Goal: Task Accomplishment & Management: Use online tool/utility

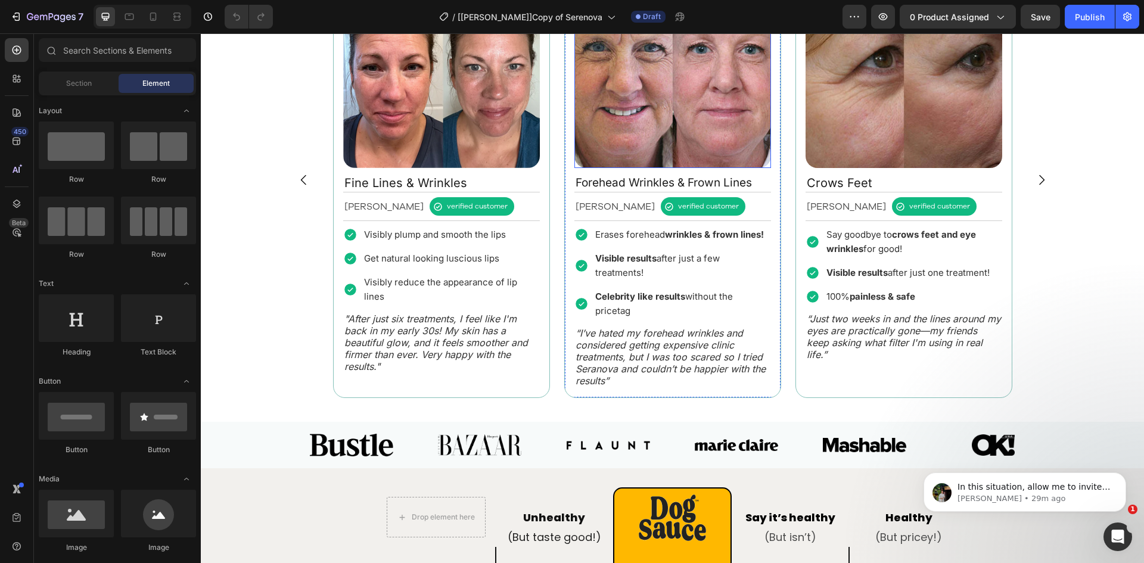
scroll to position [1112, 0]
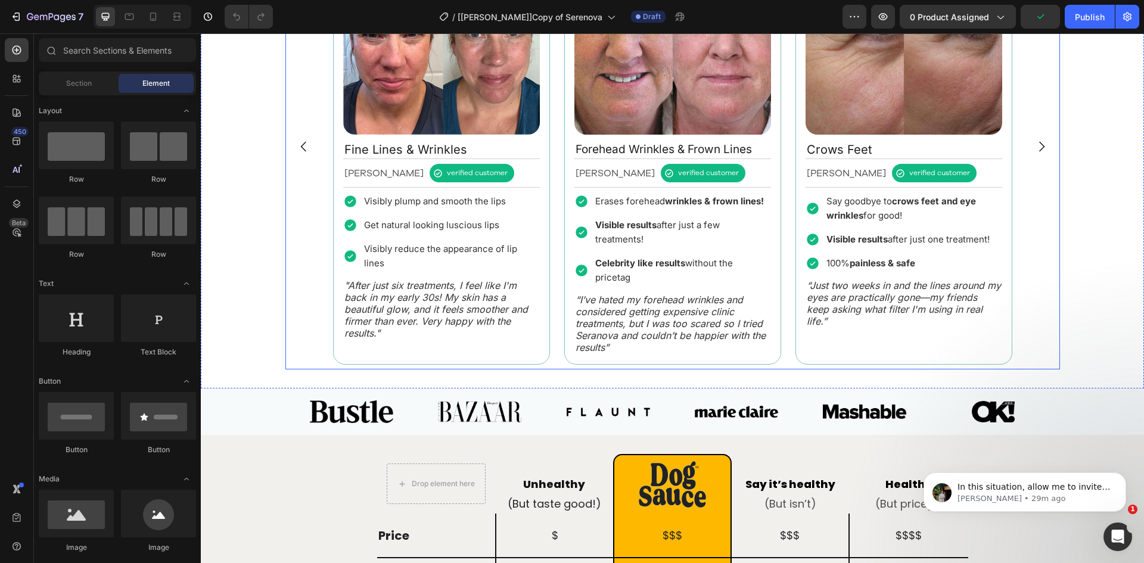
click at [783, 220] on div "Image Fine Lines & Wrinkles Text Block [PERSON_NAME] Text Block verified custom…" at bounding box center [672, 146] width 689 height 446
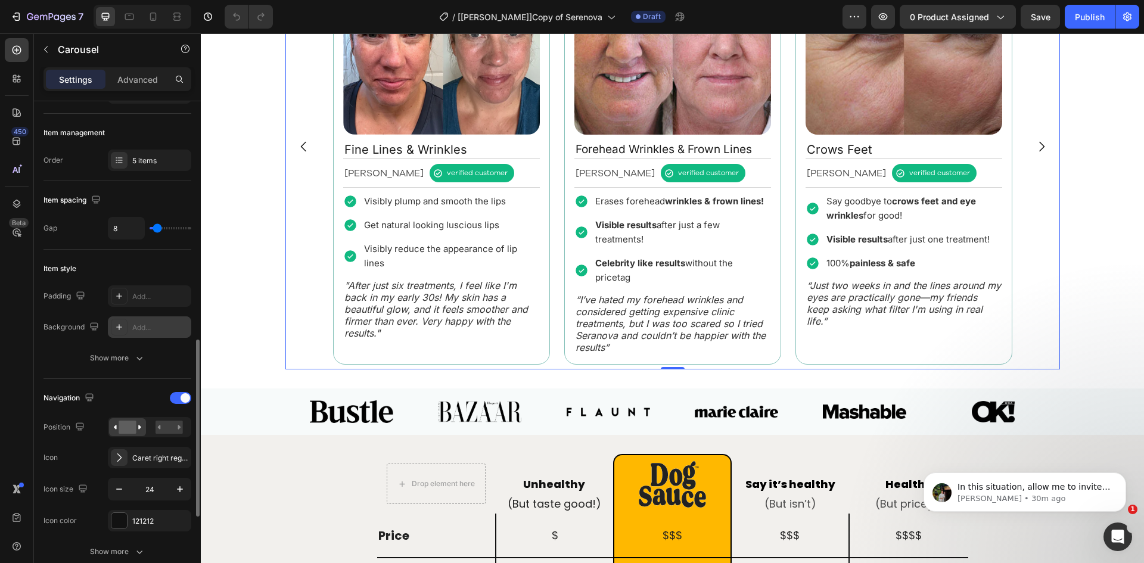
scroll to position [278, 0]
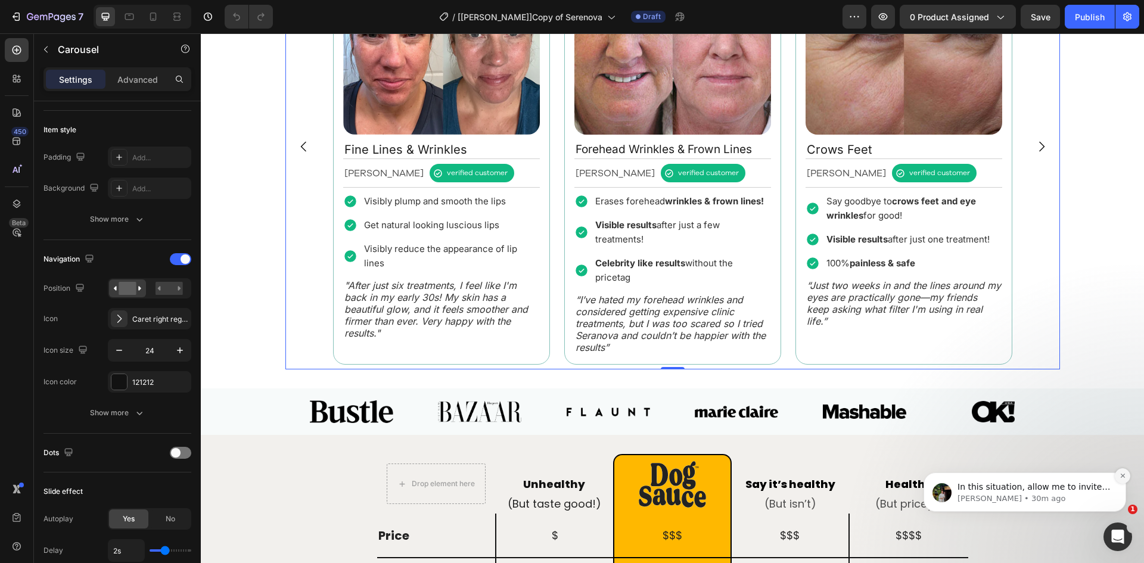
click at [1123, 475] on icon "Dismiss notification" at bounding box center [1123, 475] width 7 height 7
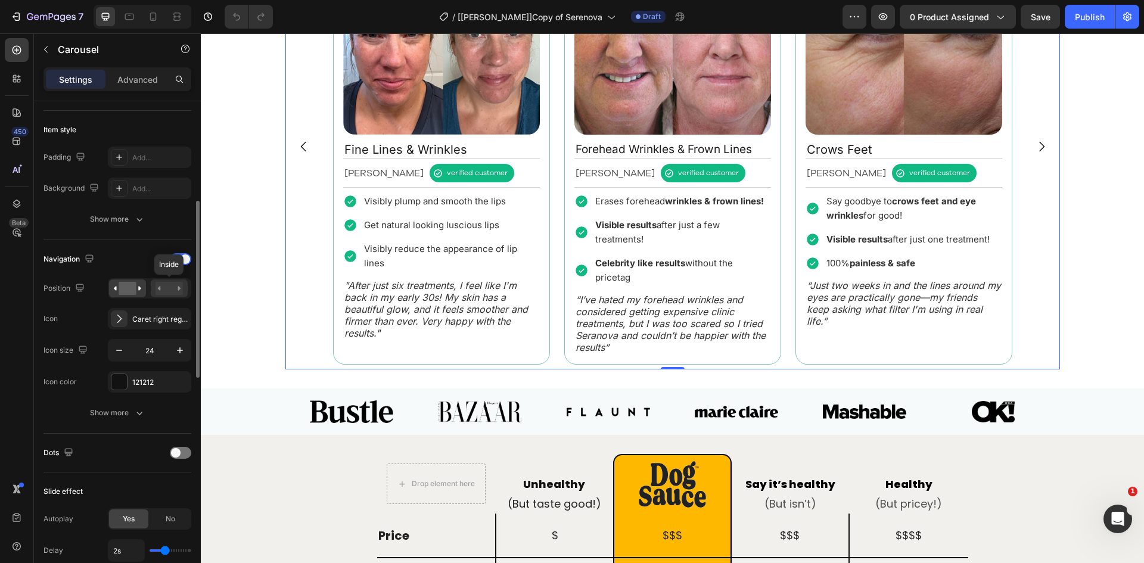
click at [165, 290] on rect at bounding box center [169, 288] width 27 height 13
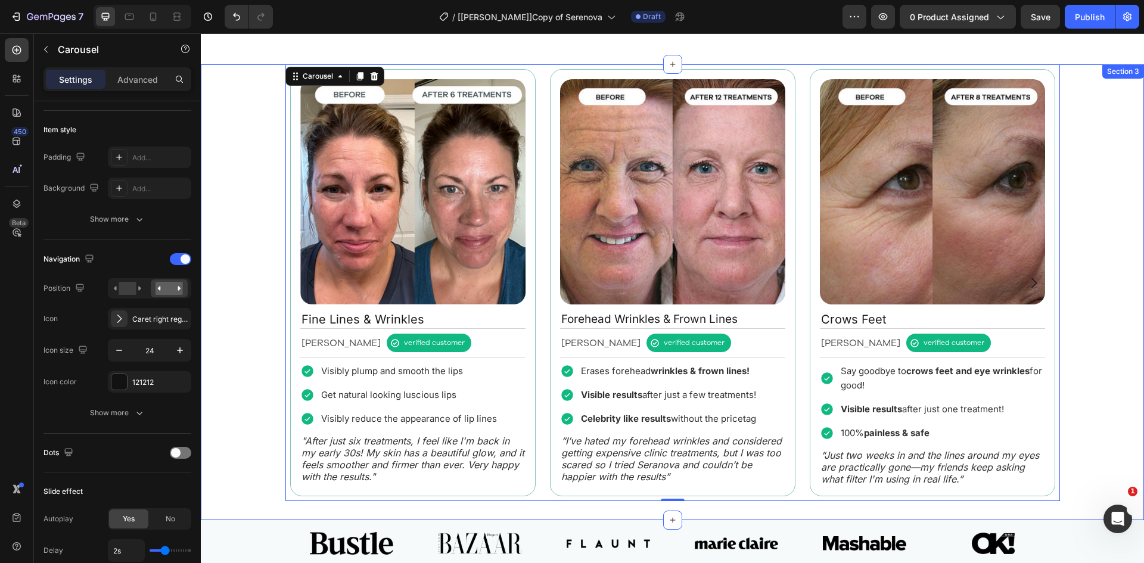
scroll to position [968, 0]
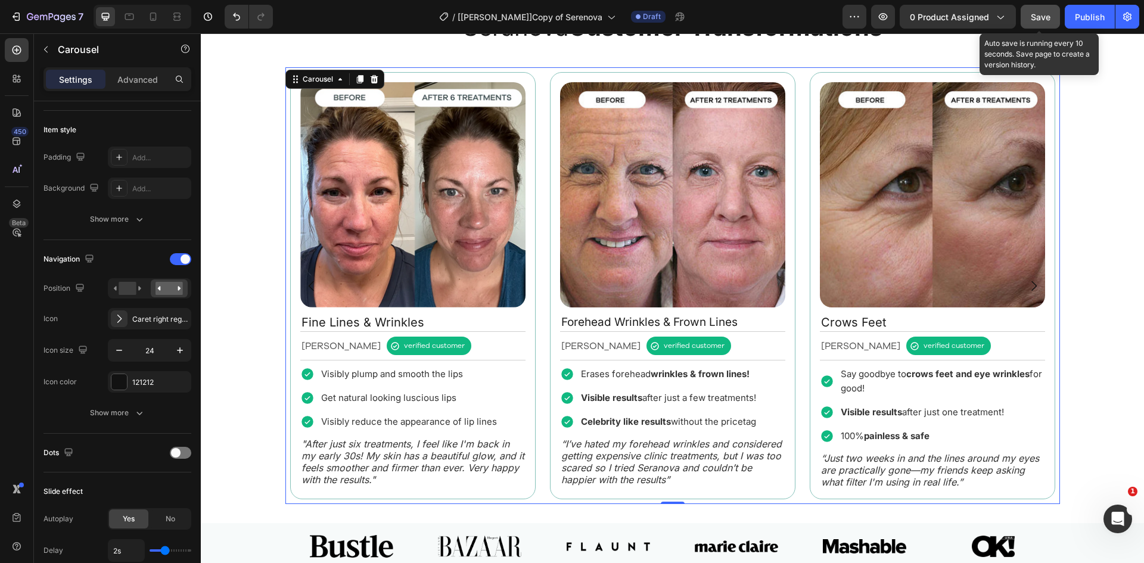
drag, startPoint x: 1033, startPoint y: 15, endPoint x: 756, endPoint y: 30, distance: 276.8
click at [1033, 15] on span "Save" at bounding box center [1041, 17] width 20 height 10
click at [885, 16] on icon "button" at bounding box center [883, 16] width 9 height 7
click at [887, 18] on icon "button" at bounding box center [883, 16] width 9 height 7
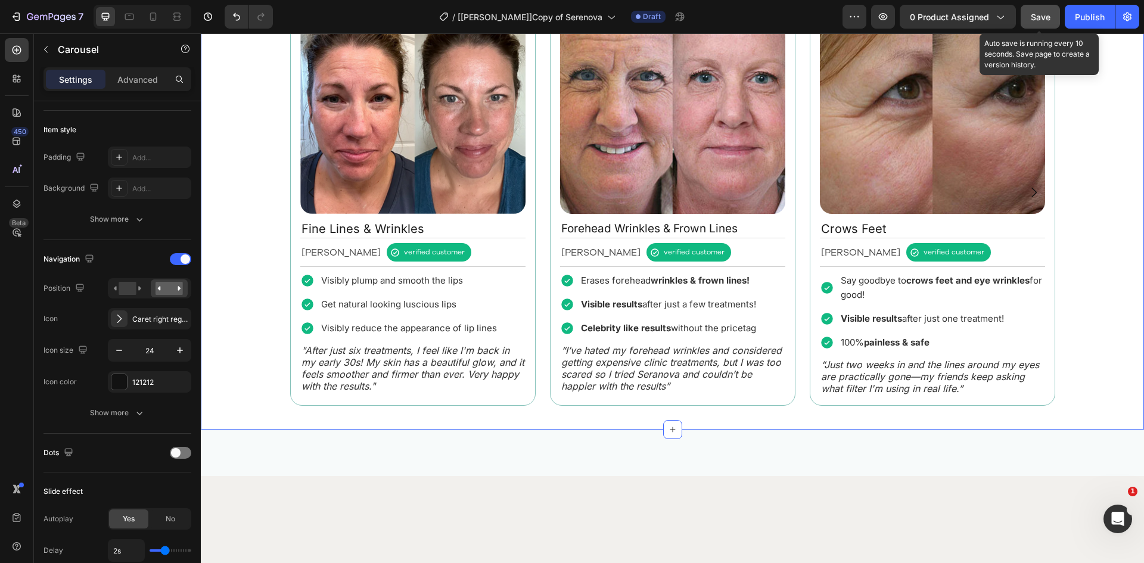
scroll to position [916, 0]
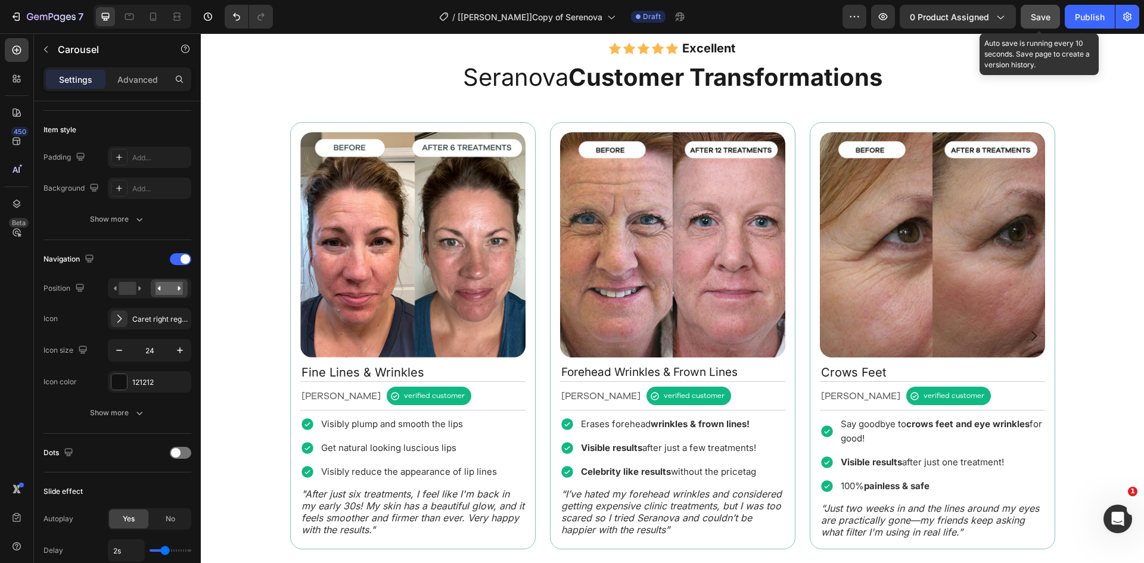
click at [308, 322] on button "Carousel Back Arrow" at bounding box center [311, 335] width 33 height 33
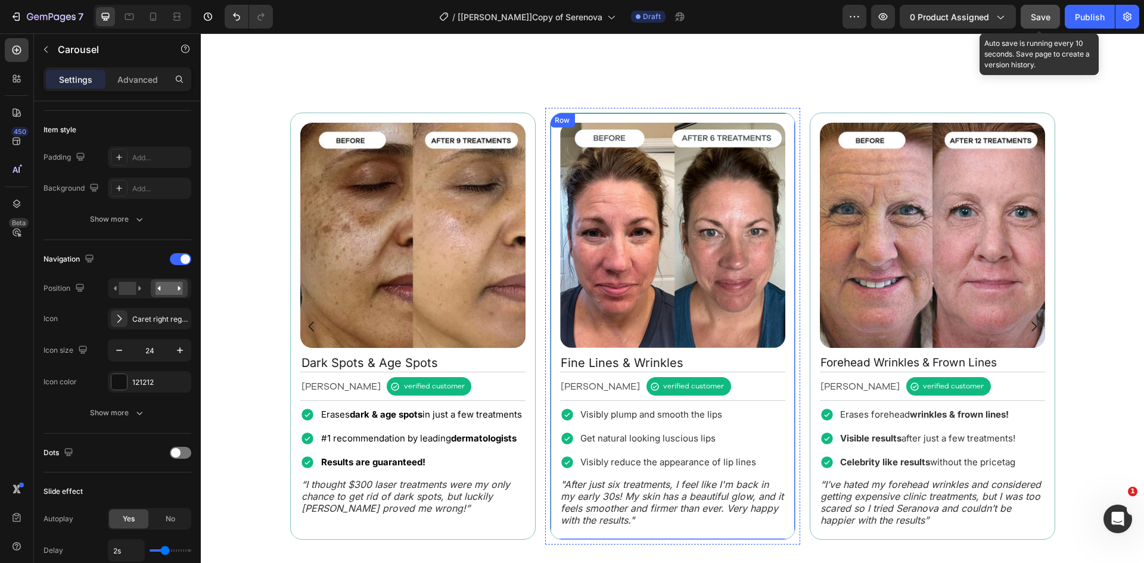
scroll to position [1055, 0]
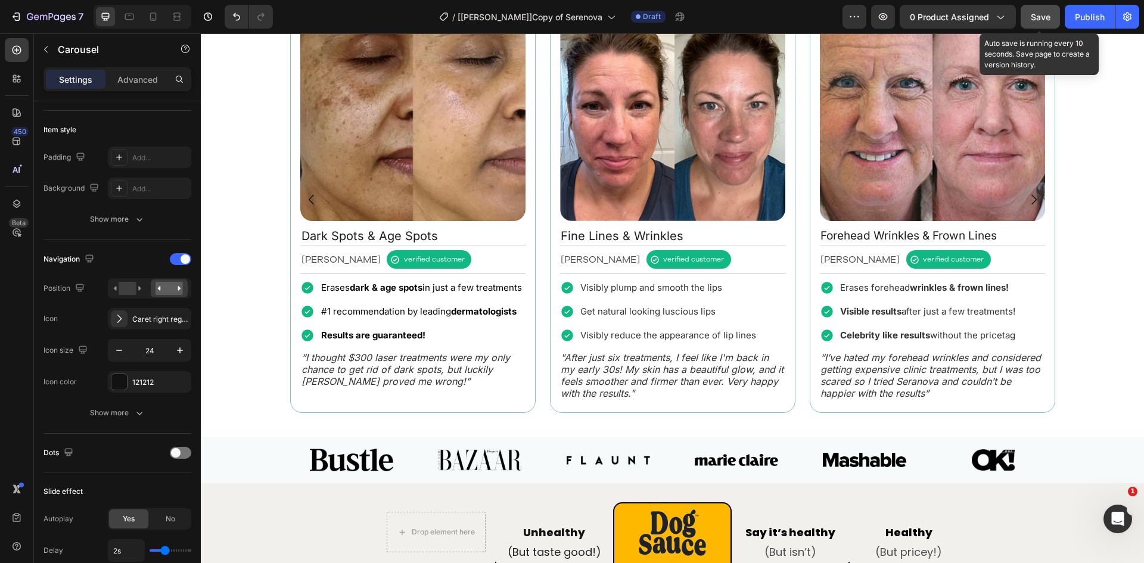
click at [1031, 204] on icon "Carousel Next Arrow" at bounding box center [1033, 199] width 5 height 10
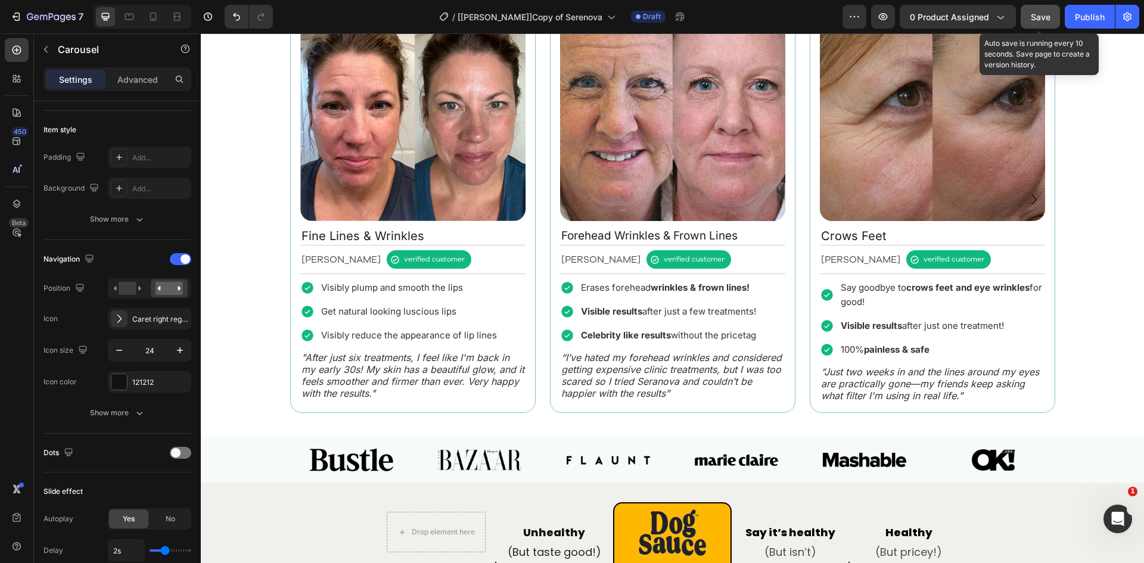
click at [1033, 207] on icon "Carousel Next Arrow" at bounding box center [1034, 199] width 14 height 14
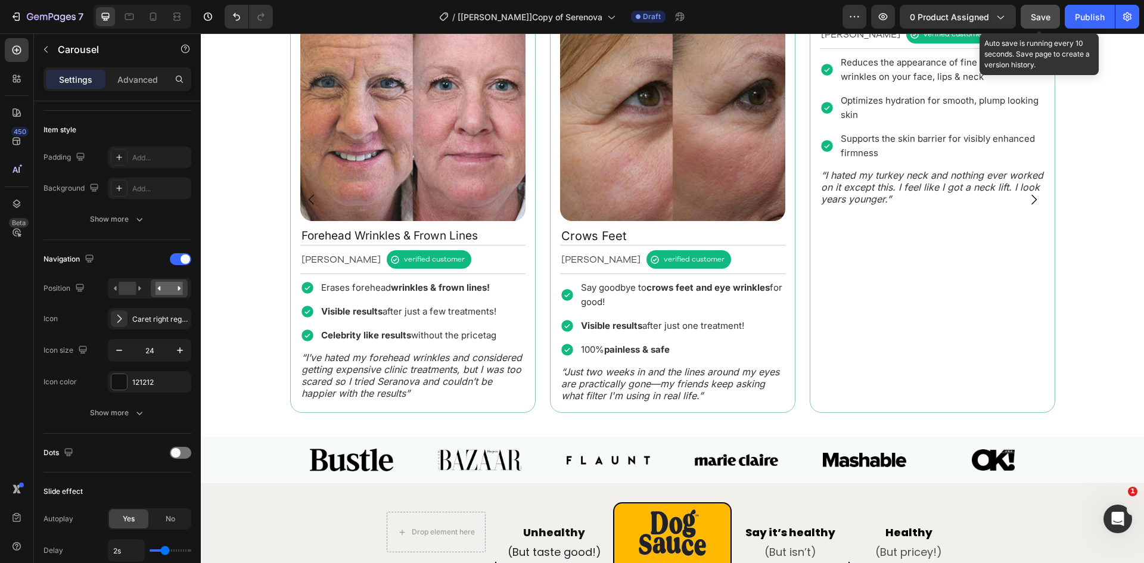
click at [538, 224] on div "Image Fine Lines & Wrinkles Text Block [PERSON_NAME] Text Block verified custom…" at bounding box center [672, 199] width 775 height 437
click at [125, 404] on button "Show more" at bounding box center [117, 412] width 148 height 21
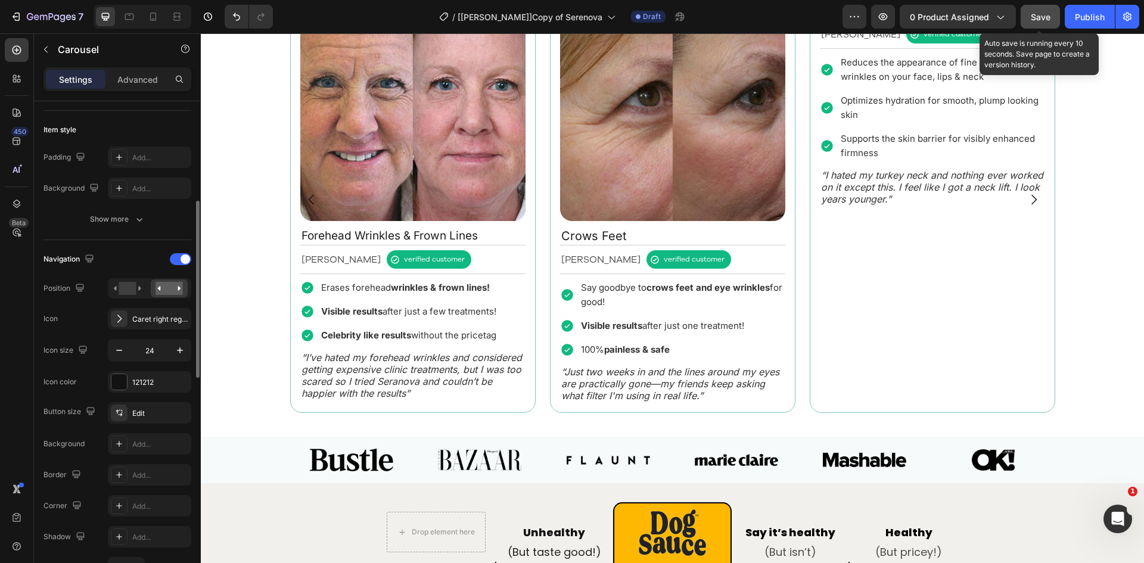
scroll to position [416, 0]
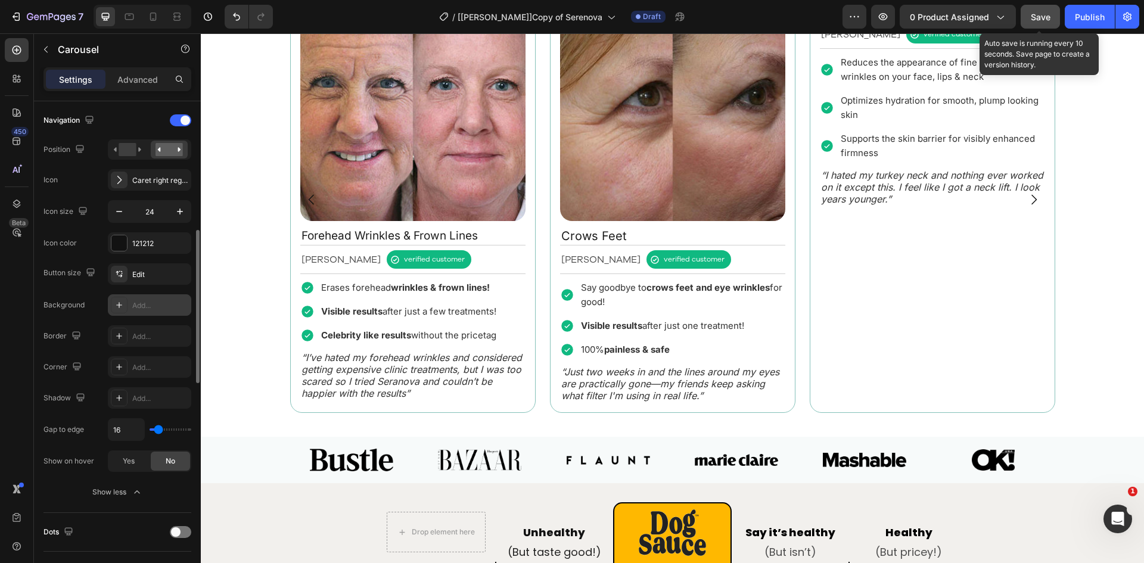
click at [145, 307] on div "Add..." at bounding box center [160, 305] width 56 height 11
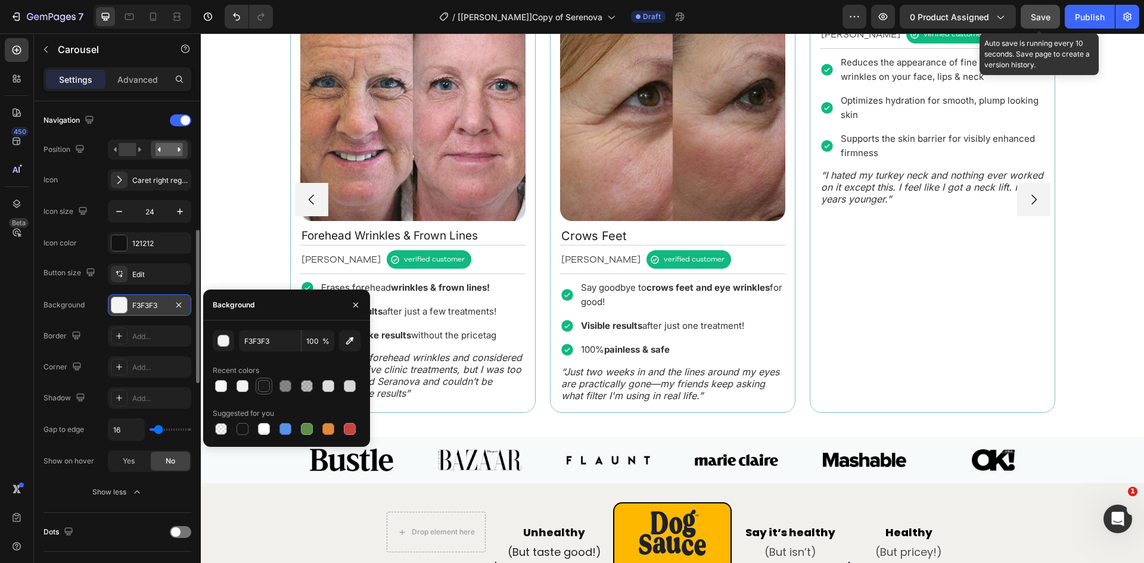
click at [265, 384] on div at bounding box center [264, 386] width 12 height 12
type input "1A1A1A"
click at [152, 240] on div "121212" at bounding box center [149, 243] width 35 height 11
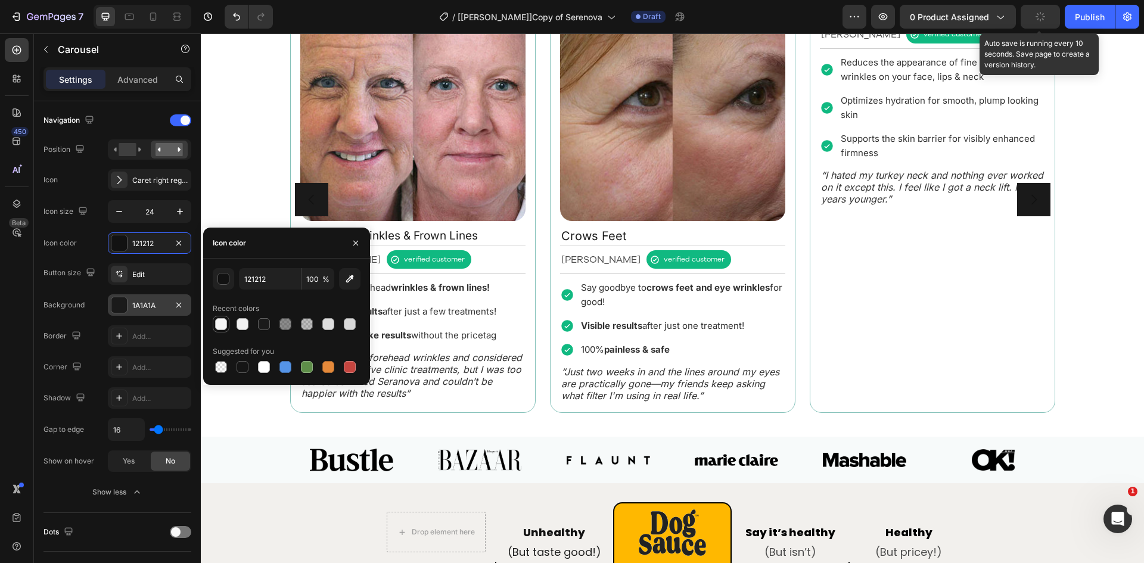
click at [217, 325] on div at bounding box center [221, 324] width 12 height 12
click at [251, 280] on input "F7F7F7" at bounding box center [270, 278] width 62 height 21
type input "fff"
click at [4, 332] on div "450 Beta" at bounding box center [17, 298] width 34 height 530
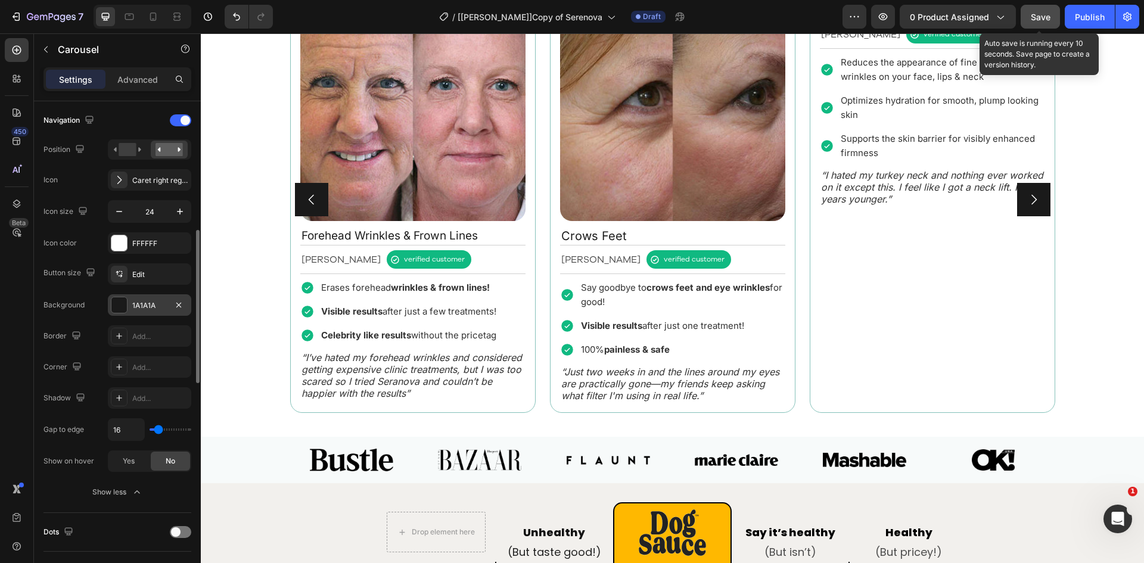
scroll to position [555, 0]
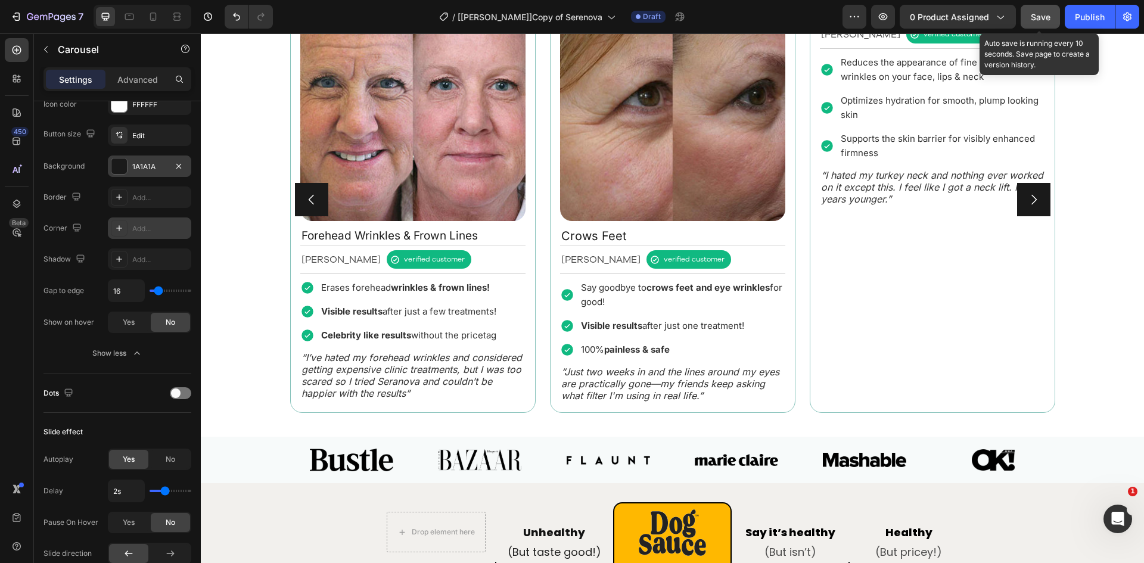
click at [139, 223] on div "Add..." at bounding box center [160, 228] width 56 height 11
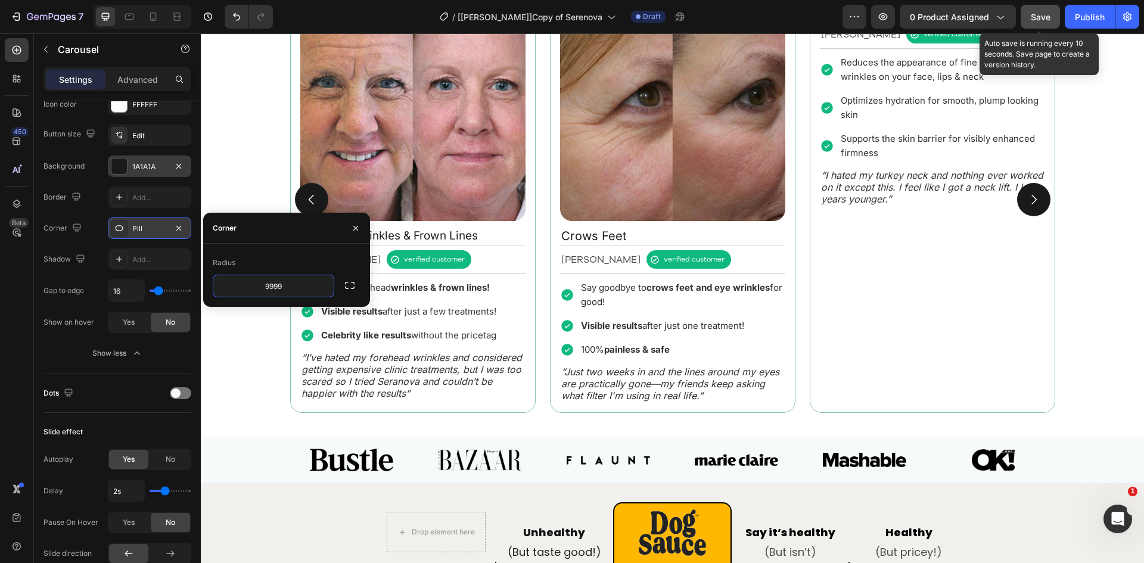
click at [9, 351] on div "450 Beta" at bounding box center [17, 257] width 24 height 439
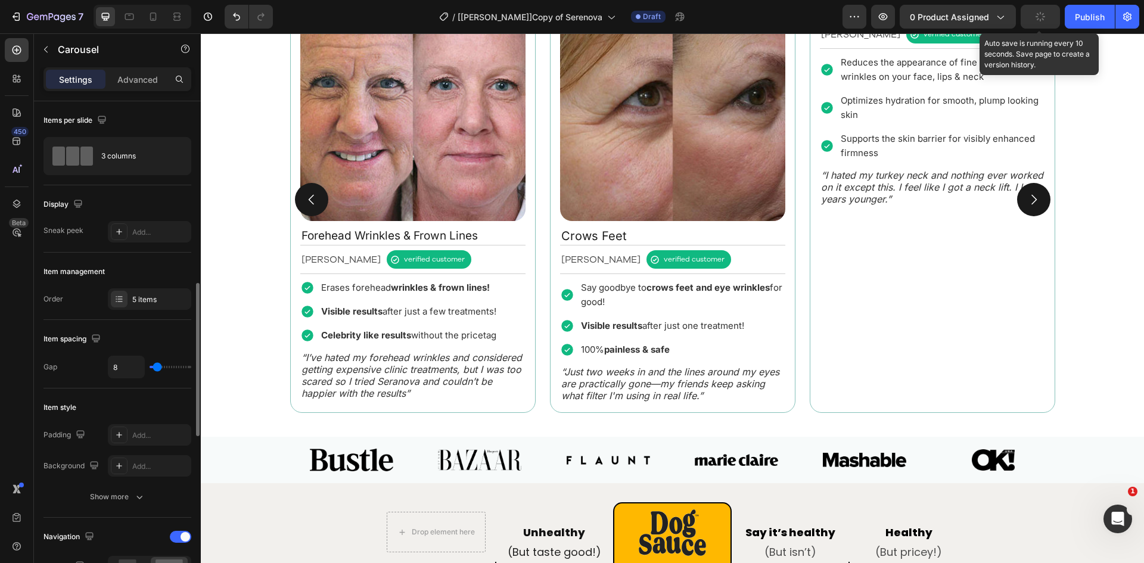
scroll to position [416, 0]
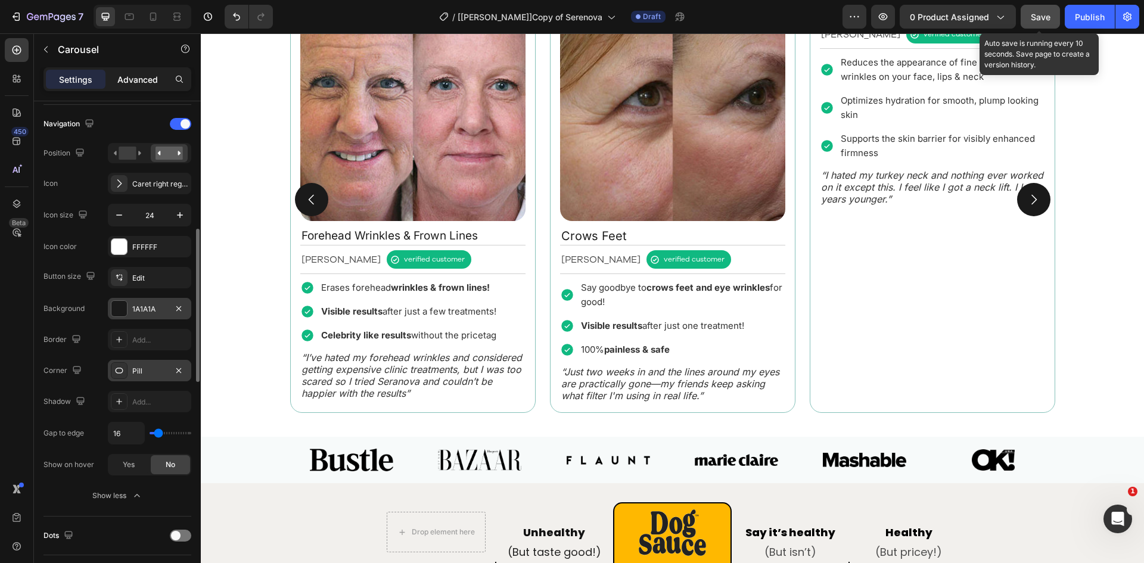
click at [131, 81] on p "Advanced" at bounding box center [137, 79] width 41 height 13
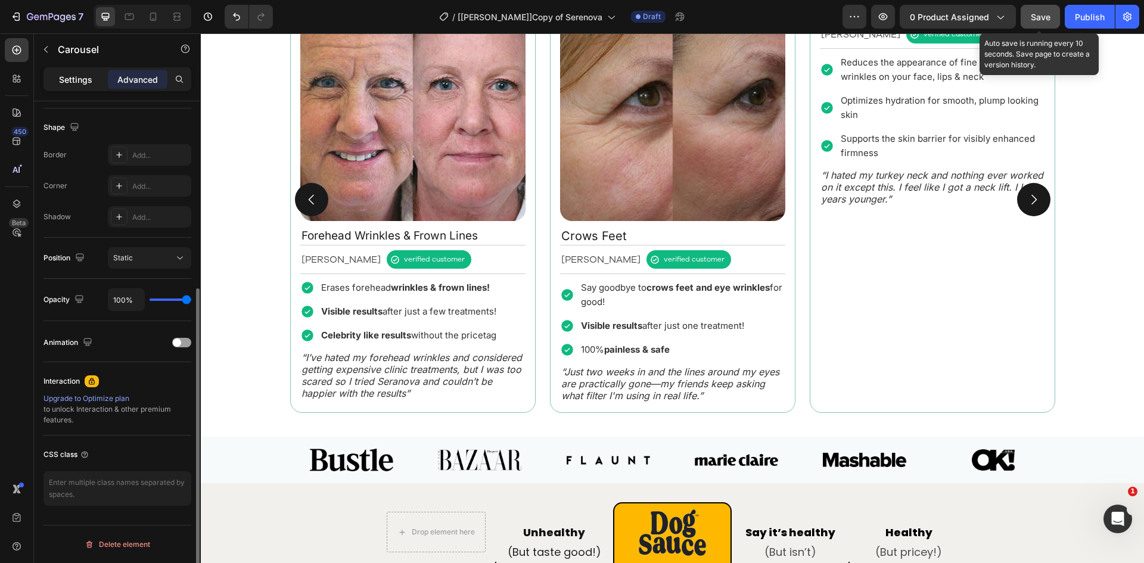
scroll to position [299, 0]
click at [71, 82] on p "Settings" at bounding box center [75, 79] width 33 height 13
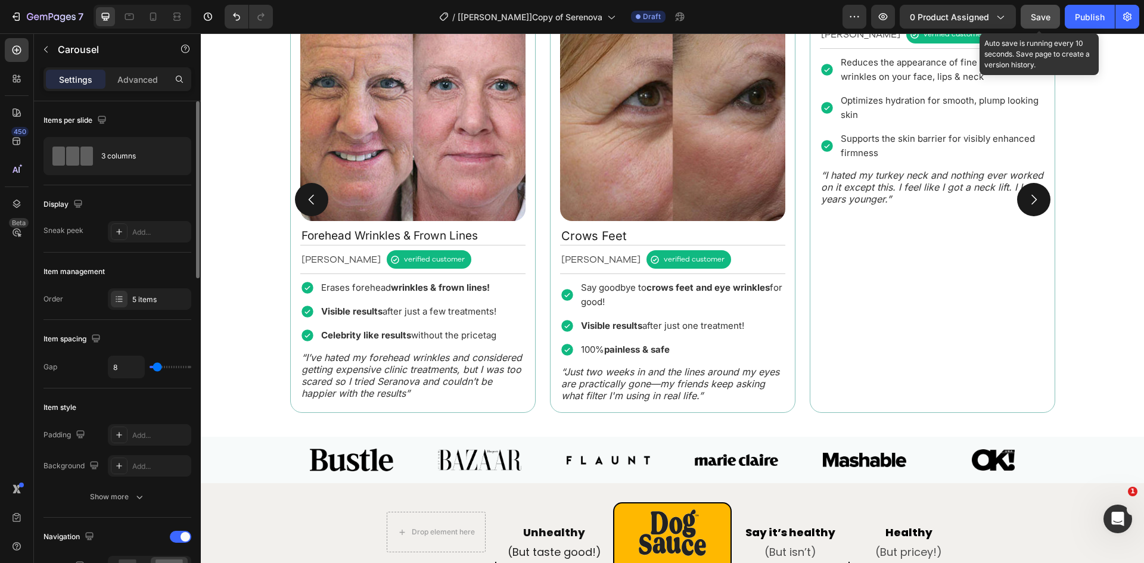
scroll to position [278, 0]
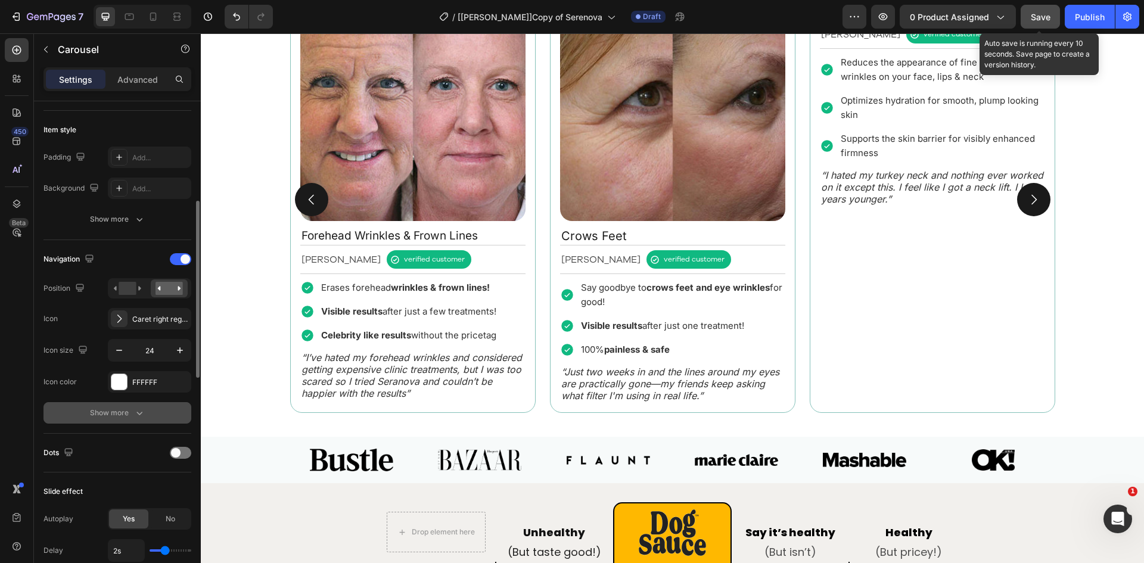
click at [115, 410] on div "Show more" at bounding box center [117, 413] width 55 height 12
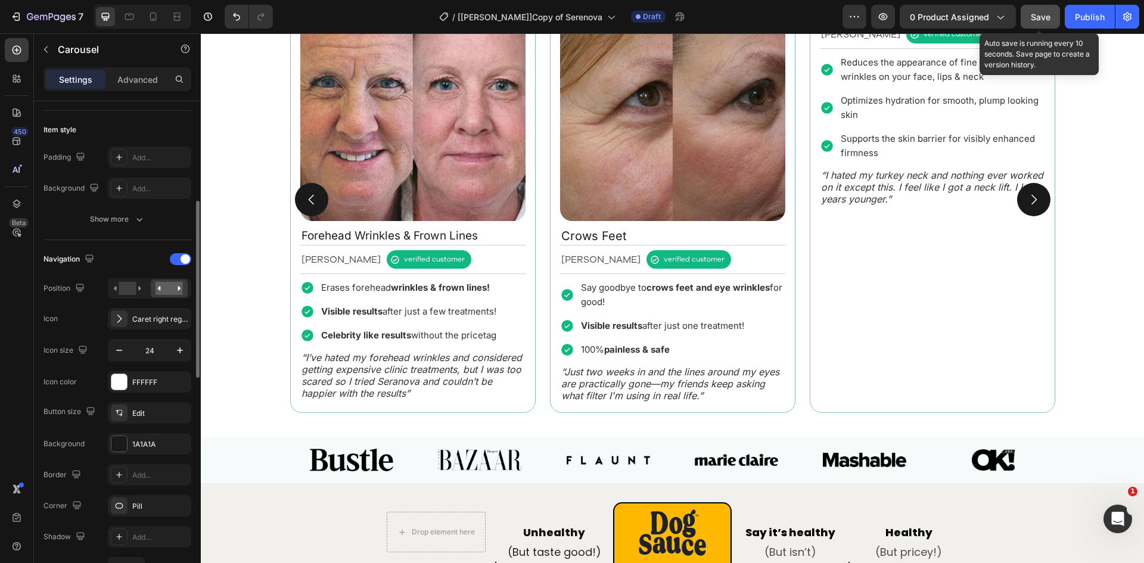
scroll to position [416, 0]
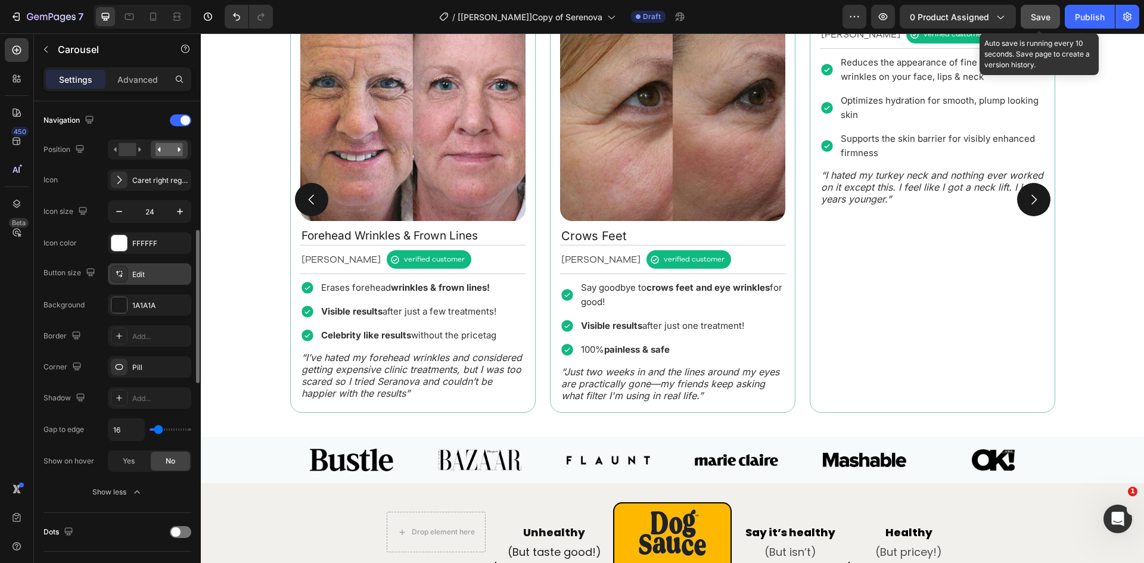
click at [146, 277] on div "Edit" at bounding box center [160, 274] width 56 height 11
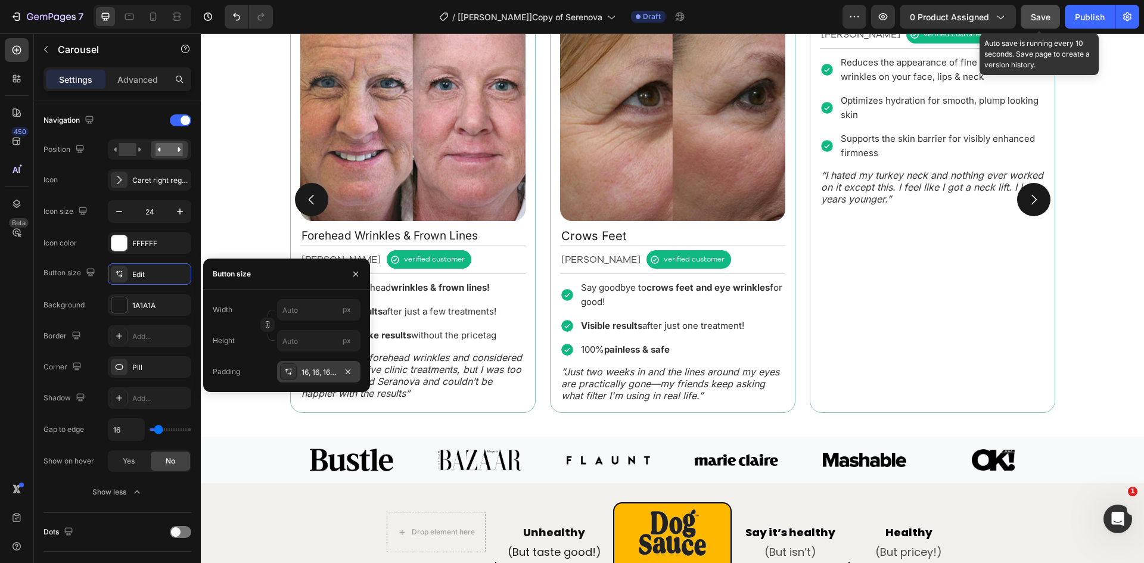
click at [289, 374] on icon at bounding box center [289, 372] width 10 height 10
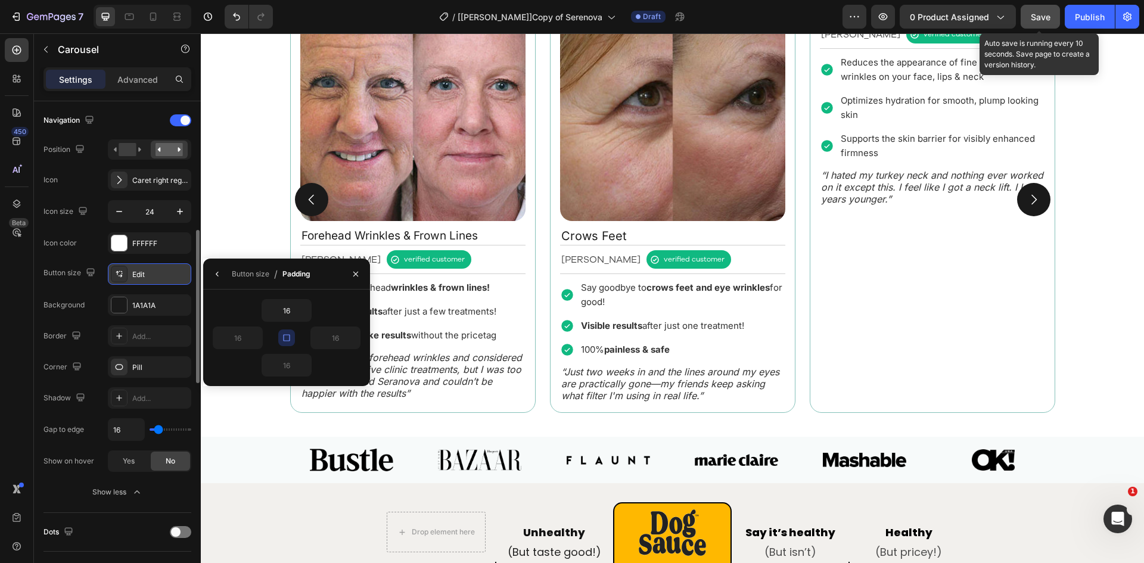
click at [164, 278] on div "Edit" at bounding box center [160, 274] width 56 height 11
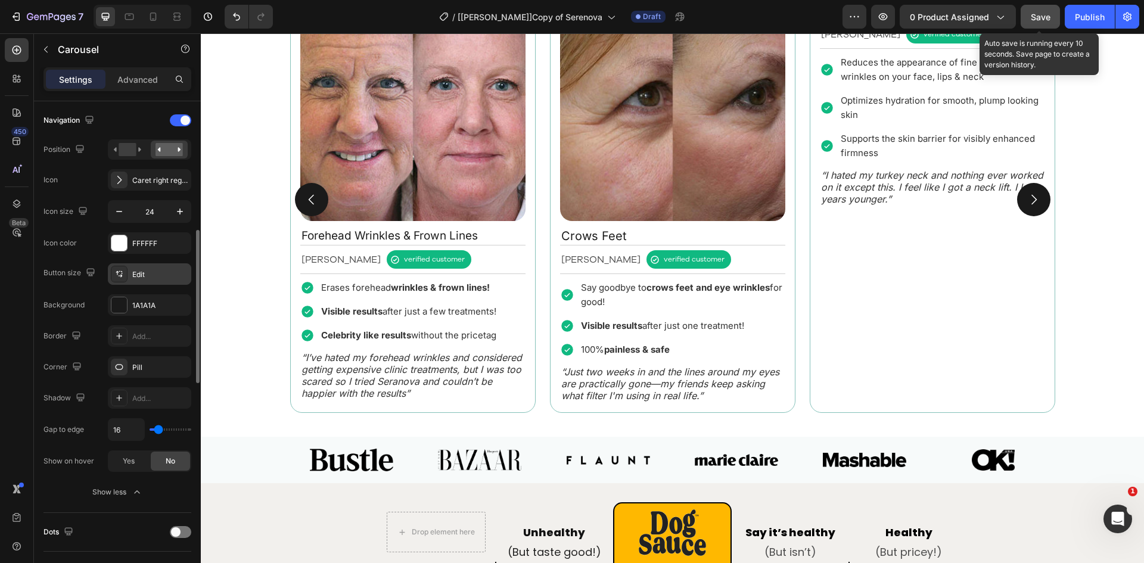
click at [168, 268] on div "Edit" at bounding box center [149, 273] width 83 height 21
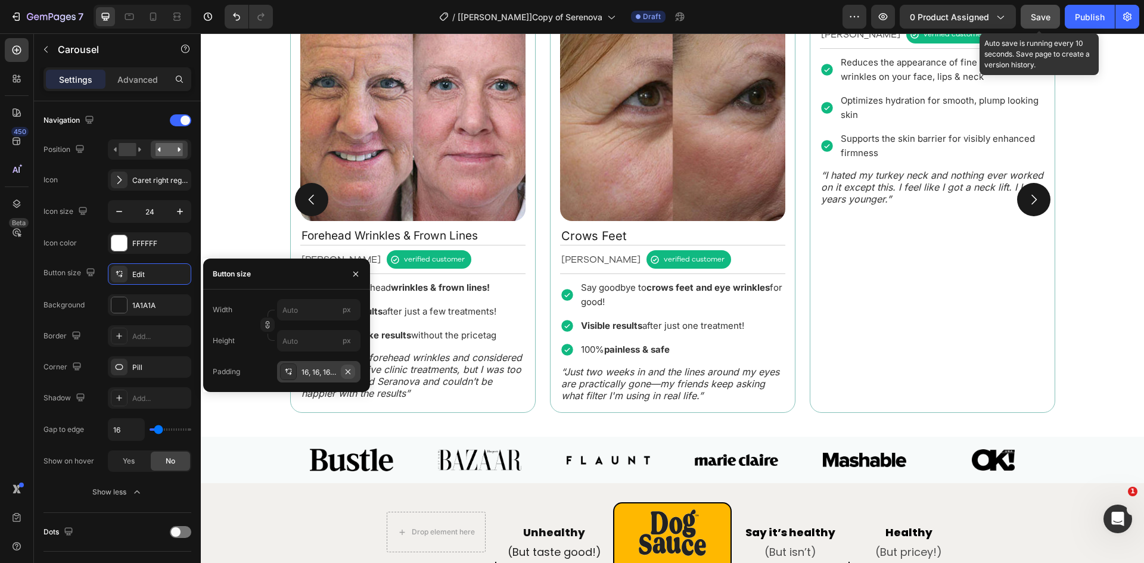
click at [349, 372] on icon "button" at bounding box center [348, 371] width 5 height 5
click at [306, 312] on input "px" at bounding box center [318, 309] width 83 height 21
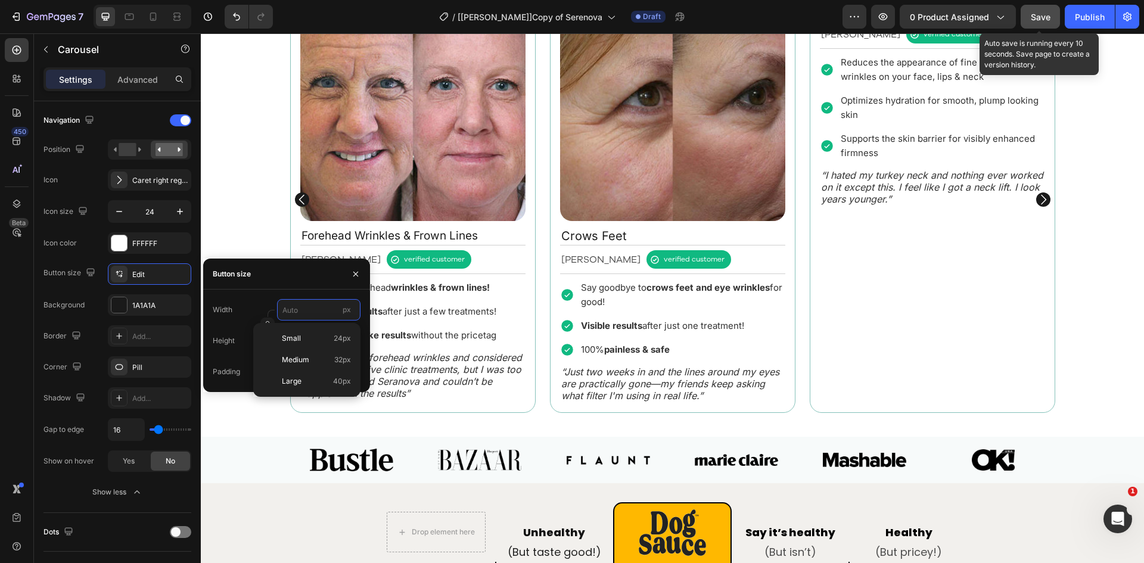
type input "4"
type input "45"
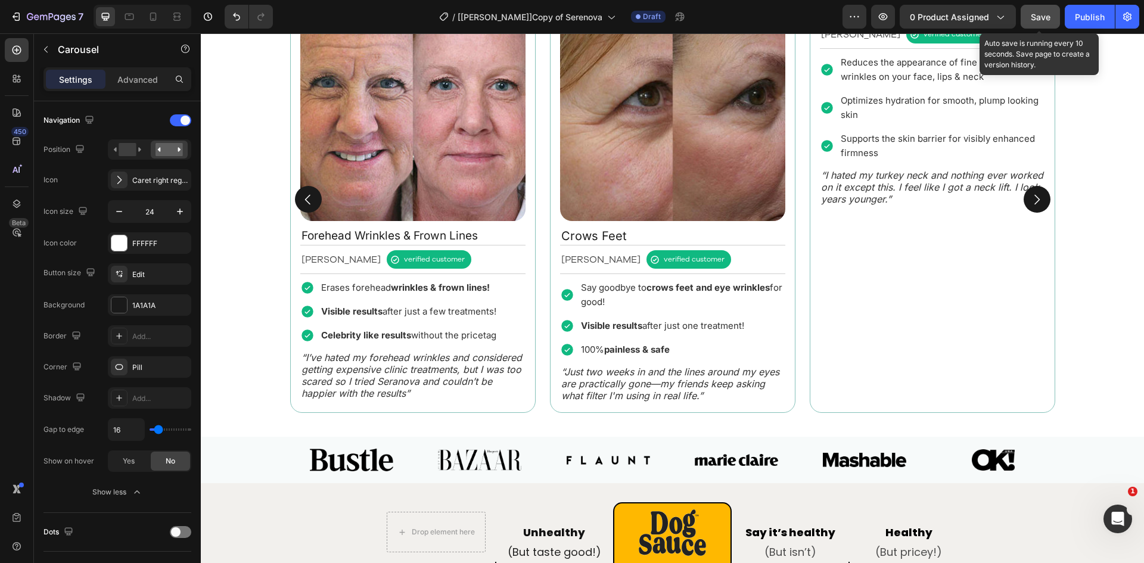
click at [14, 350] on div "450 Beta" at bounding box center [17, 257] width 24 height 439
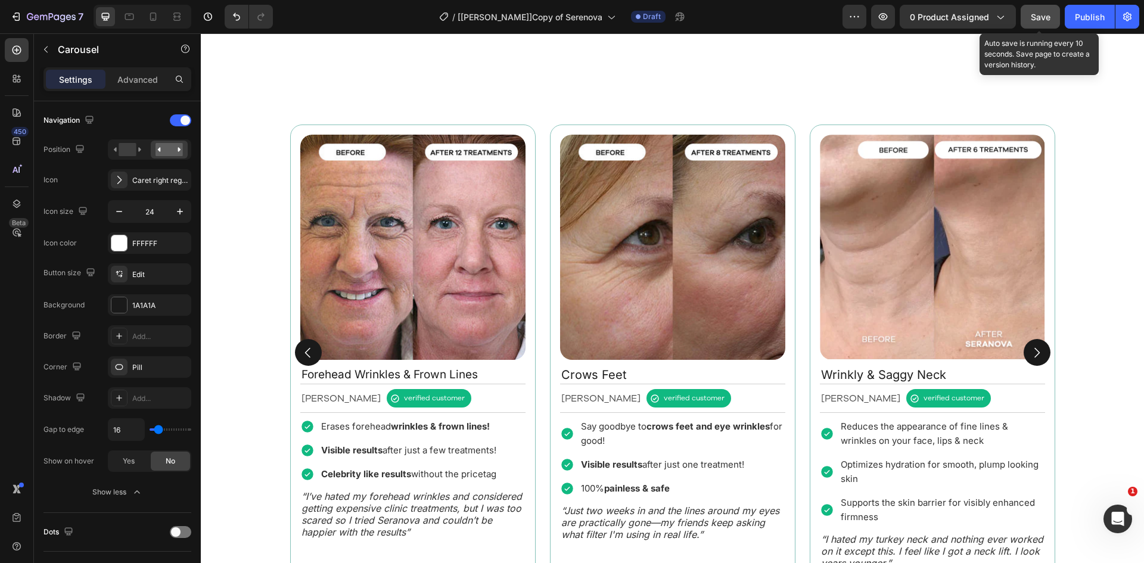
scroll to position [921, 0]
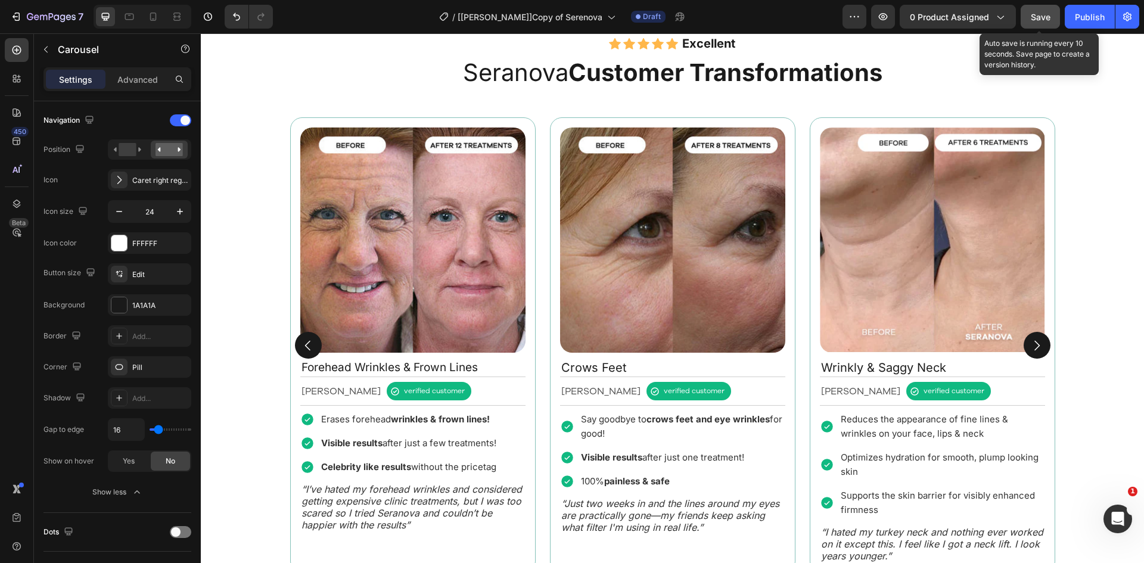
click at [538, 136] on div "Image Fine Lines & Wrinkles Text Block [PERSON_NAME] Text Block verified custom…" at bounding box center [672, 345] width 775 height 465
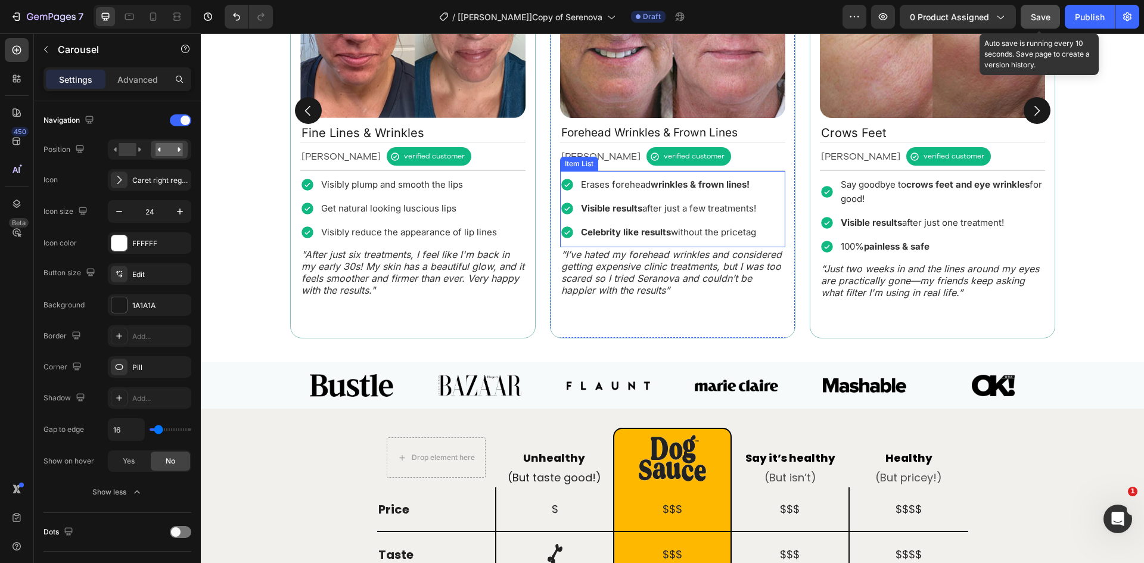
scroll to position [879, 0]
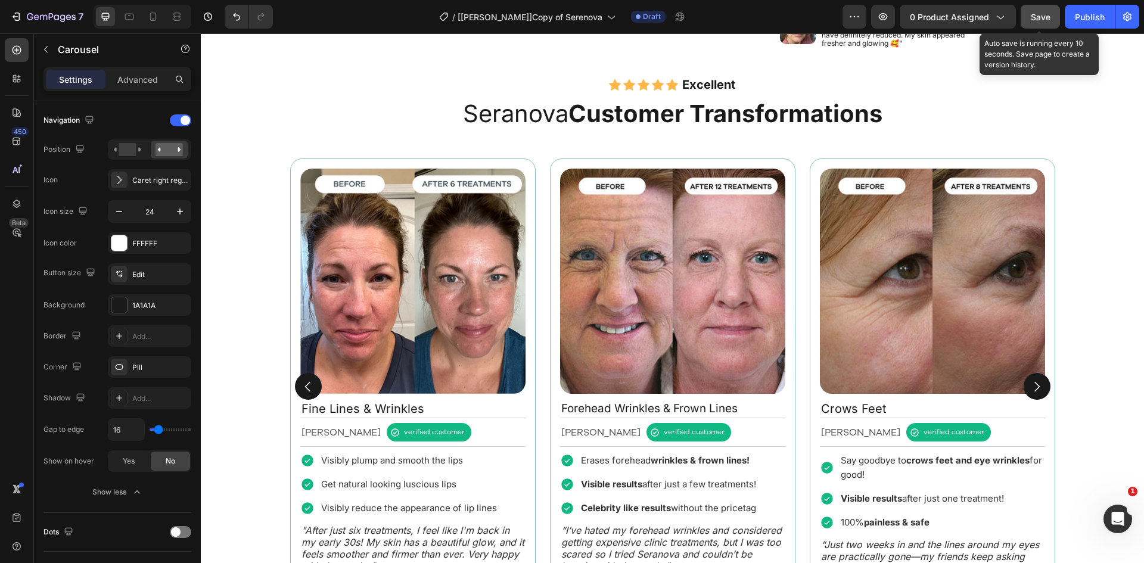
click at [537, 228] on div "Image Fine Lines & Wrinkles Text Block [PERSON_NAME] Text Block verified custom…" at bounding box center [672, 386] width 775 height 465
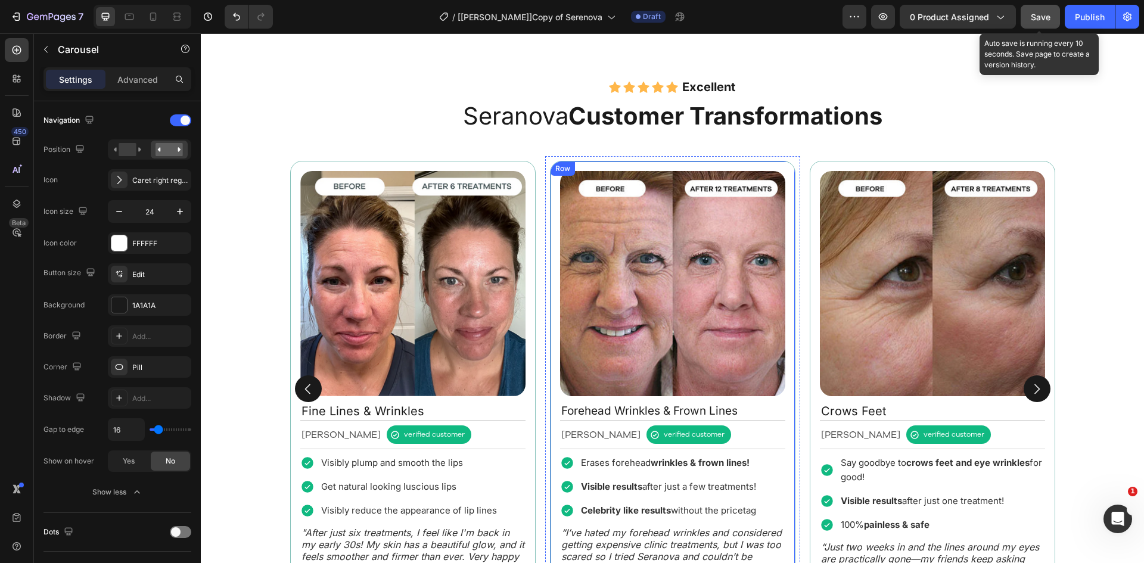
scroll to position [1019, 0]
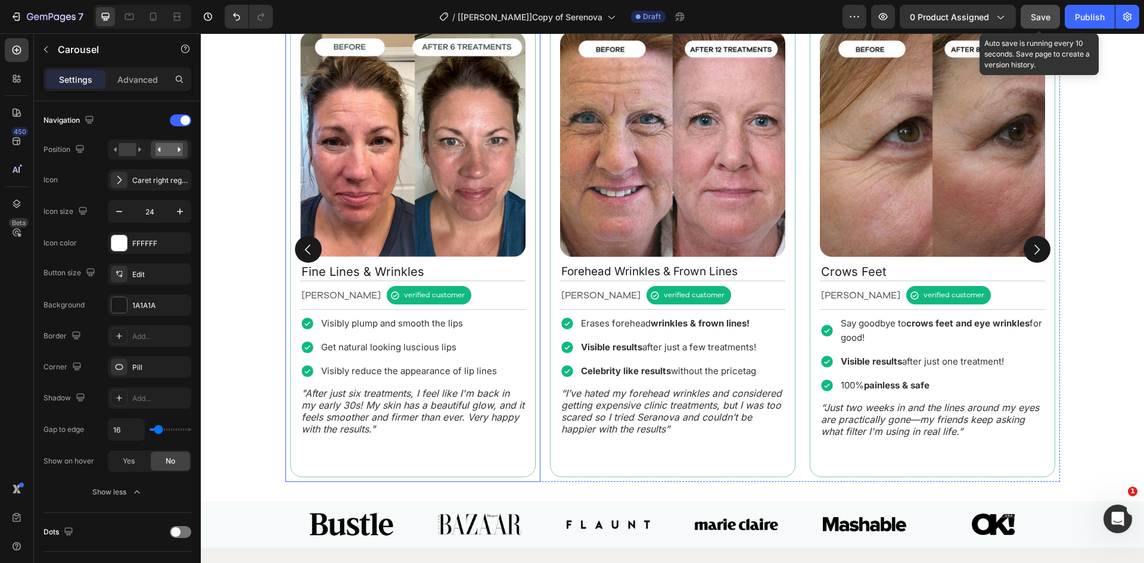
click at [534, 169] on div "Image Fine Lines & Wrinkles Text Block [PERSON_NAME] Text Block verified custom…" at bounding box center [412, 249] width 255 height 465
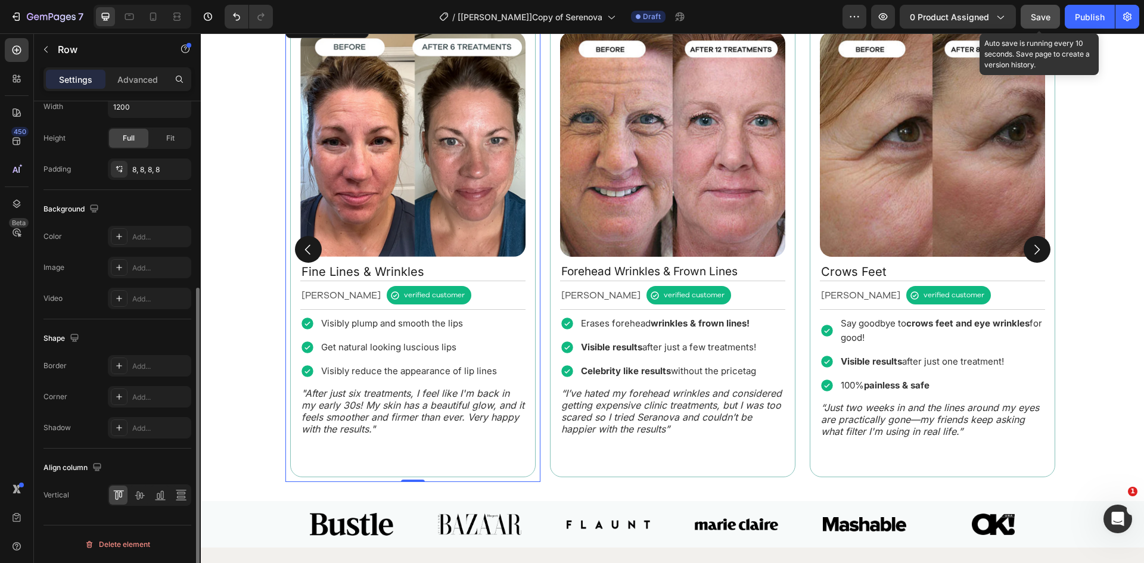
scroll to position [0, 0]
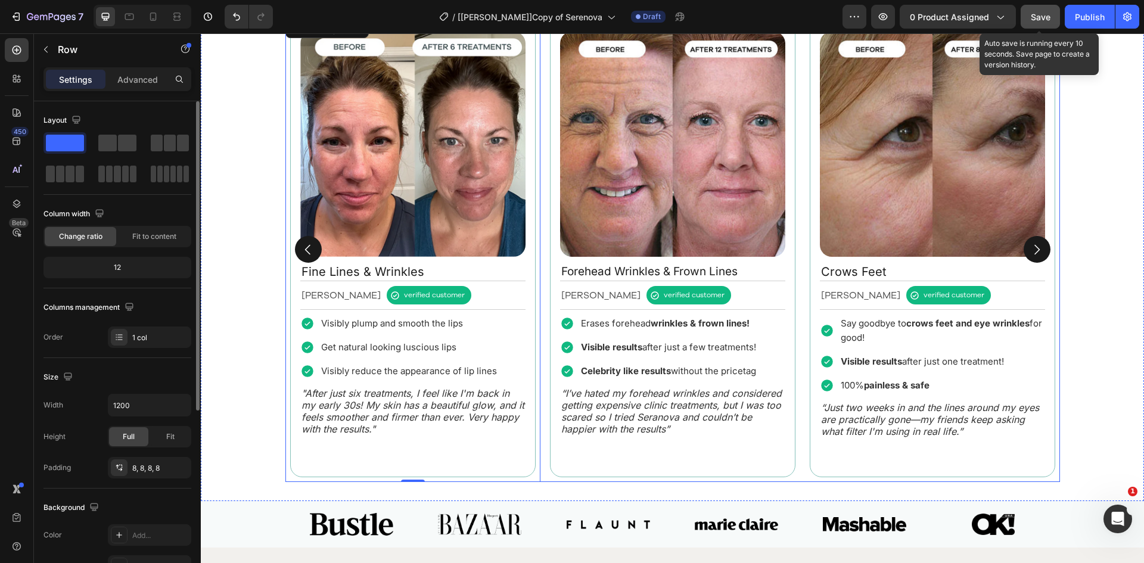
click at [540, 170] on div "Image Fine Lines & Wrinkles Text Block [PERSON_NAME] Text Block verified custom…" at bounding box center [672, 249] width 775 height 465
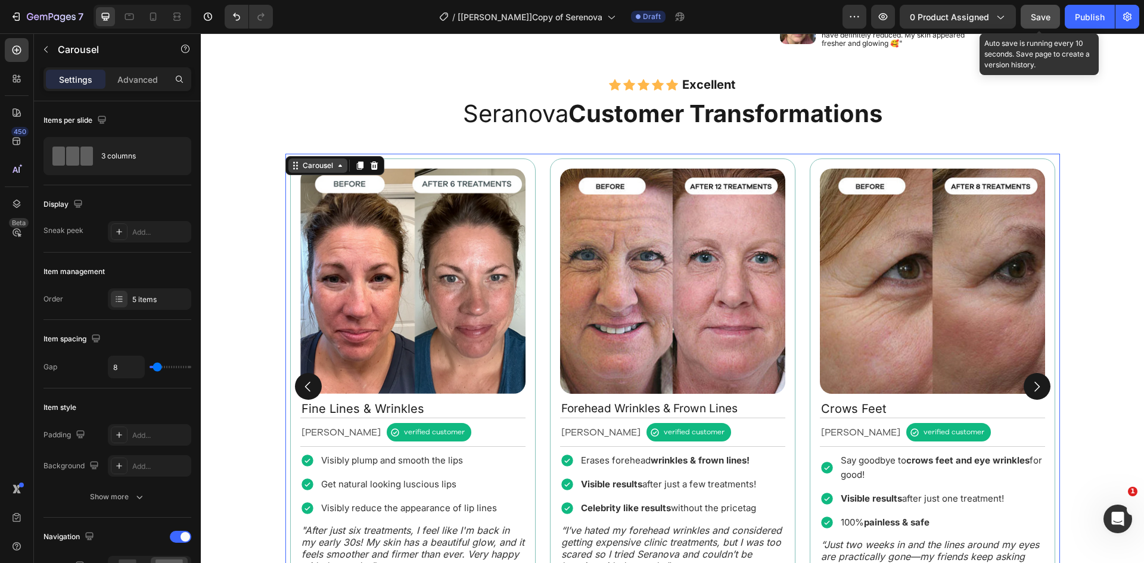
scroll to position [882, 0]
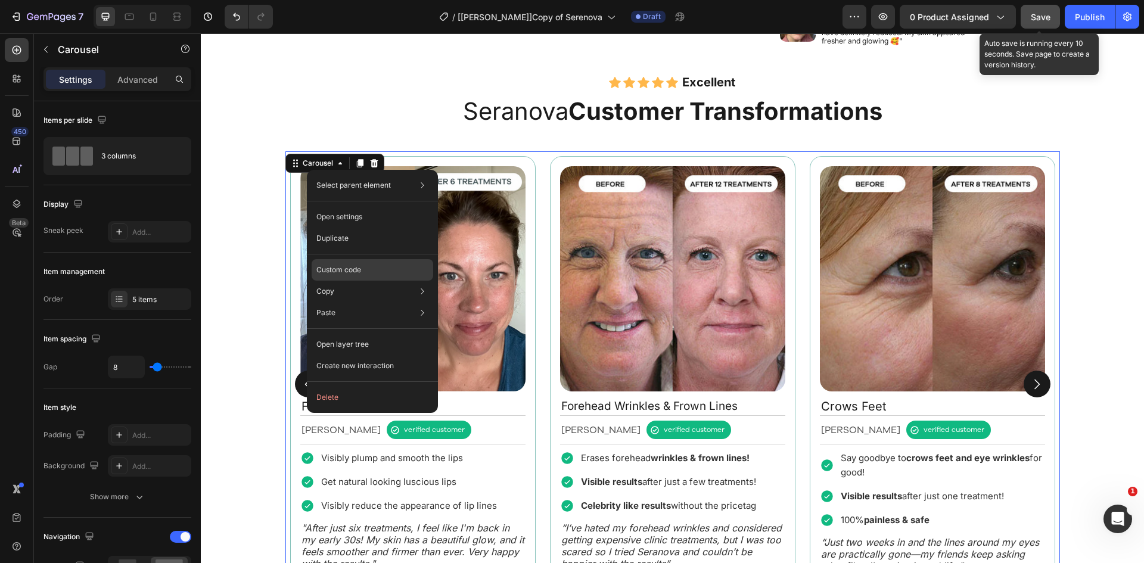
click at [362, 302] on div "Custom code" at bounding box center [373, 312] width 122 height 21
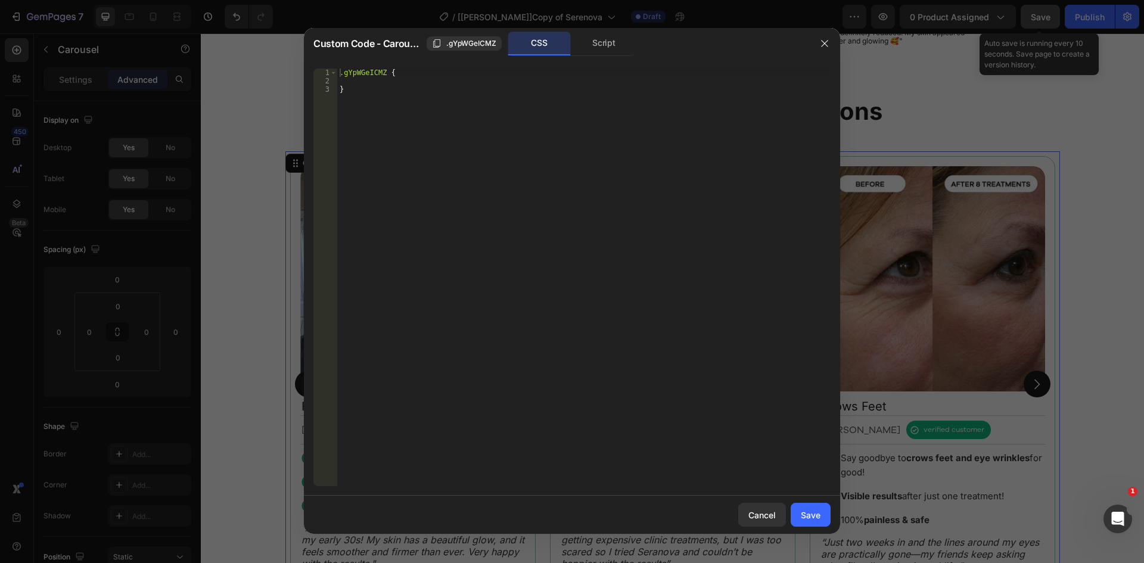
click at [341, 72] on div ".gYpWGeICMZ { }" at bounding box center [583, 286] width 493 height 434
click at [459, 74] on div ".gps gp-carousel > .gYpWGeICMZ { }" at bounding box center [583, 286] width 493 height 434
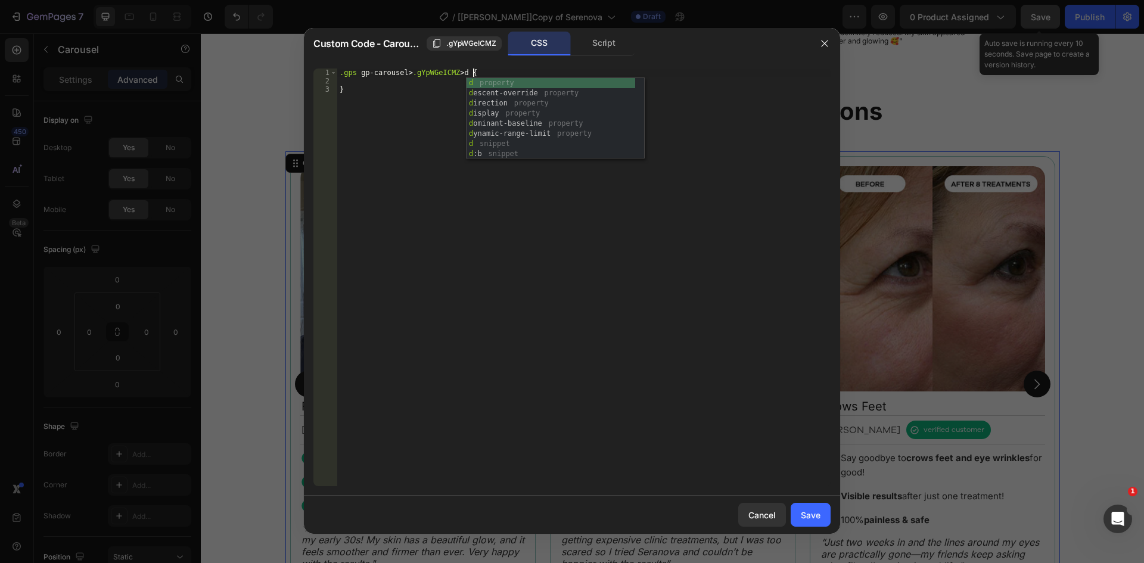
scroll to position [0, 11]
type textarea ".gps gp-carousel > .gYpWGeICMZ > div {"
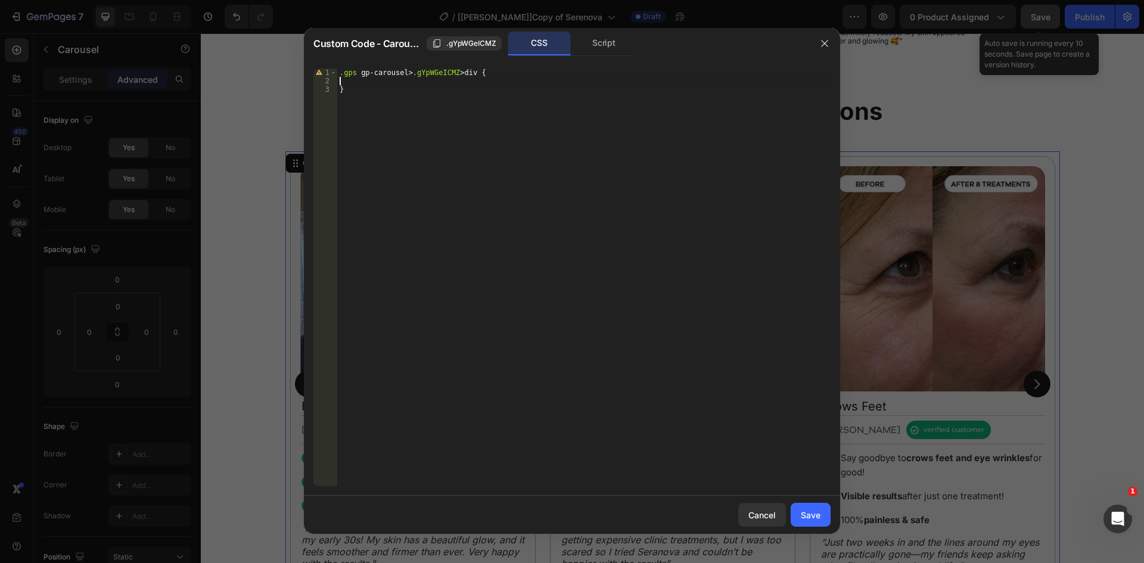
click at [397, 82] on div ".gps gp-carousel > .gYpWGeICMZ > div { }" at bounding box center [583, 286] width 493 height 434
drag, startPoint x: 415, startPoint y: 73, endPoint x: 457, endPoint y: 72, distance: 41.7
click at [457, 72] on div ".gps gp-carousel > .gYpWGeICMZ > div { padding-bottom : 60 px ; }" at bounding box center [583, 286] width 493 height 434
click at [434, 122] on div ".gps gp-carousel > .gYpWGeICMZ > div { padding-bottom : 60 px ; }" at bounding box center [583, 286] width 493 height 434
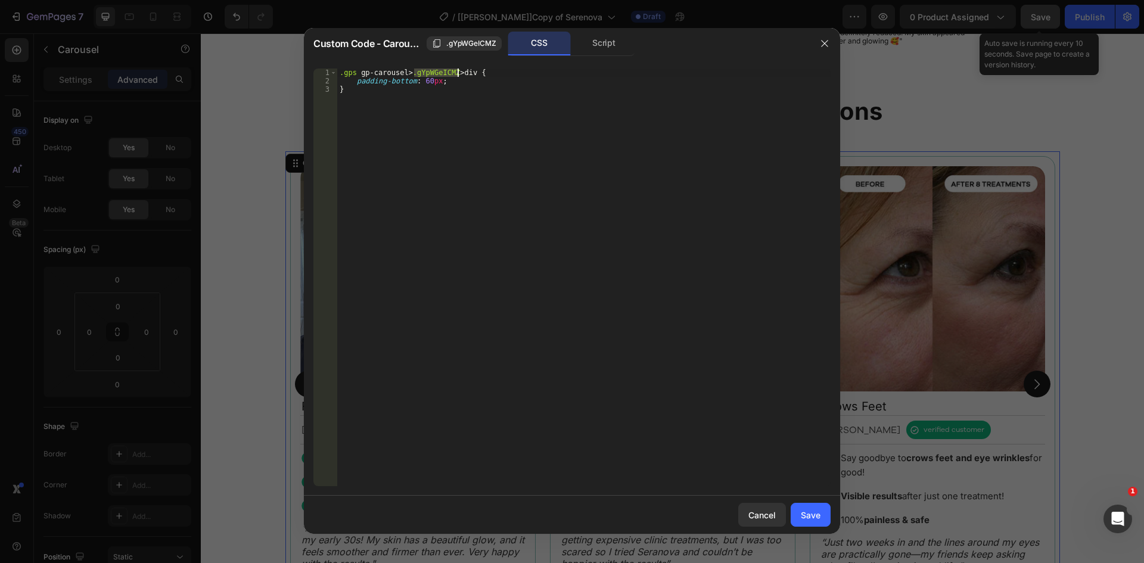
type textarea "}"
type textarea "/"
paste textarea ".gYpWGeICMZ"
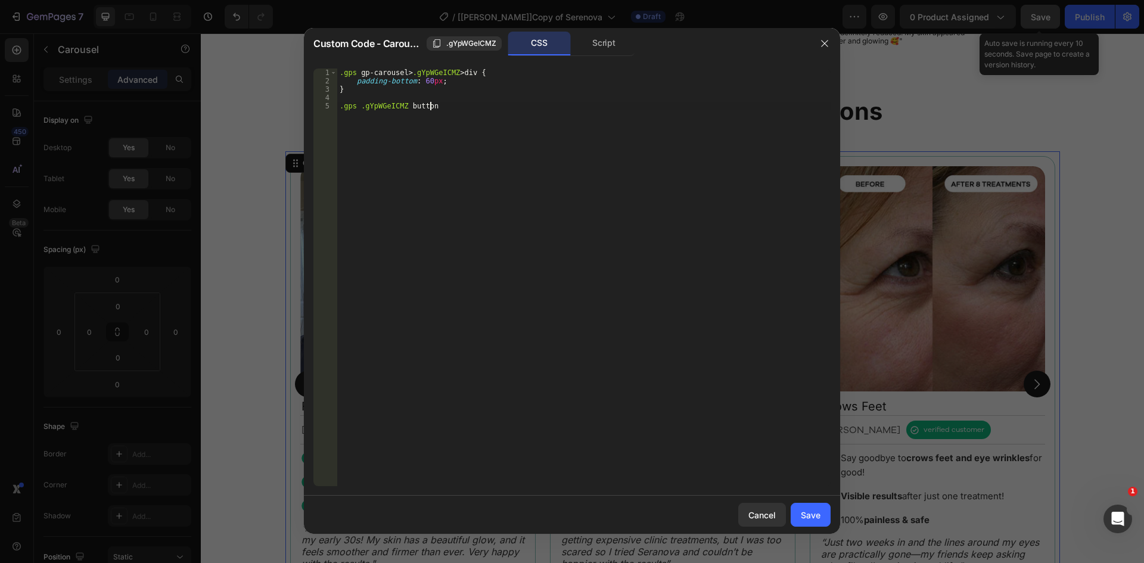
scroll to position [0, 7]
type textarea ".gps .gYpWGeICMZ button{}"
type textarea ".gps .gYpWGeICMZ button{"
click at [433, 116] on div ".gps gp-carousel > .gYpWGeICMZ > div { padding-bottom : 60 px ; } .gps .gYpWGeI…" at bounding box center [583, 286] width 493 height 434
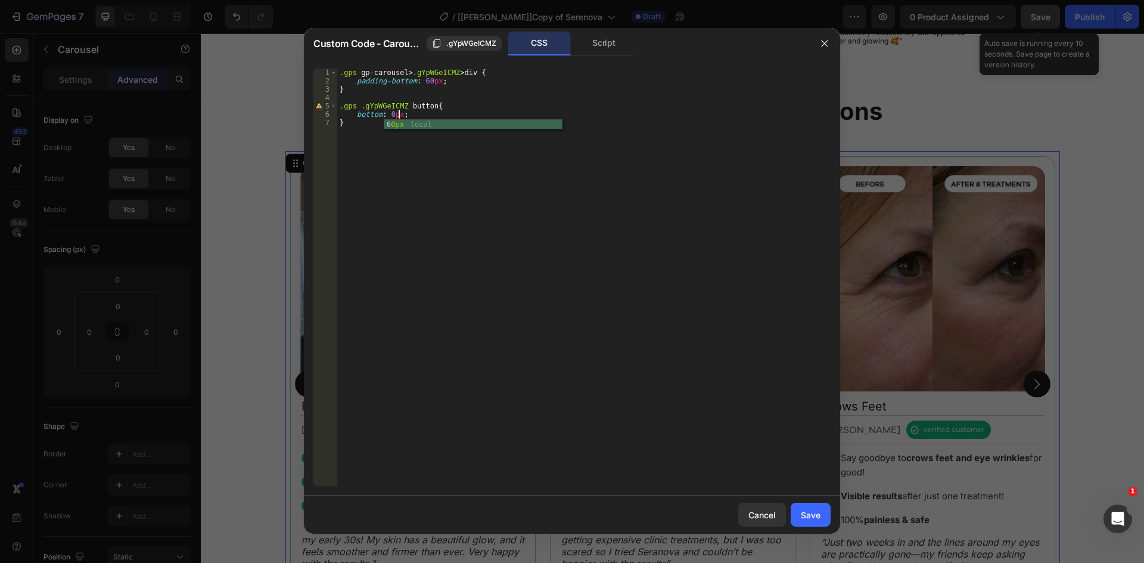
scroll to position [0, 5]
type textarea "bottom: 0px !important;"
click at [462, 116] on div ".gps gp-carousel > .gYpWGeICMZ > div { padding-bottom : 60 px ; } .gps .gYpWGeI…" at bounding box center [583, 286] width 493 height 434
type textarea "bottom: 0px !important;"
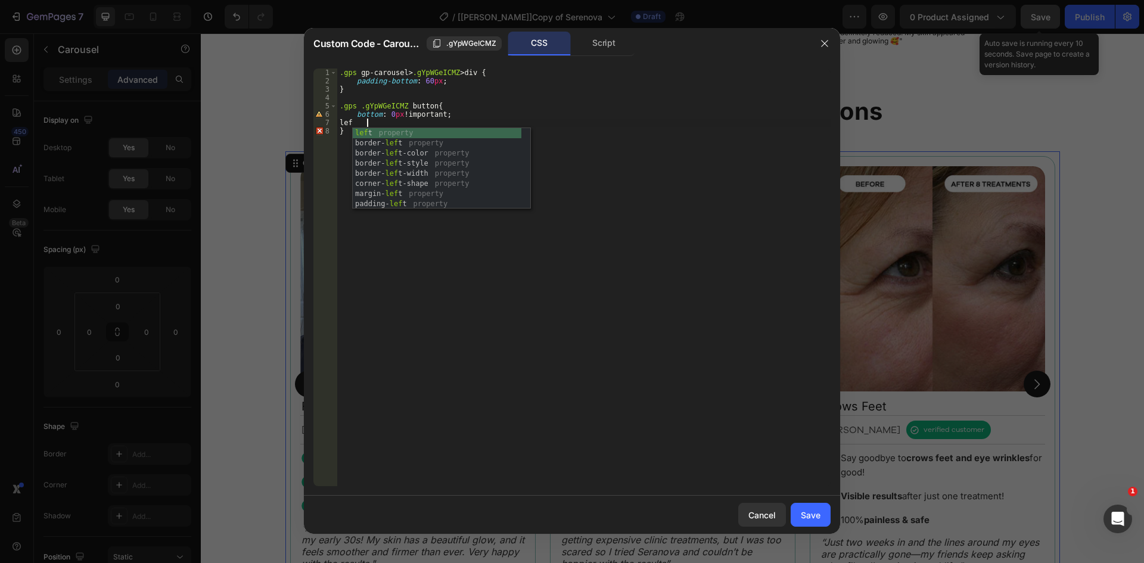
scroll to position [0, 2]
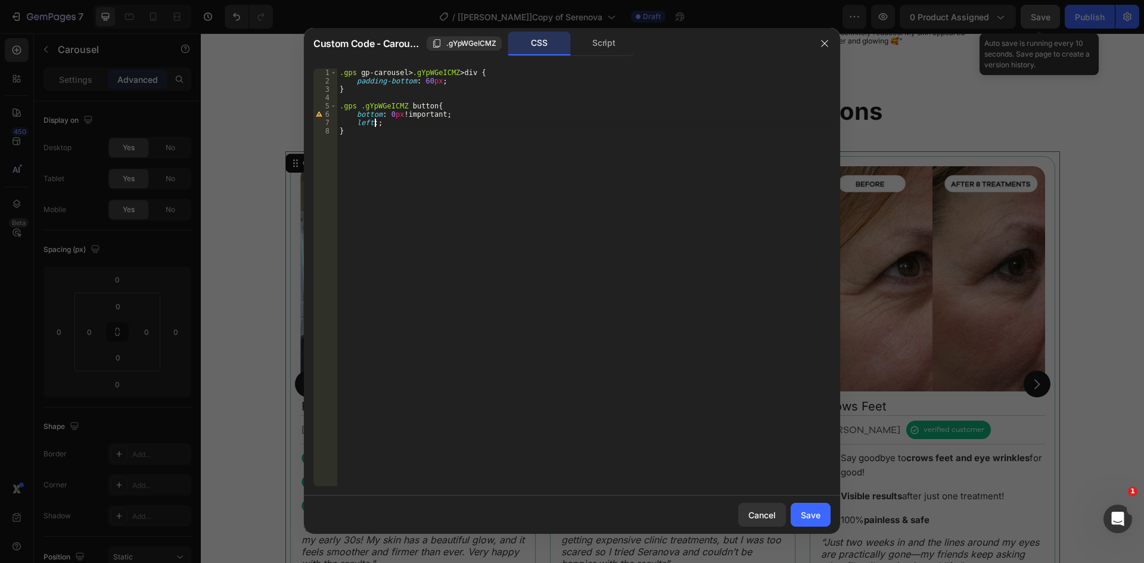
type textarea "left:"
click at [456, 95] on div ".gps gp-carousel > .gYpWGeICMZ > div { padding-bottom : 60 px ; } .gps .gYpWGeI…" at bounding box center [583, 286] width 493 height 434
click at [378, 133] on div ".gps gp-carousel > .gYpWGeICMZ > div { padding-bottom : 60 px ; } .gps .gYpWGeI…" at bounding box center [583, 286] width 493 height 434
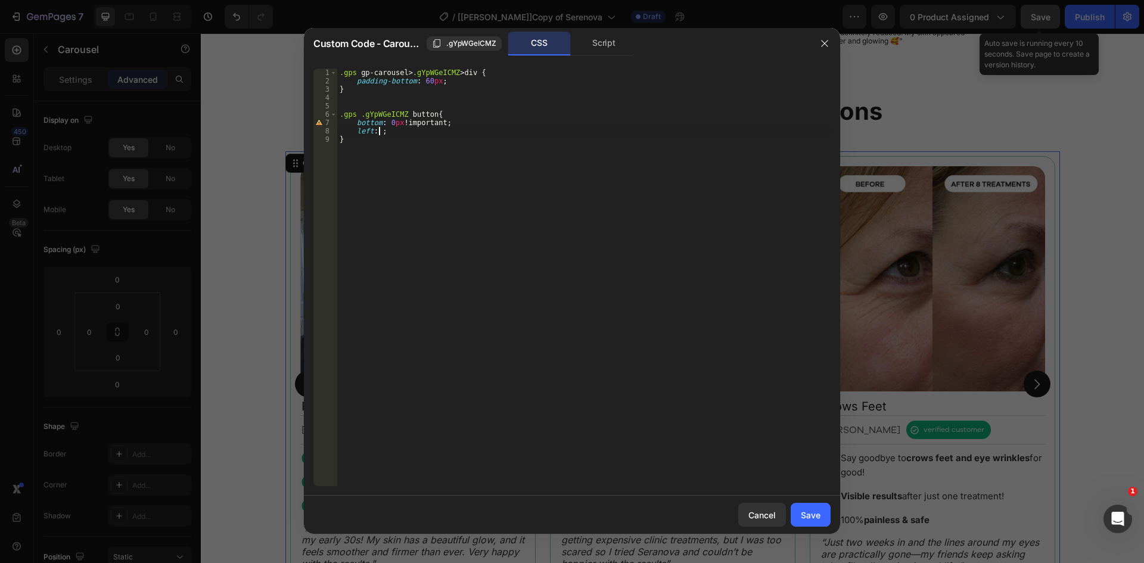
click at [419, 114] on div ".gps gp-carousel > .gYpWGeICMZ > div { padding-bottom : 60 px ; } .gps .gYpWGeI…" at bounding box center [583, 286] width 493 height 434
paste textarea "gp-carousel-action-back"
click at [417, 137] on div ".gps gp-carousel > .gYpWGeICMZ > div { padding-bottom : 60 px ; } .gps .gYpWGeI…" at bounding box center [583, 286] width 493 height 434
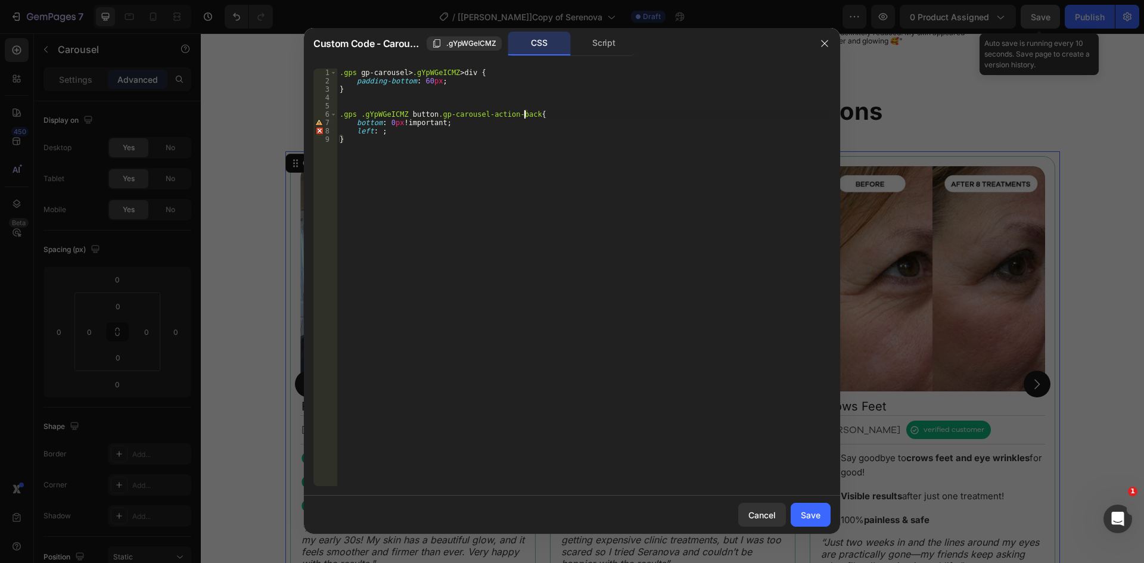
scroll to position [0, 0]
click at [381, 131] on div ".gps gp-carousel > .gYpWGeICMZ > div { padding-bottom : 60 px ; } .gps .gYpWGeI…" at bounding box center [583, 286] width 493 height 434
click at [378, 130] on div ".gps gp-carousel > .gYpWGeICMZ > div { padding-bottom : 60 px ; } .gps .gYpWGeI…" at bounding box center [583, 286] width 493 height 434
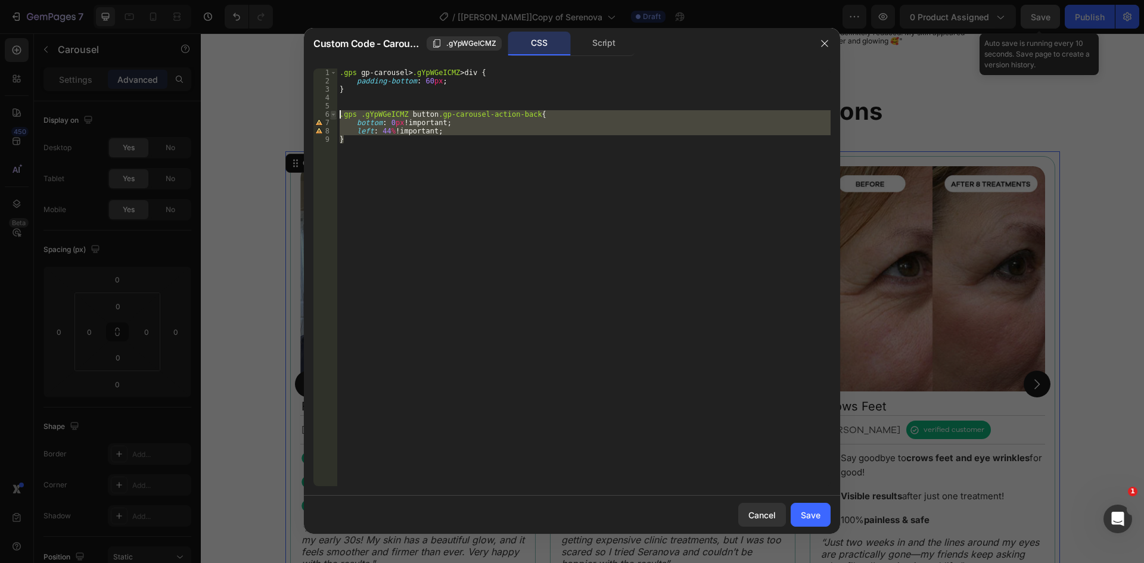
drag, startPoint x: 346, startPoint y: 142, endPoint x: 335, endPoint y: 116, distance: 27.8
click at [335, 116] on div "left: 44% !; 1 2 3 4 5 6 7 8 9 .gps gp-carousel > .gYpWGeICMZ > div { padding-b…" at bounding box center [571, 278] width 517 height 418
click at [353, 141] on div ".gps gp-carousel > .gYpWGeICMZ > div { padding-bottom : 60 px ; } .gps .gYpWGeI…" at bounding box center [583, 278] width 493 height 418
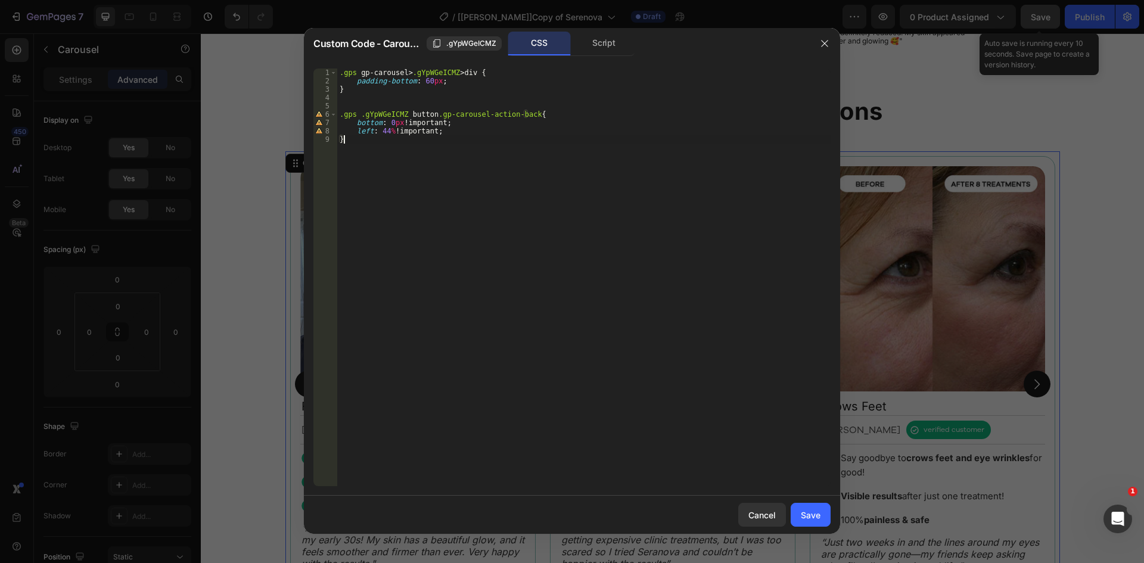
scroll to position [0, 0]
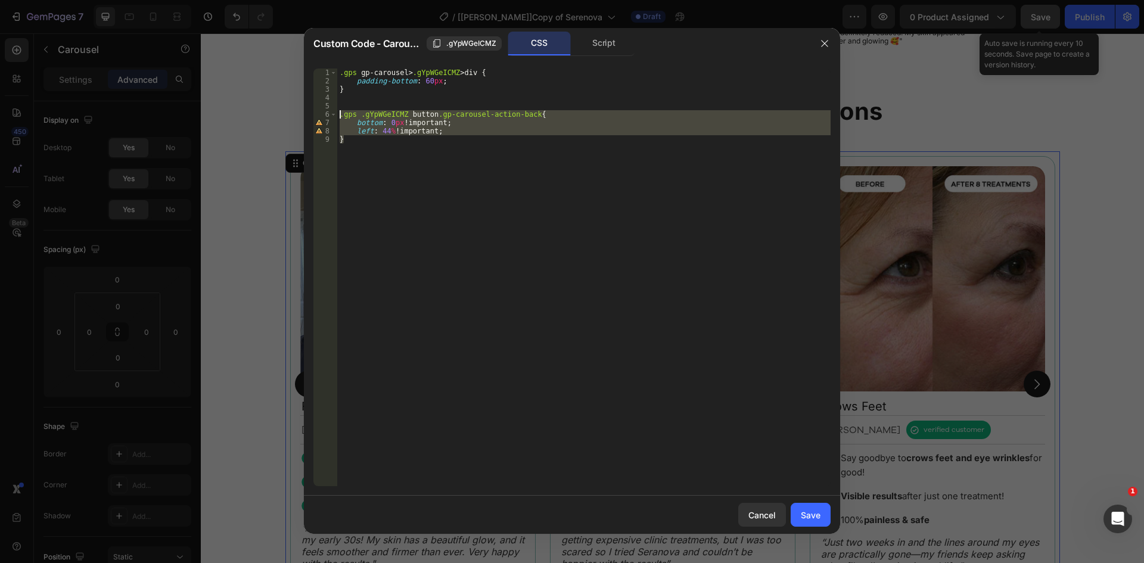
drag, startPoint x: 351, startPoint y: 139, endPoint x: 337, endPoint y: 117, distance: 25.5
click at [337, 117] on div ".gps gp-carousel > .gYpWGeICMZ > div { padding-bottom : 60 px ; } .gps .gYpWGeI…" at bounding box center [583, 286] width 493 height 434
click at [405, 153] on div ".gps gp-carousel > .gYpWGeICMZ > div { padding-bottom : 60 px ; } .gps .gYpWGeI…" at bounding box center [583, 278] width 493 height 418
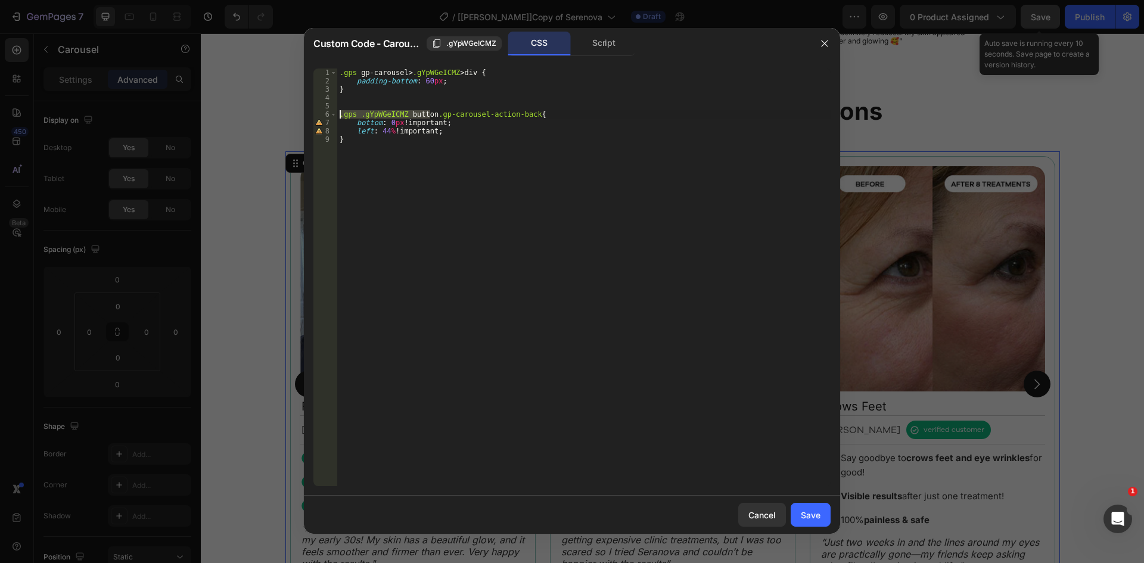
drag, startPoint x: 430, startPoint y: 114, endPoint x: 338, endPoint y: 114, distance: 92.4
click at [338, 114] on div ".gps gp-carousel > .gYpWGeICMZ > div { padding-bottom : 60 px ; } .gps .gYpWGeI…" at bounding box center [583, 286] width 493 height 434
type textarea ".gps .gYpWGeICMZ button.gp-carousel-action-back{"
click at [351, 99] on div ".gps gp-carousel > .gYpWGeICMZ > div { padding-bottom : 60 px ; } .gps .gYpWGeI…" at bounding box center [583, 286] width 493 height 434
paste textarea ".gps .gYpWGeICMZ button"
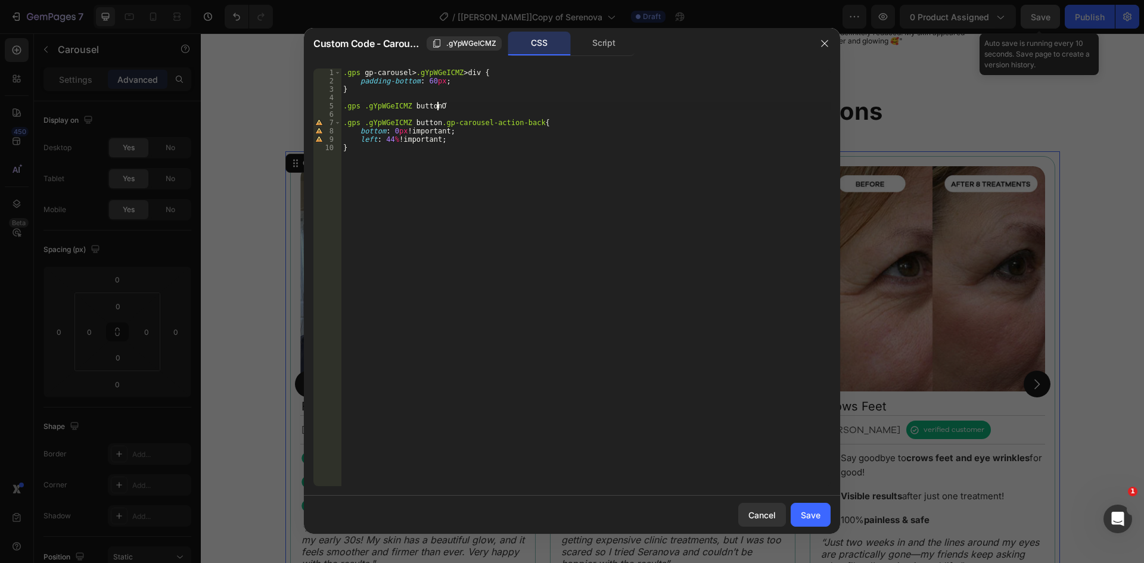
type textarea ".gps .gYpWGeICMZ button{"
drag, startPoint x: 360, startPoint y: 147, endPoint x: 436, endPoint y: 147, distance: 75.7
click at [405, 147] on div ".gps gp-carousel > .gYpWGeICMZ > div { padding-bottom : 60 px ; } .gps .gYpWGeI…" at bounding box center [586, 286] width 490 height 434
drag, startPoint x: 436, startPoint y: 147, endPoint x: 451, endPoint y: 147, distance: 15.5
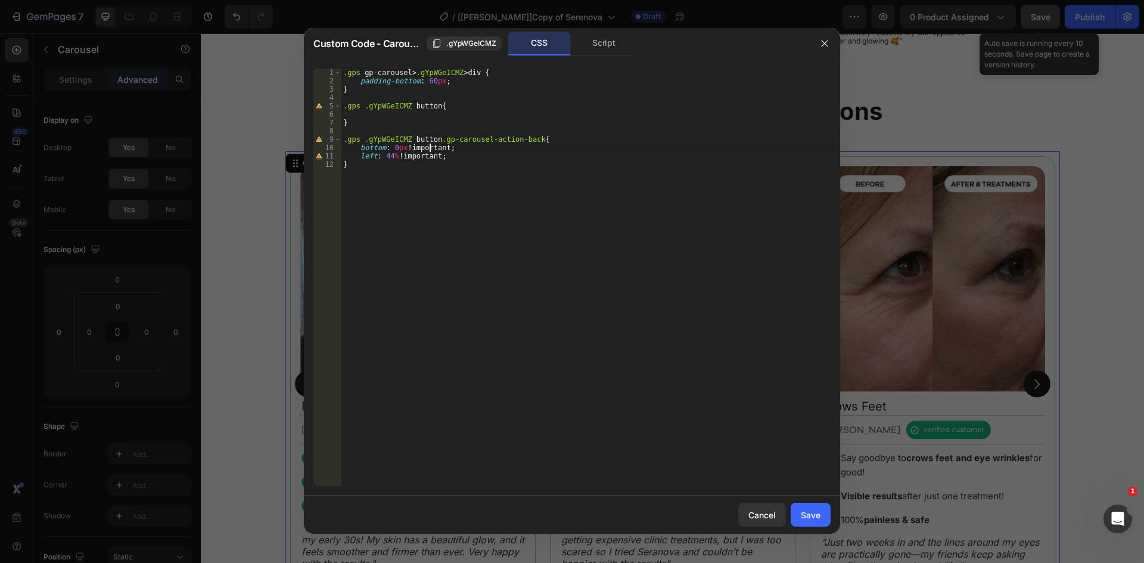
click at [450, 147] on div ".gps gp-carousel > .gYpWGeICMZ > div { padding-bottom : 60 px ; } .gps .gYpWGeI…" at bounding box center [586, 286] width 490 height 434
type textarea "bottom: 0px !important;"
click at [451, 147] on div ".gps gp-carousel > .gYpWGeICMZ > div { padding-bottom : 60 px ; } .gps .gYpWGeI…" at bounding box center [586, 278] width 490 height 418
click at [455, 145] on div ".gps gp-carousel > .gYpWGeICMZ > div { padding-bottom : 60 px ; } .gps .gYpWGeI…" at bounding box center [586, 286] width 490 height 434
click at [358, 146] on div ".gps gp-carousel > .gYpWGeICMZ > div { padding-bottom : 60 px ; } .gps .gYpWGeI…" at bounding box center [586, 286] width 490 height 434
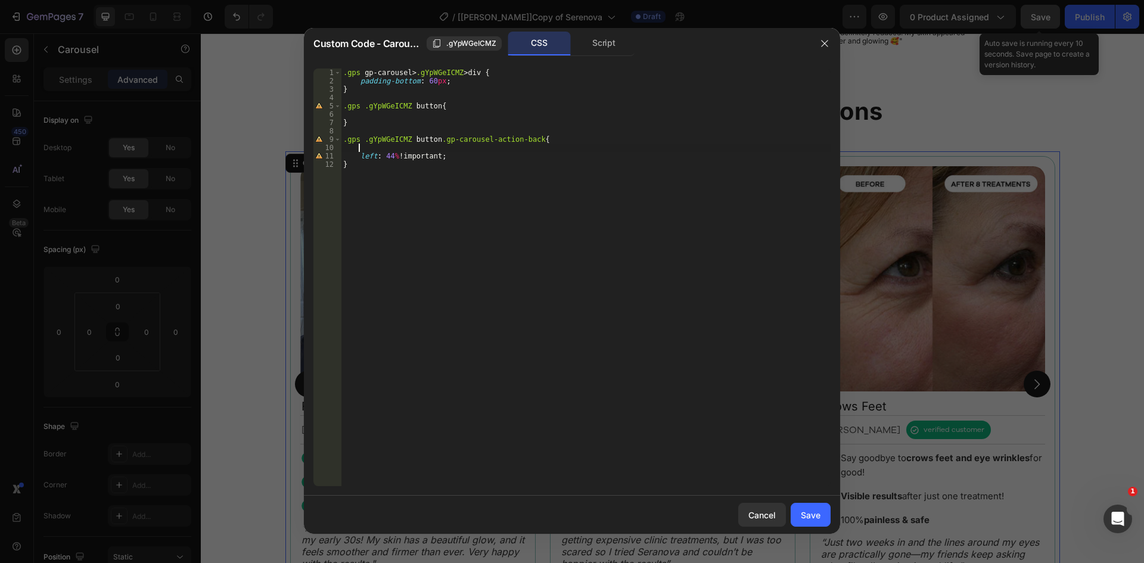
click at [368, 119] on div ".gps gp-carousel > .gYpWGeICMZ > div { padding-bottom : 60 px ; } .gps .gYpWGeI…" at bounding box center [586, 286] width 490 height 434
type textarea "}"
click at [368, 115] on div ".gps gp-carousel > .gYpWGeICMZ > div { padding-bottom : 60 px ; } .gps .gYpWGeI…" at bounding box center [586, 286] width 490 height 434
paste textarea "bottom: 0px !important;"
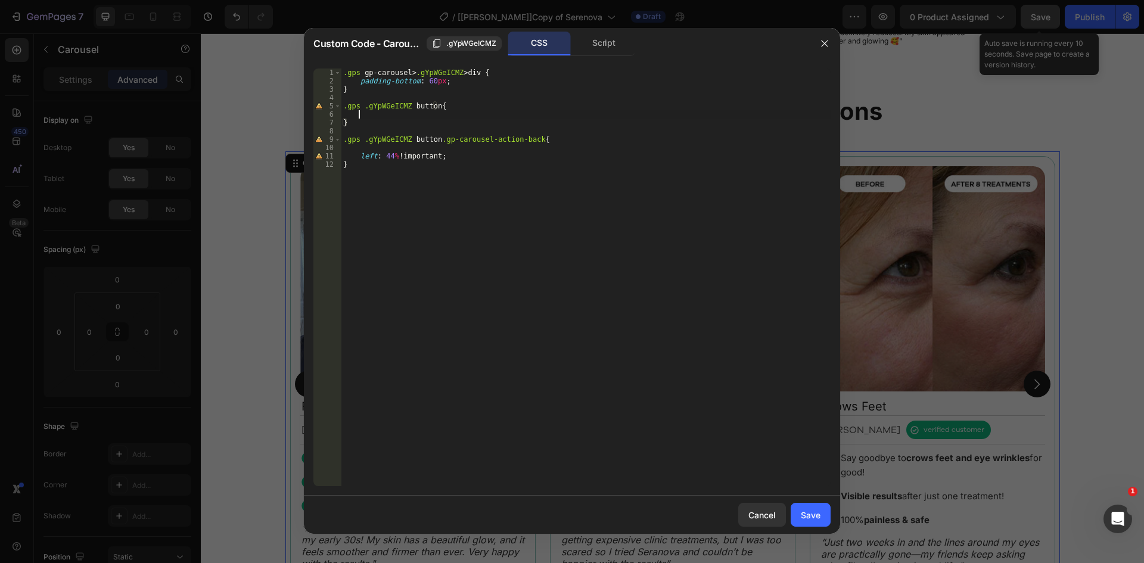
type textarea "bottom: 0px !important;"
click at [370, 146] on div ".gps gp-carousel > .gYpWGeICMZ > div { padding-bottom : 60 px ; } .gps .gYpWGeI…" at bounding box center [586, 286] width 490 height 434
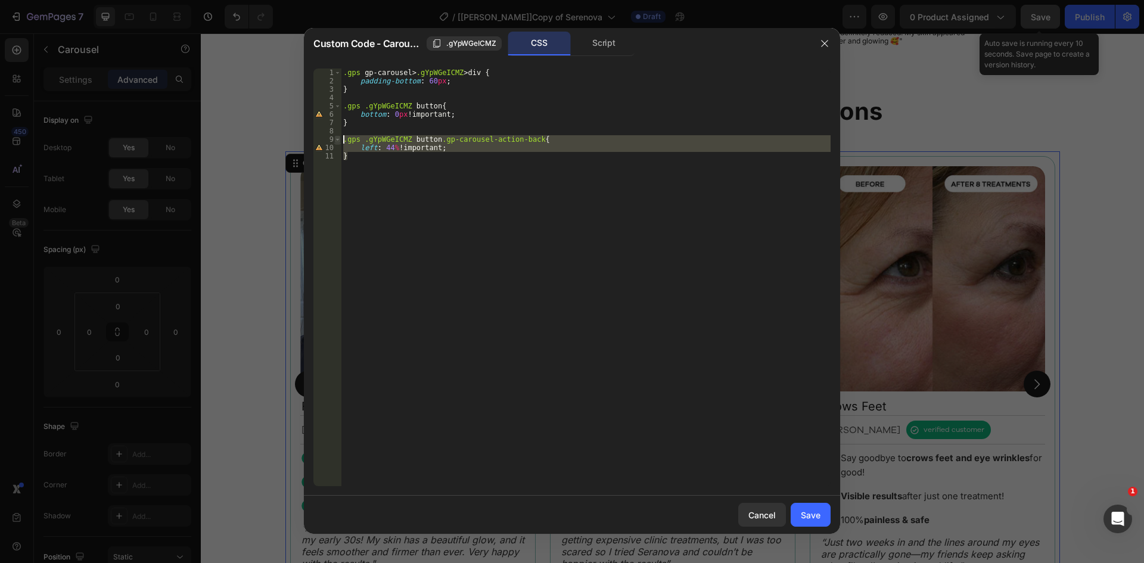
drag, startPoint x: 353, startPoint y: 157, endPoint x: 338, endPoint y: 142, distance: 20.6
click at [338, 142] on div ".gps .gYpWGeICMZ button.gp-carousel-action-back{ 1 2 3 4 5 6 7 8 9 10 11 .gps g…" at bounding box center [571, 278] width 517 height 418
click at [371, 163] on div ".gps gp-carousel > .gYpWGeICMZ > div { padding-bottom : 60 px ; } .gps .gYpWGeI…" at bounding box center [586, 278] width 490 height 418
type textarea "}"
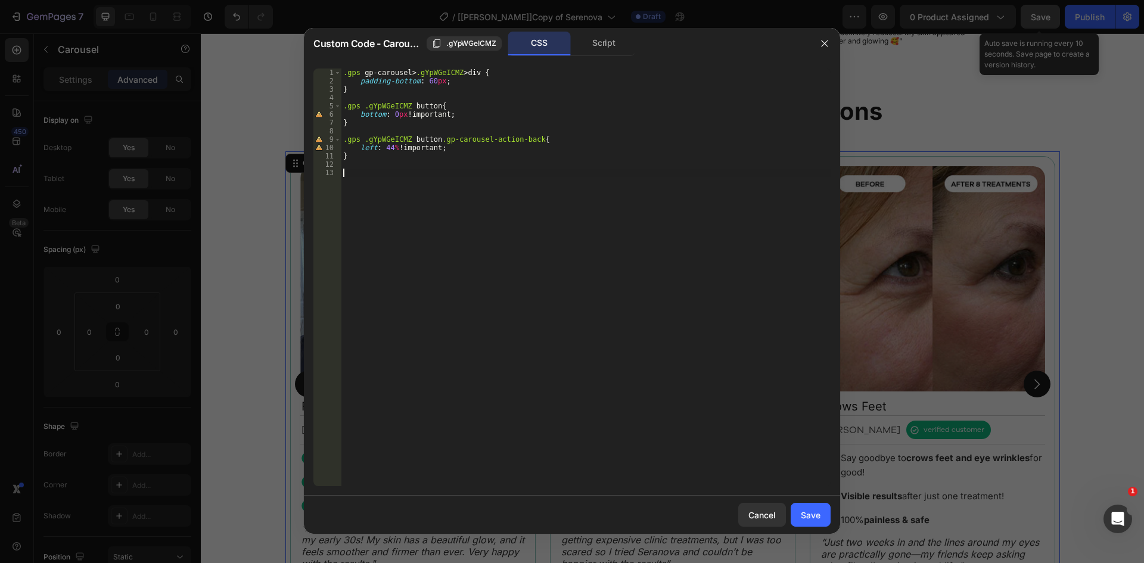
paste textarea "}"
click at [515, 175] on div ".gps gp-carousel > .gYpWGeICMZ > div { padding-bottom : 60 px ; } .gps .gYpWGeI…" at bounding box center [586, 286] width 490 height 434
click at [365, 182] on div ".gps gp-carousel > .gYpWGeICMZ > div { padding-bottom : 60 px ; } .gps .gYpWGeI…" at bounding box center [586, 286] width 490 height 434
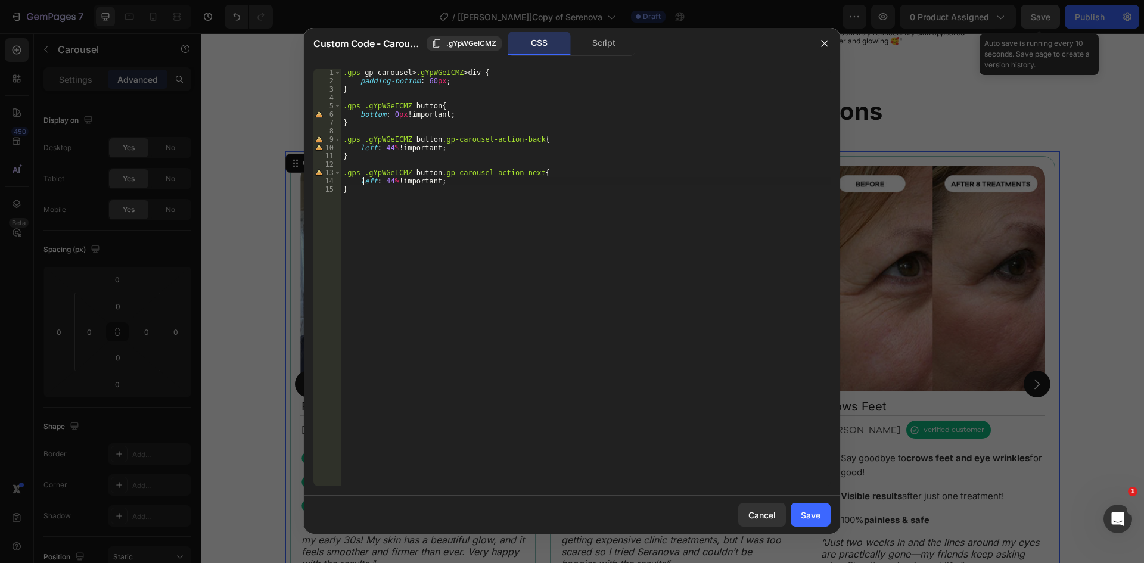
click at [365, 182] on div ".gps gp-carousel > .gYpWGeICMZ > div { padding-bottom : 60 px ; } .gps .gYpWGeI…" at bounding box center [586, 286] width 490 height 434
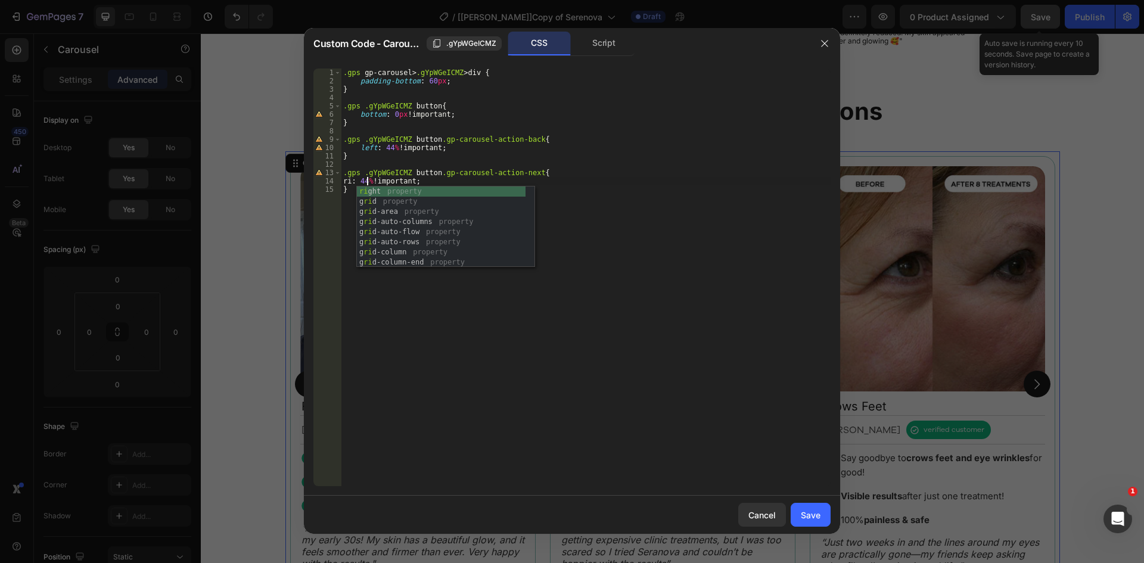
scroll to position [0, 2]
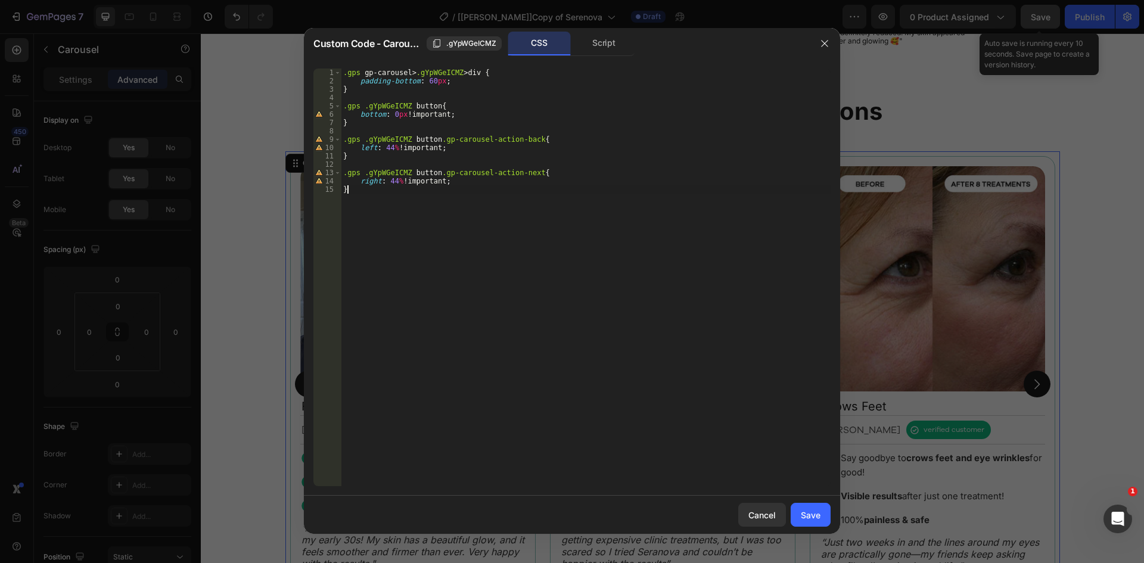
click at [630, 203] on div ".gps gp-carousel > .gYpWGeICMZ > div { padding-bottom : 60 px ; } .gps .gYpWGeI…" at bounding box center [586, 286] width 490 height 434
type textarea "}"
click at [370, 125] on div ".gps gp-carousel > .gYpWGeICMZ > div { padding-bottom : 60 px ; } .gps .gYpWGeI…" at bounding box center [586, 286] width 490 height 434
click at [806, 515] on div "Save" at bounding box center [811, 515] width 20 height 13
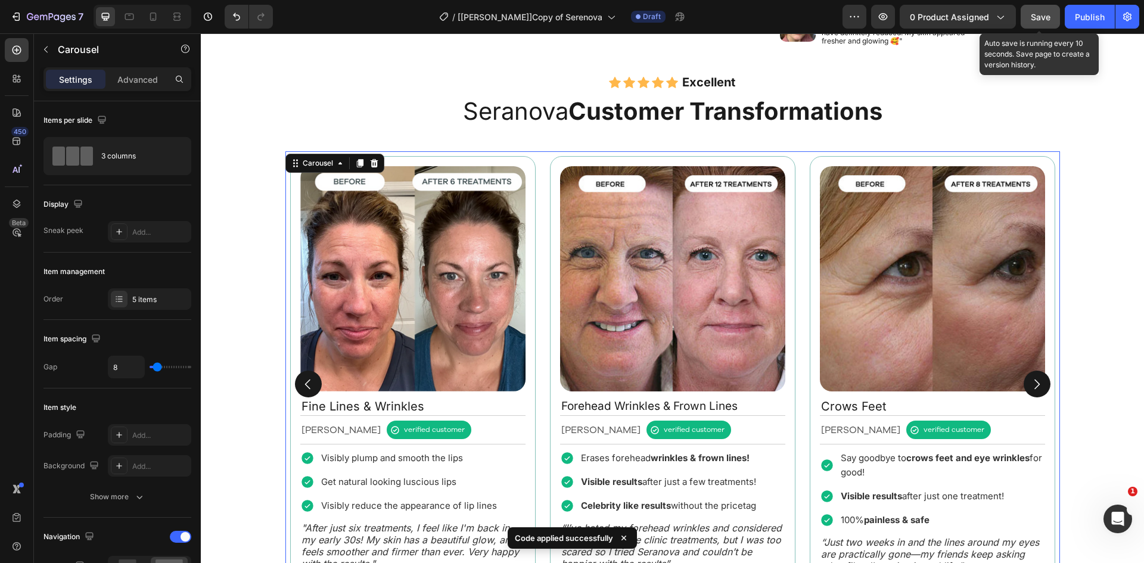
click at [1034, 17] on span "Save" at bounding box center [1041, 17] width 20 height 10
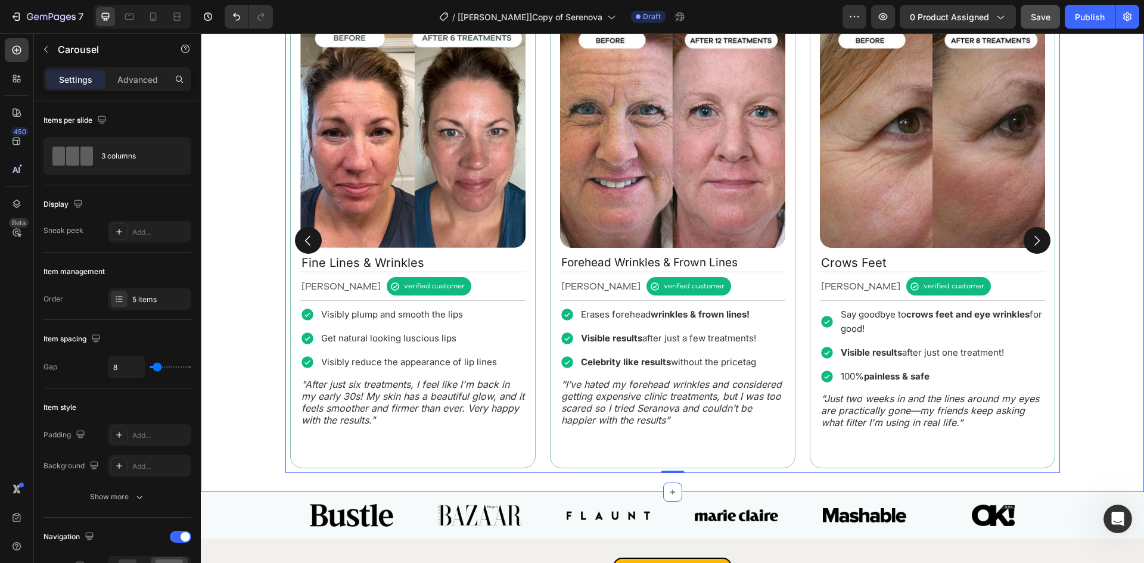
scroll to position [1021, 0]
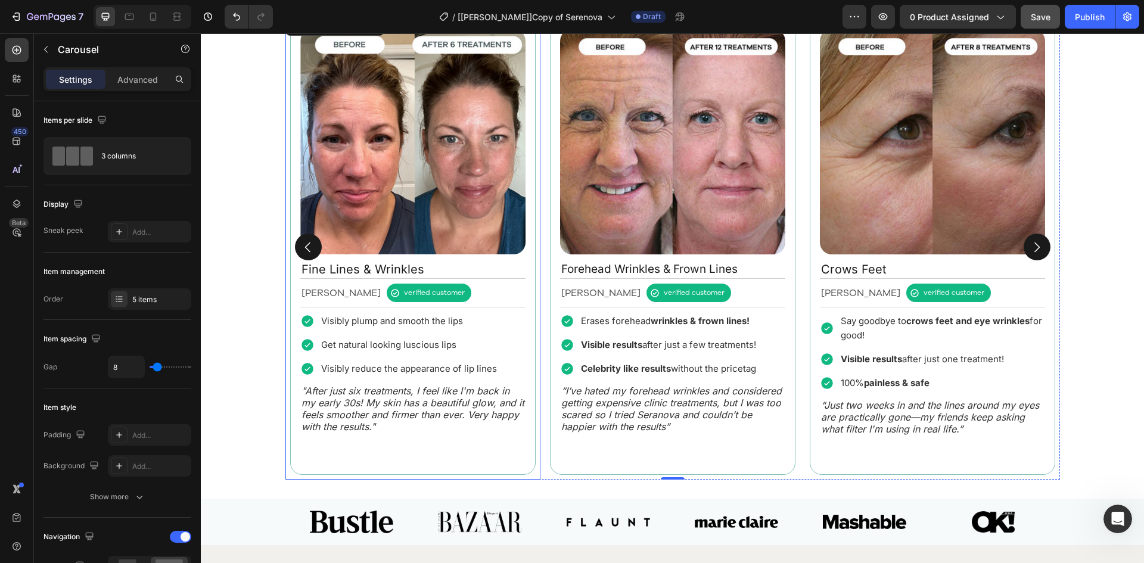
click at [534, 254] on div "Image Fine Lines & Wrinkles Text Block [PERSON_NAME] Text Block verified custom…" at bounding box center [412, 246] width 255 height 465
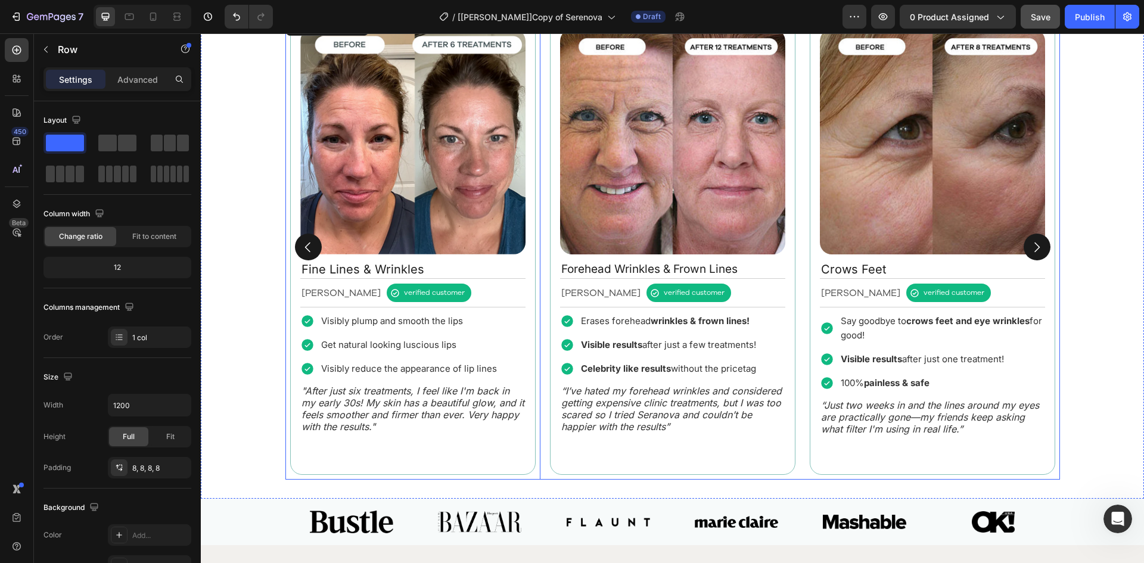
click at [539, 250] on div "Image Fine Lines & Wrinkles Text Block [PERSON_NAME] Text Block verified custom…" at bounding box center [672, 246] width 775 height 465
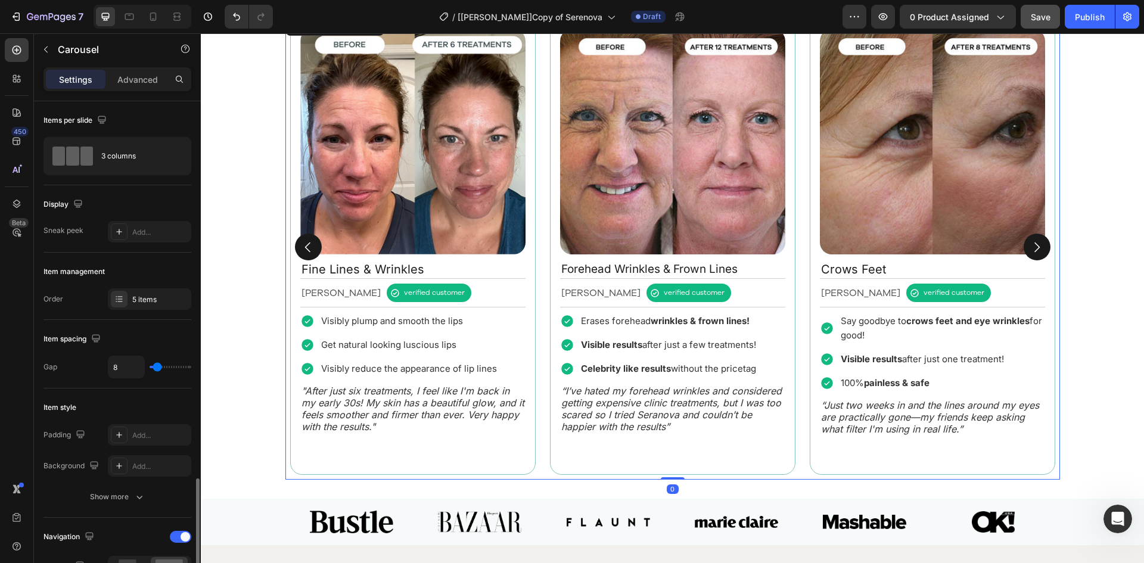
scroll to position [278, 0]
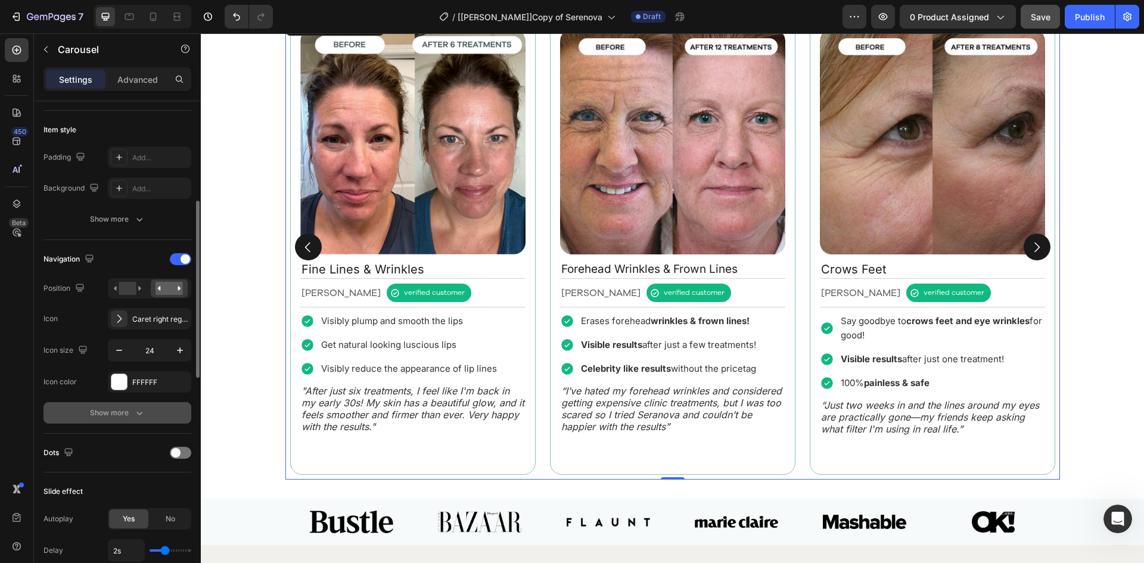
click at [106, 414] on div "Show more" at bounding box center [117, 413] width 55 height 12
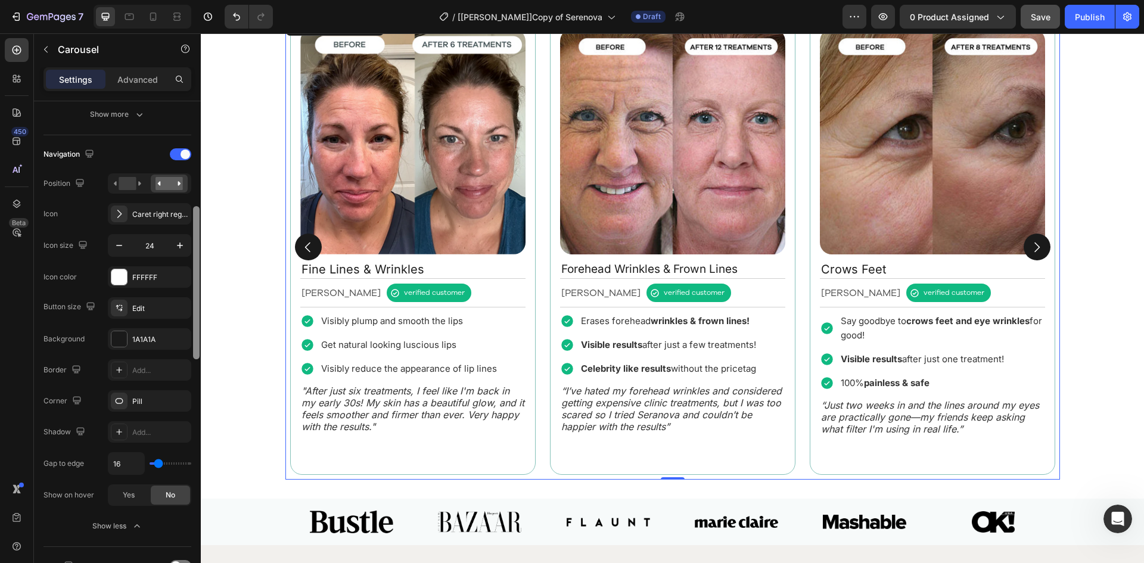
scroll to position [384, 0]
drag, startPoint x: 196, startPoint y: 272, endPoint x: 195, endPoint y: 310, distance: 38.2
click at [195, 310] on div at bounding box center [196, 296] width 7 height 153
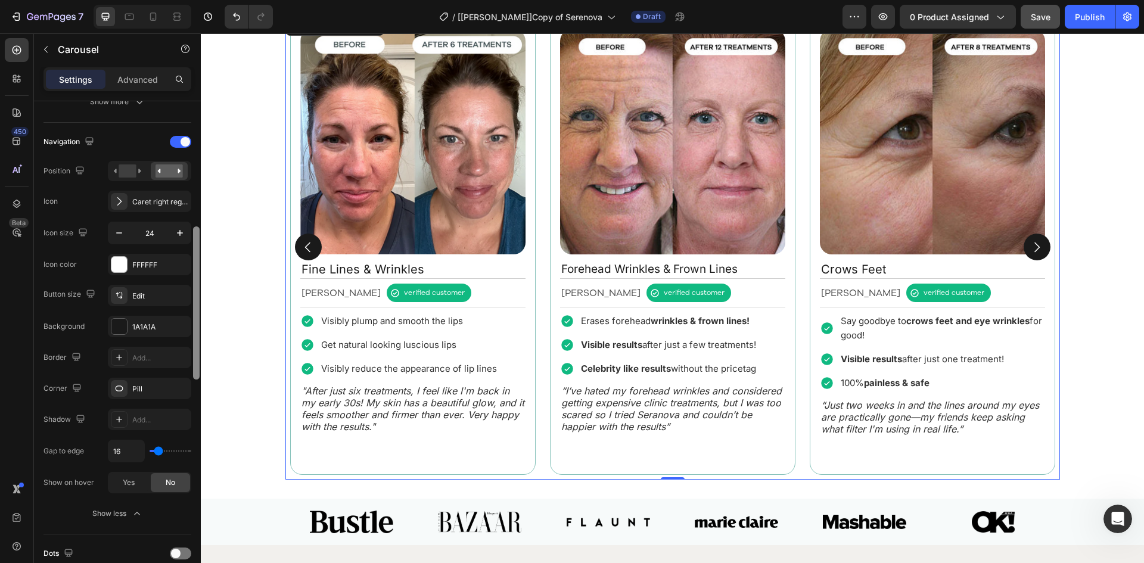
scroll to position [403, 0]
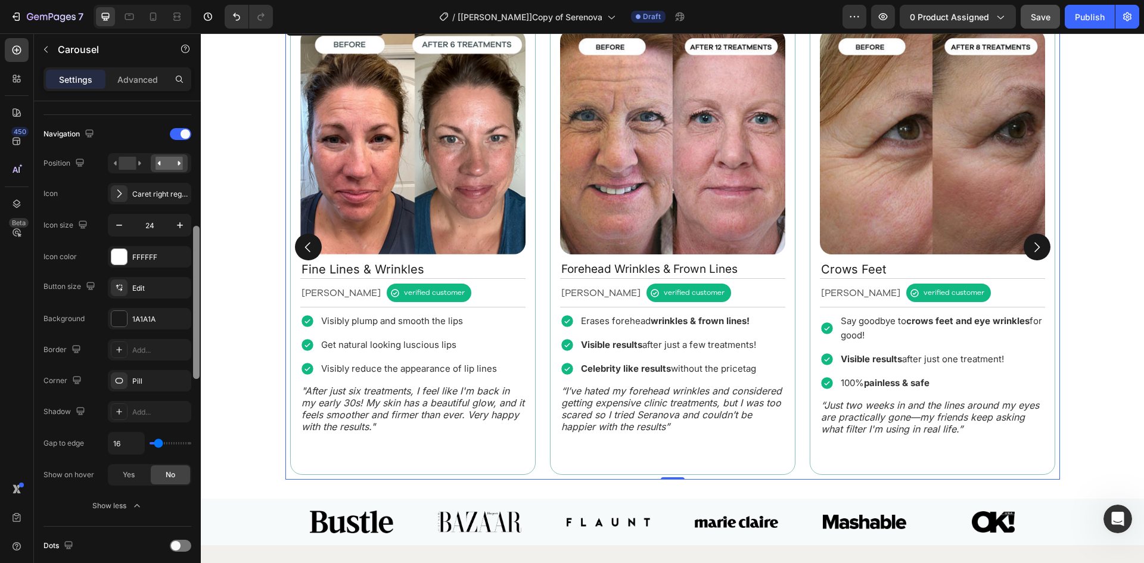
click at [195, 317] on div at bounding box center [196, 302] width 7 height 153
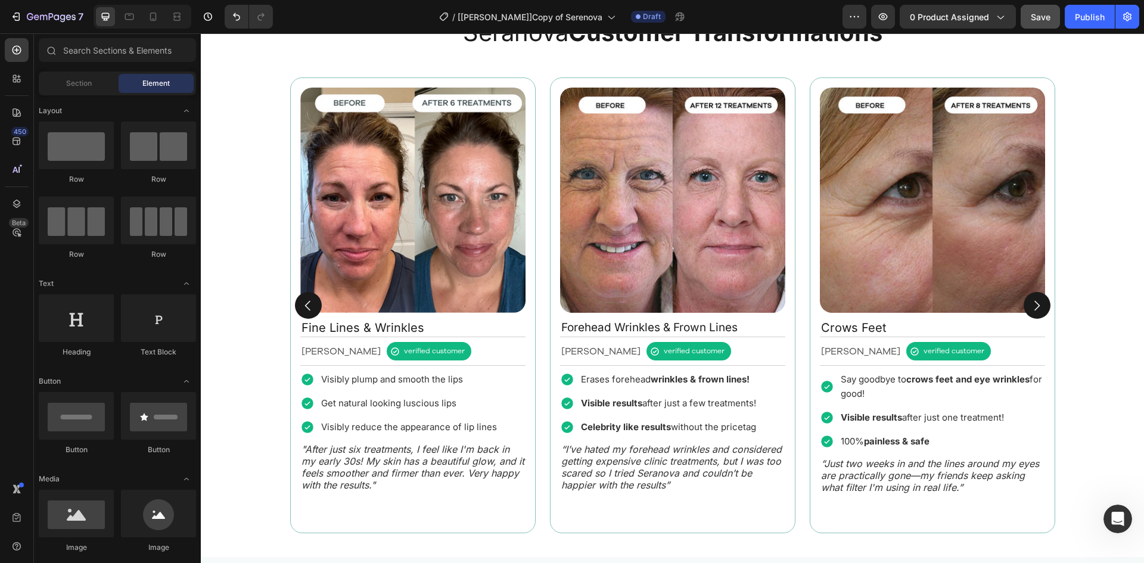
scroll to position [937, 0]
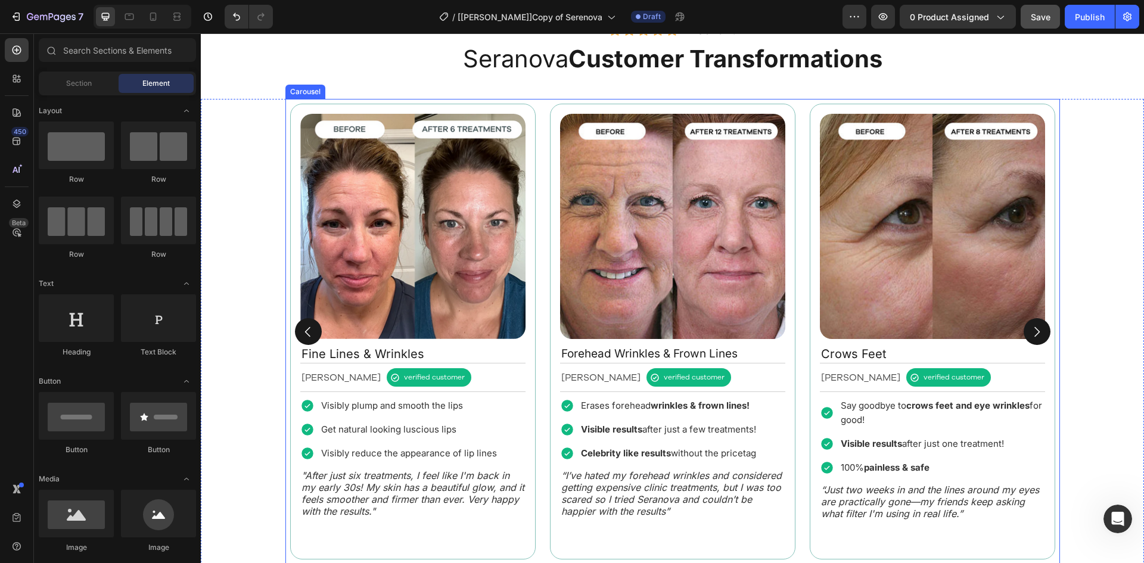
click at [798, 107] on div "Image Fine Lines & Wrinkles Text Block [PERSON_NAME] Text Block verified custom…" at bounding box center [672, 331] width 775 height 465
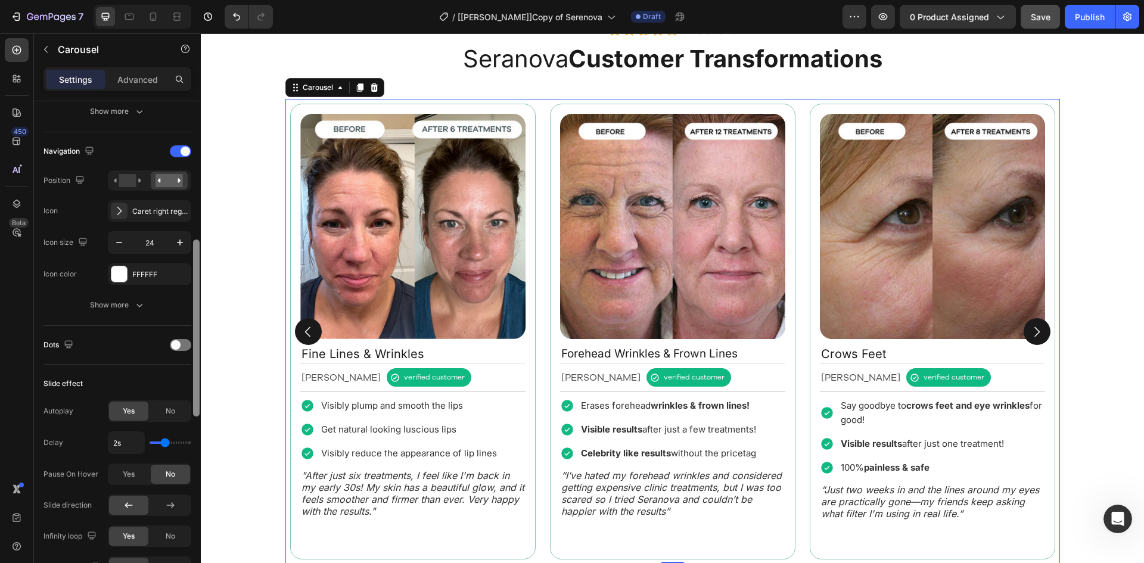
scroll to position [404, 0]
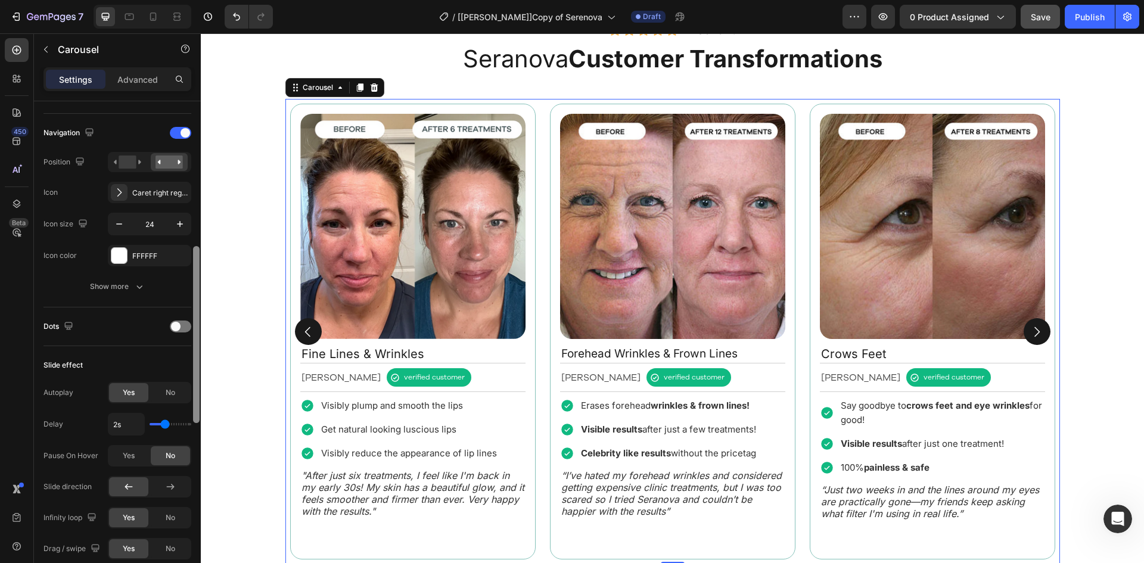
drag, startPoint x: 197, startPoint y: 231, endPoint x: 195, endPoint y: 376, distance: 144.8
click at [195, 376] on div at bounding box center [196, 334] width 7 height 177
click at [110, 289] on div "Show more" at bounding box center [117, 287] width 55 height 12
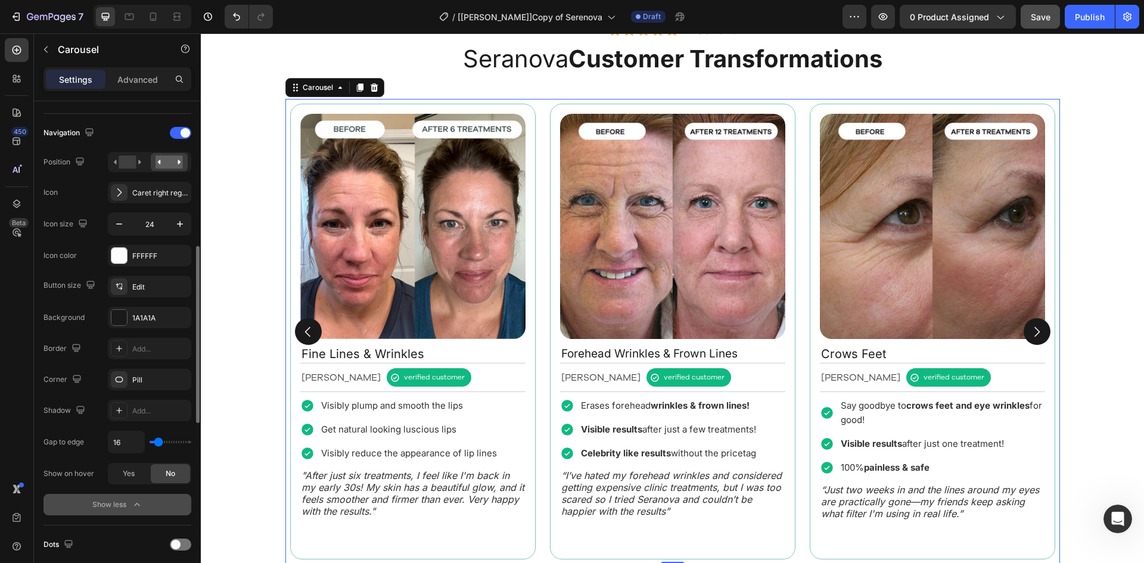
click at [129, 499] on div "Show less" at bounding box center [117, 505] width 51 height 12
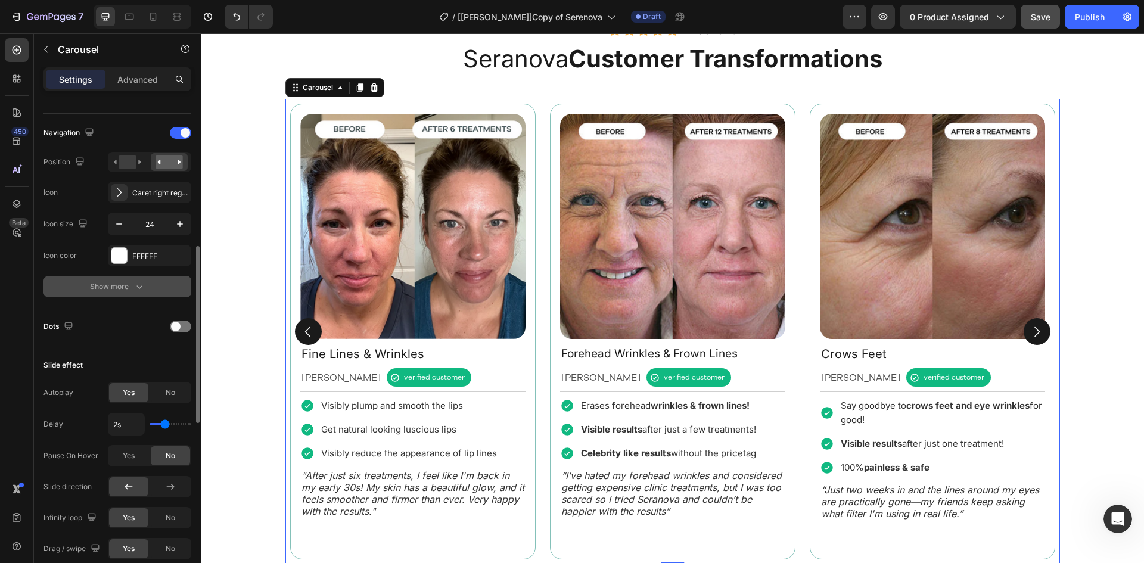
click at [113, 291] on div "Show more" at bounding box center [117, 287] width 55 height 12
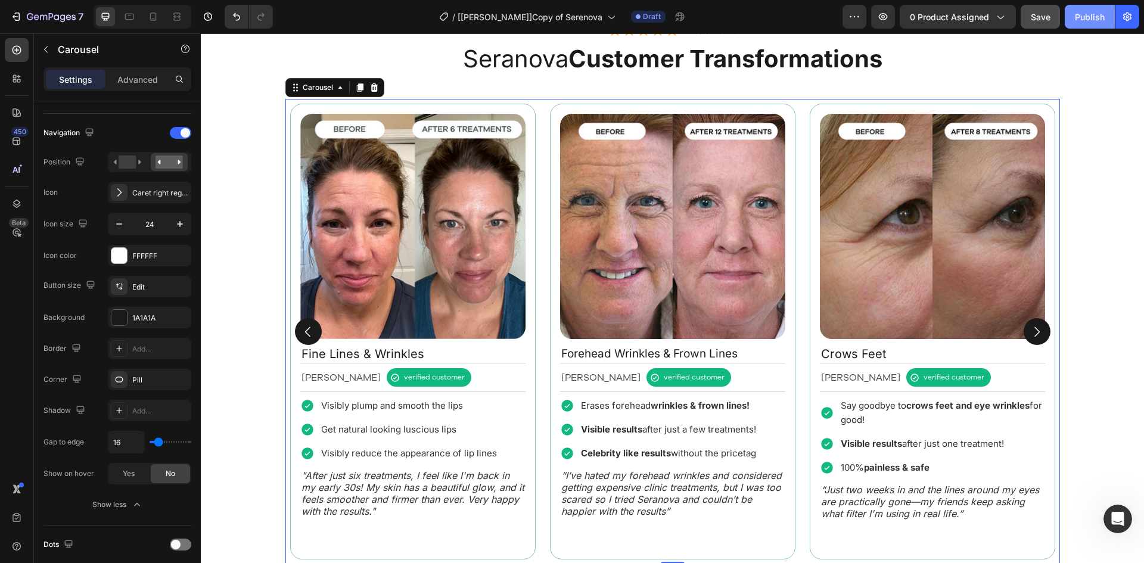
click at [1090, 23] on div "Publish" at bounding box center [1090, 17] width 30 height 13
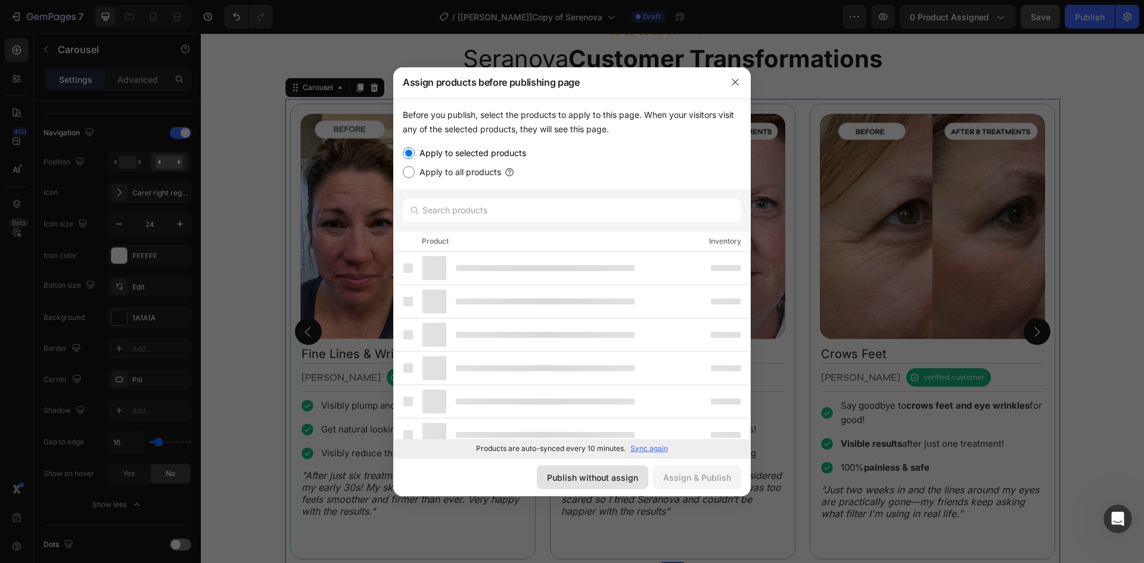
click at [599, 481] on div "Publish without assign" at bounding box center [592, 477] width 91 height 13
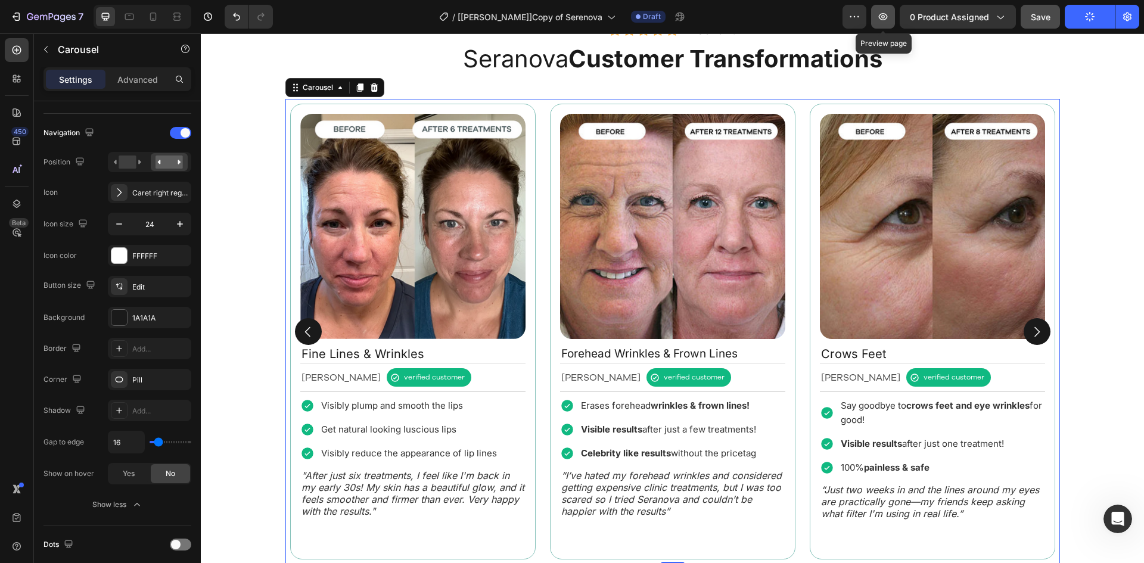
click at [889, 15] on icon "button" at bounding box center [883, 17] width 12 height 12
click at [854, 22] on icon "button" at bounding box center [854, 17] width 12 height 12
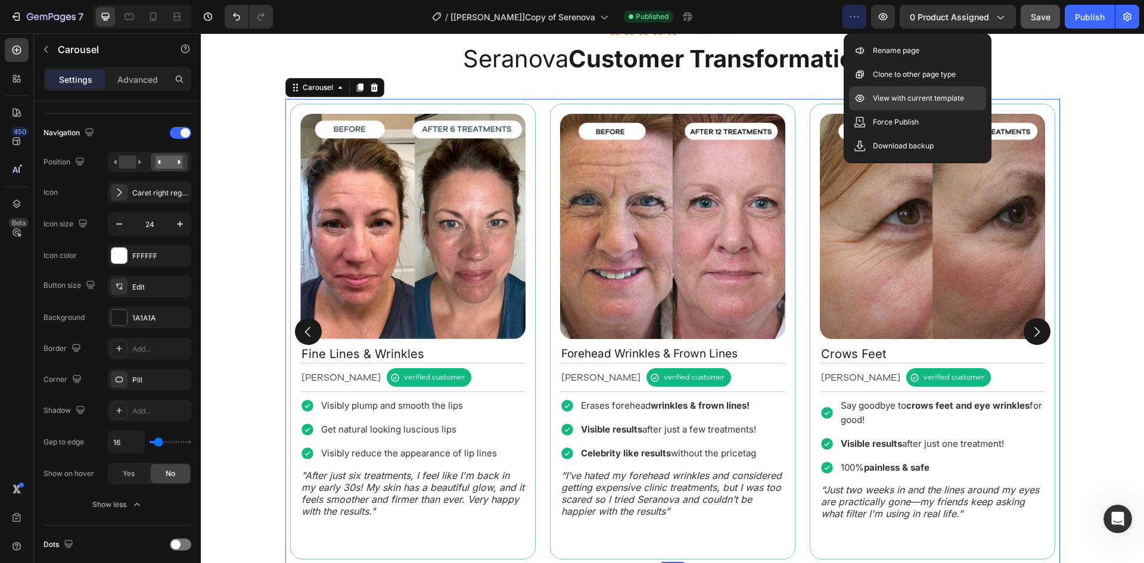
click at [888, 95] on p "View with current template" at bounding box center [918, 98] width 91 height 12
click at [788, 12] on div "/ [[PERSON_NAME]]Copy of Serenova Published" at bounding box center [562, 17] width 560 height 24
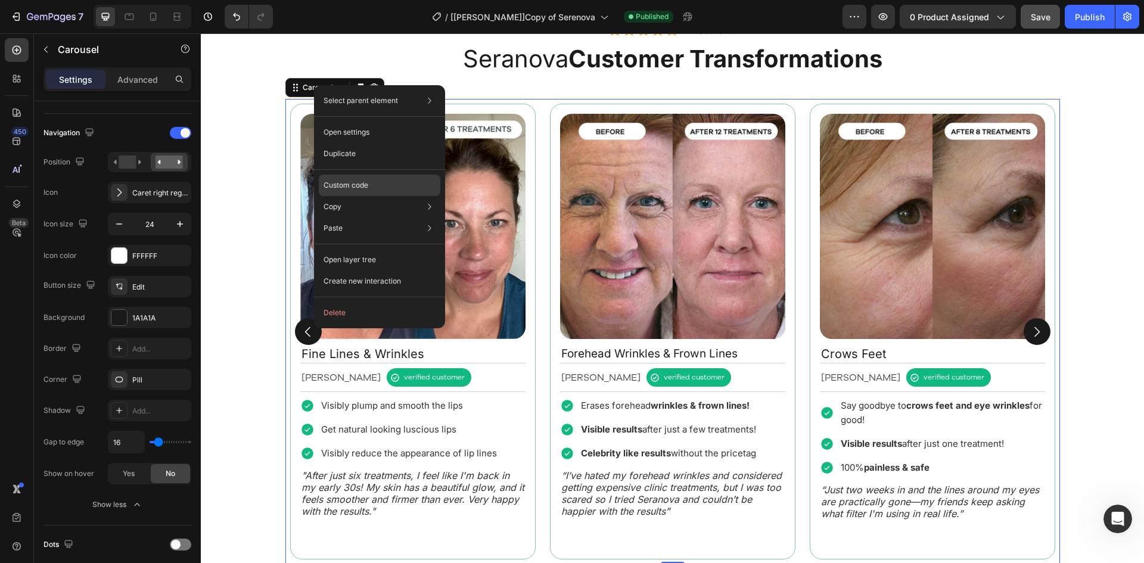
click at [370, 217] on div "Custom code" at bounding box center [380, 227] width 122 height 21
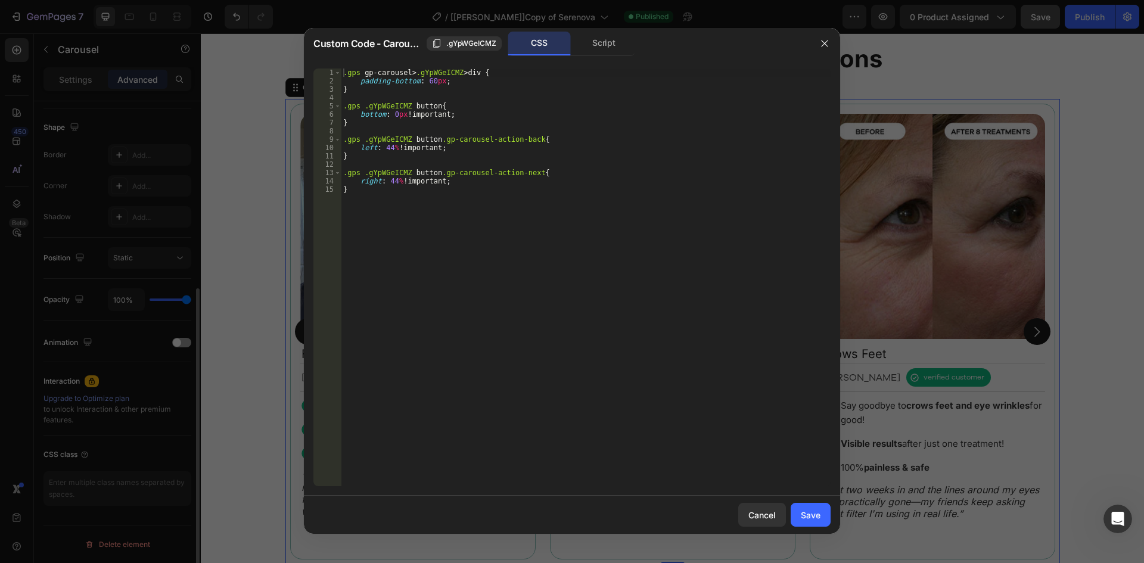
scroll to position [299, 0]
click at [389, 146] on div ".gps gp-carousel > .gYpWGeICMZ > div { padding-bottom : 60 px ; } .gps .gYpWGeI…" at bounding box center [586, 286] width 490 height 434
click at [393, 180] on div ".gps gp-carousel > .gYpWGeICMZ > div { padding-bottom : 60 px ; } .gps .gYpWGeI…" at bounding box center [586, 286] width 490 height 434
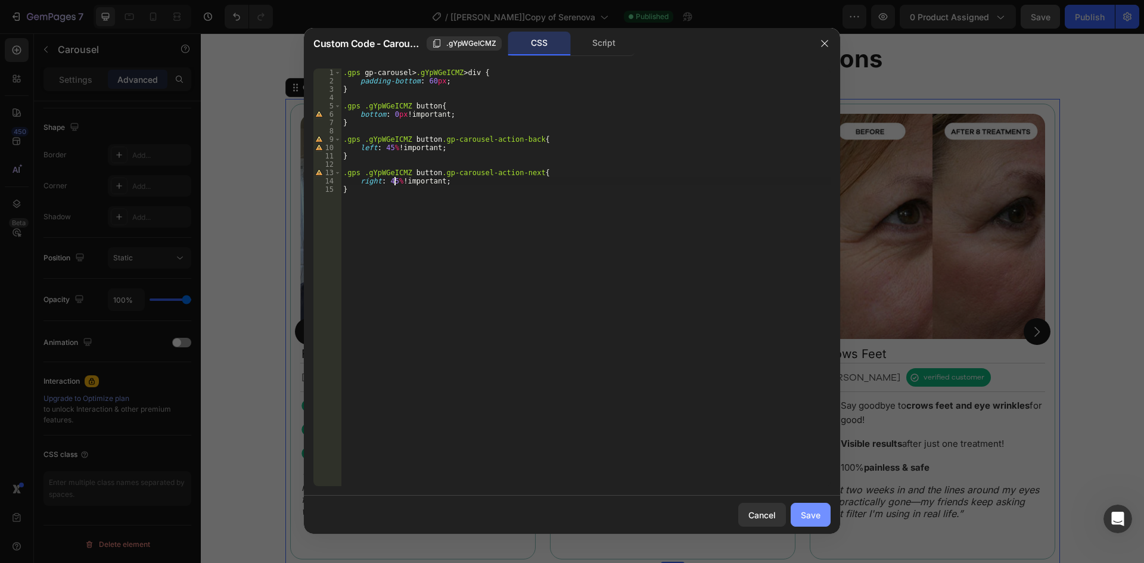
type textarea "right: 45% !important;"
drag, startPoint x: 617, startPoint y: 222, endPoint x: 814, endPoint y: 508, distance: 347.4
click at [814, 509] on div "Save" at bounding box center [811, 515] width 20 height 13
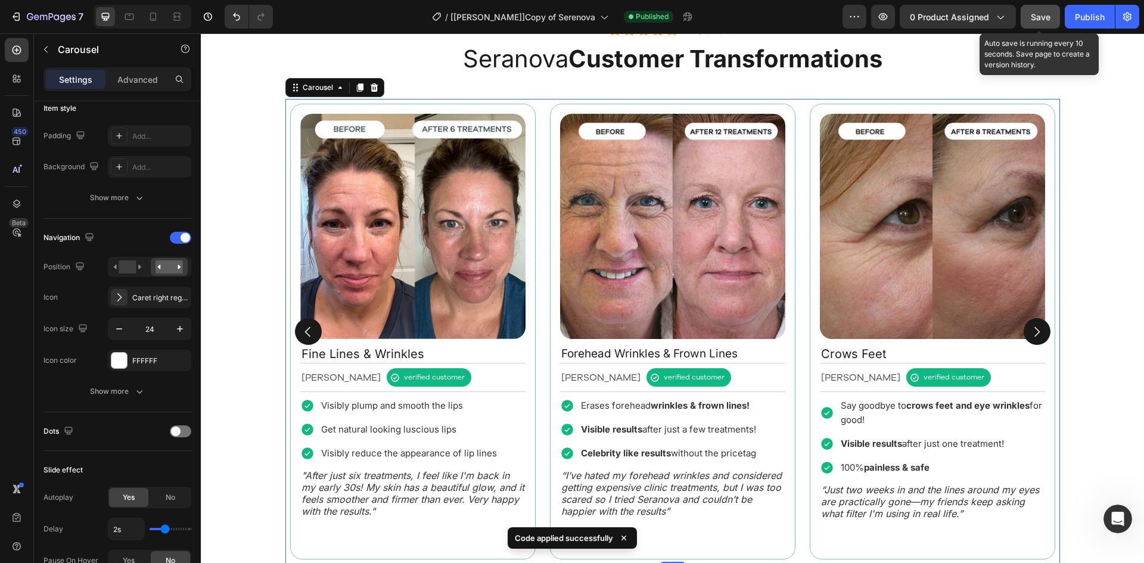
click at [1033, 17] on span "Save" at bounding box center [1041, 17] width 20 height 10
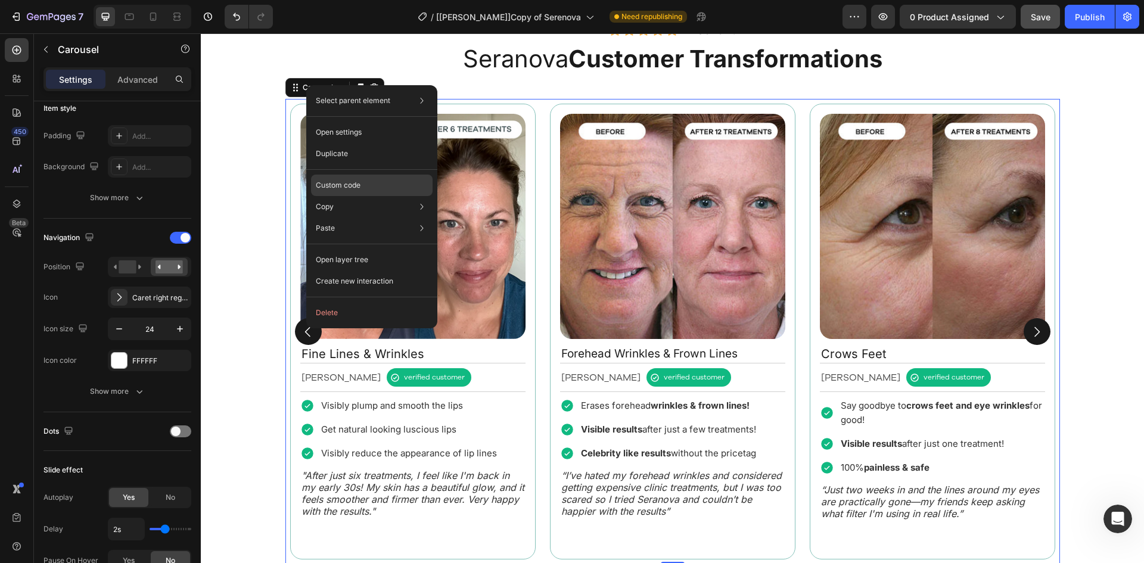
click at [359, 217] on div "Custom code" at bounding box center [372, 227] width 122 height 21
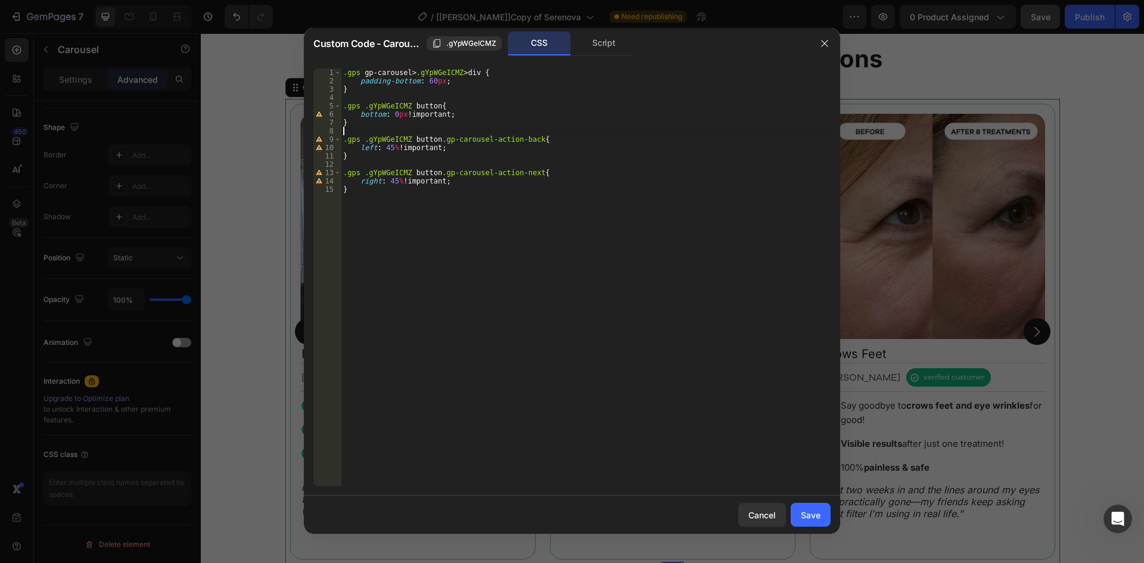
click at [393, 132] on div ".gps gp-carousel > .gYpWGeICMZ > div { padding-bottom : 60 px ; } .gps .gYpWGeI…" at bounding box center [586, 286] width 490 height 434
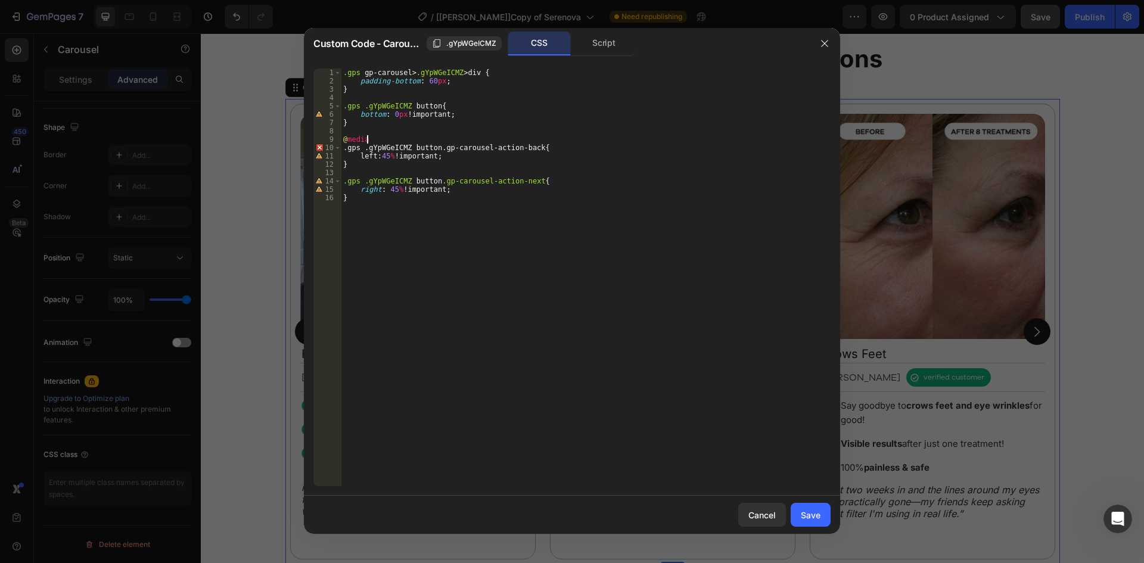
scroll to position [0, 2]
click at [417, 200] on div ".gps gp-carousel > .gYpWGeICMZ > div { padding-bottom : 60 px ; } .gps .gYpWGeI…" at bounding box center [586, 286] width 490 height 434
type textarea "}"
type textarea "Ư"
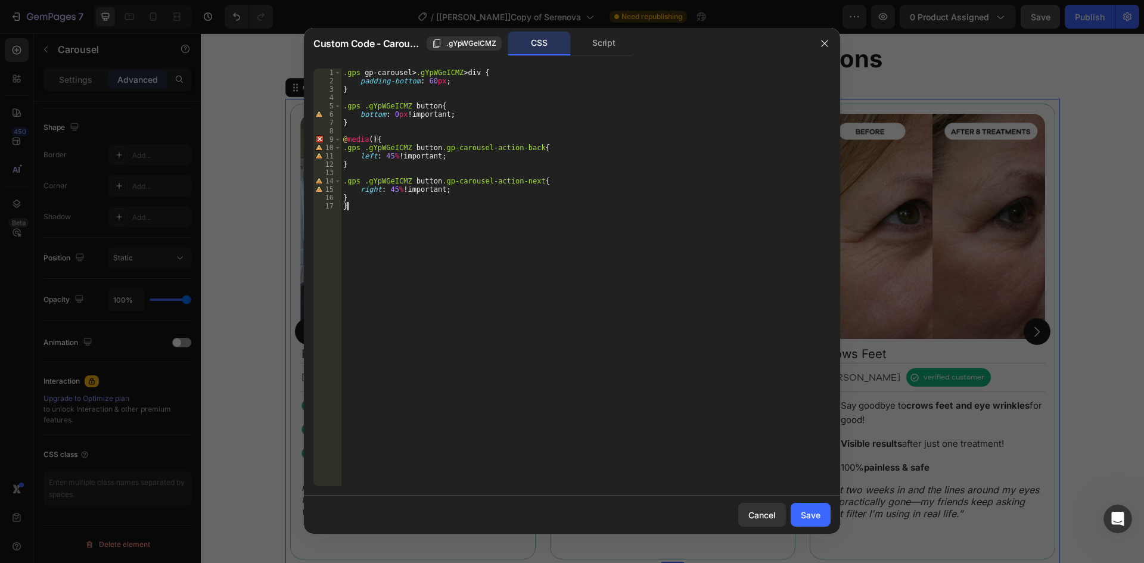
click at [383, 195] on div ".gps gp-carousel > .gYpWGeICMZ > div { padding-bottom : 60 px ; } .gps .gYpWGeI…" at bounding box center [586, 286] width 490 height 434
click at [344, 150] on div ".gps gp-carousel > .gYpWGeICMZ > div { padding-bottom : 60 px ; } .gps .gYpWGeI…" at bounding box center [586, 286] width 490 height 434
click at [371, 138] on div ".gps gp-carousel > .gYpWGeICMZ > div { padding-bottom : 60 px ; } .gps .gYpWGeI…" at bounding box center [586, 286] width 490 height 434
drag, startPoint x: 418, startPoint y: 137, endPoint x: 428, endPoint y: 137, distance: 10.7
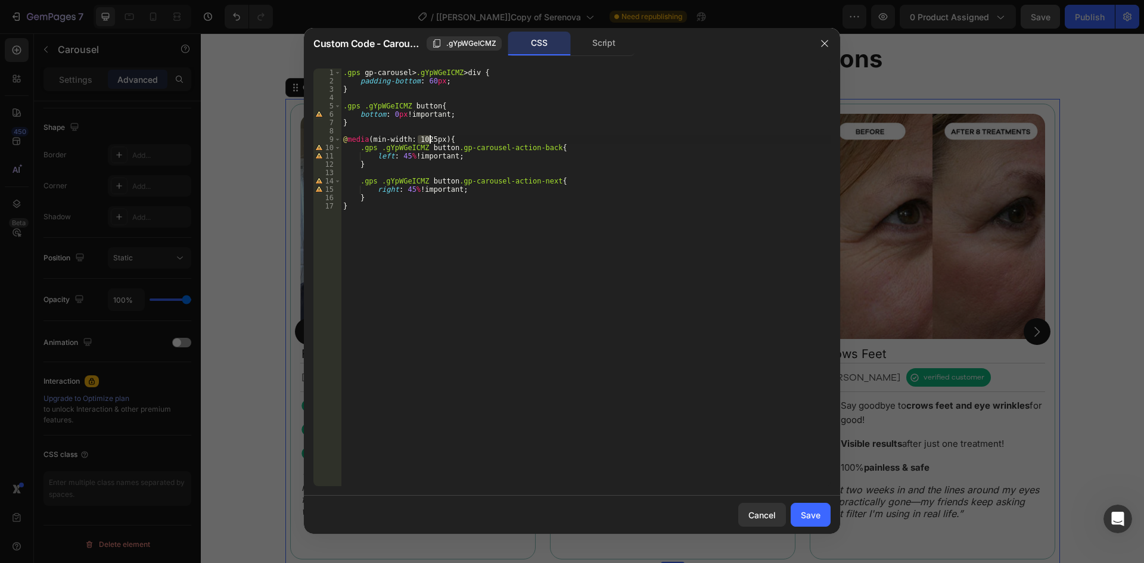
click at [428, 137] on div ".gps gp-carousel > .gYpWGeICMZ > div { padding-bottom : 60 px ; } .gps .gYpWGeI…" at bounding box center [586, 286] width 490 height 434
drag, startPoint x: 397, startPoint y: 221, endPoint x: 391, endPoint y: 220, distance: 6.0
click at [396, 221] on div ".gps gp-carousel > .gYpWGeICMZ > div { padding-bottom : 60 px ; } .gps .gYpWGeI…" at bounding box center [586, 286] width 490 height 434
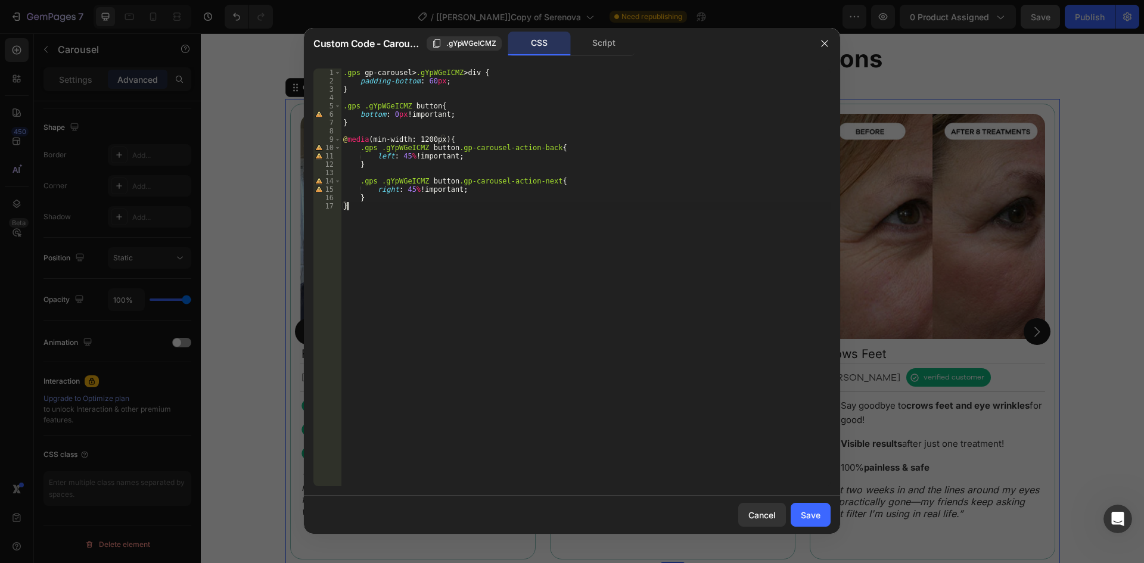
click at [344, 139] on div ".gps gp-carousel > .gYpWGeICMZ > div { padding-bottom : 60 px ; } .gps .gYpWGeI…" at bounding box center [586, 286] width 490 height 434
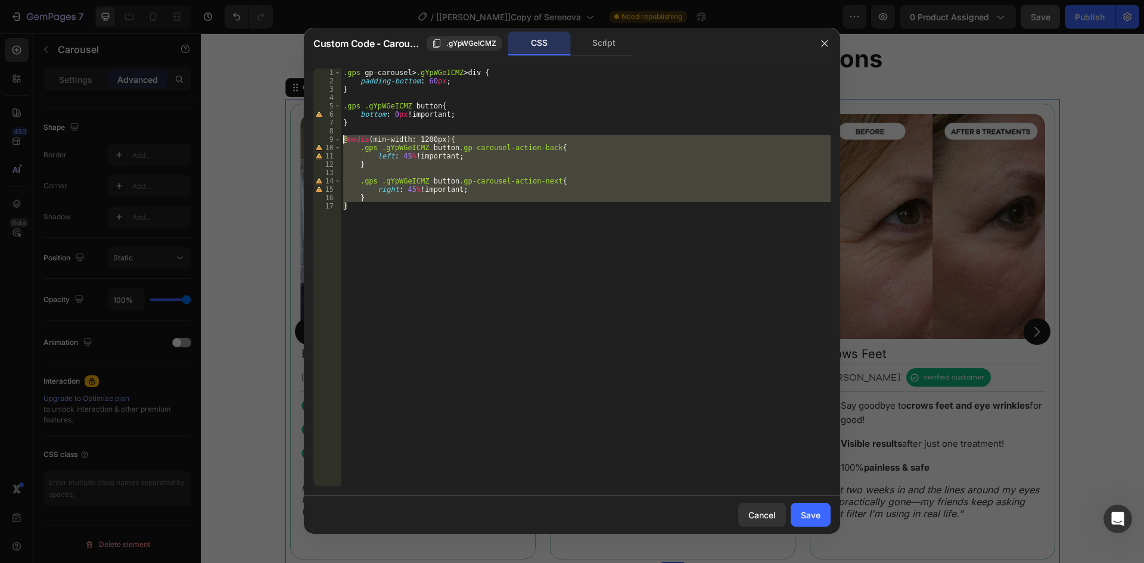
click at [387, 235] on div ".gps gp-carousel > .gYpWGeICMZ > div { padding-bottom : 60 px ; } .gps .gYpWGeI…" at bounding box center [586, 278] width 490 height 418
type textarea "}"
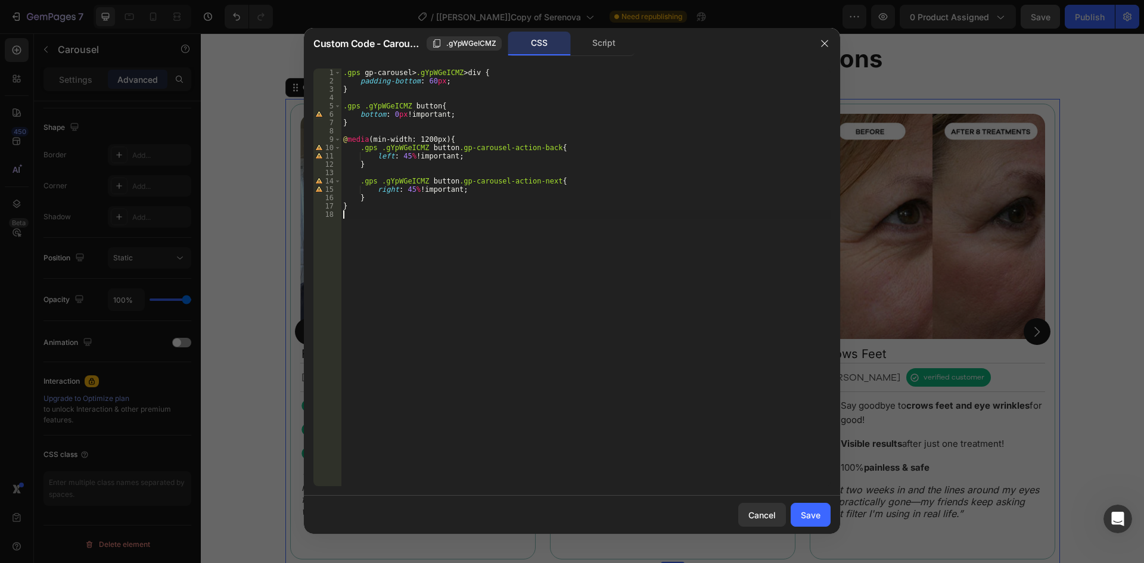
paste textarea "}"
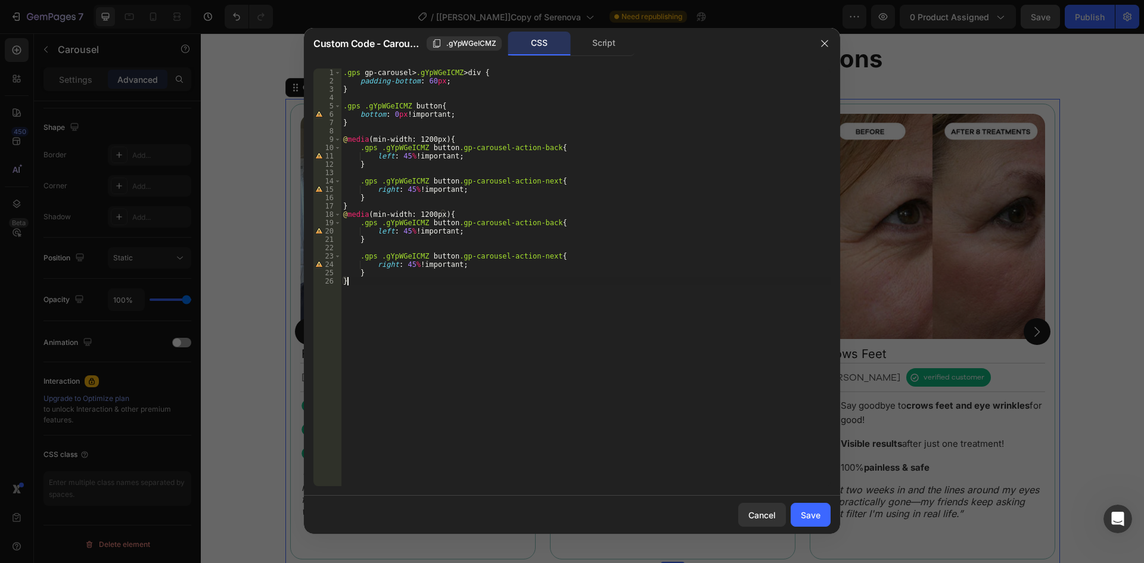
click at [373, 213] on div ".gps gp-carousel > .gYpWGeICMZ > div { padding-bottom : 60 px ; } .gps .gYpWGeI…" at bounding box center [586, 286] width 490 height 434
click at [377, 214] on div ".gps gp-carousel > .gYpWGeICMZ > div { padding-bottom : 60 px ; } .gps .gYpWGeI…" at bounding box center [586, 286] width 490 height 434
click at [424, 213] on div ".gps gp-carousel > .gYpWGeICMZ > div { padding-bottom : 60 px ; } .gps .gYpWGeI…" at bounding box center [586, 286] width 490 height 434
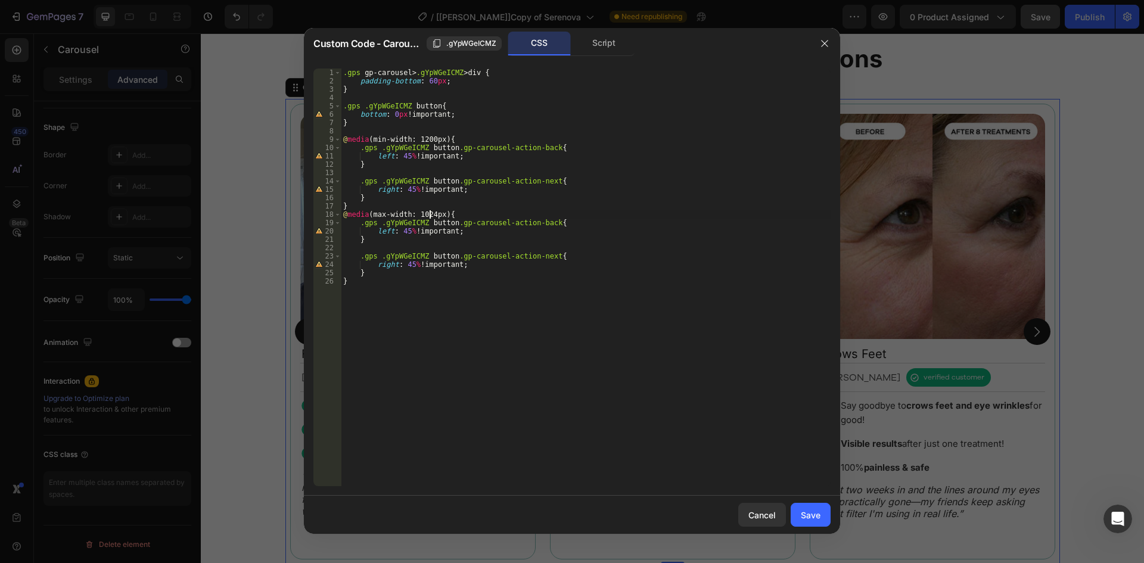
scroll to position [0, 7]
click at [405, 231] on div ".gps gp-carousel > .gYpWGeICMZ > div { padding-bottom : 60 px ; } .gps .gYpWGeI…" at bounding box center [586, 286] width 490 height 434
click at [409, 263] on div ".gps gp-carousel > .gYpWGeICMZ > div { padding-bottom : 60 px ; } .gps .gYpWGeI…" at bounding box center [586, 286] width 490 height 434
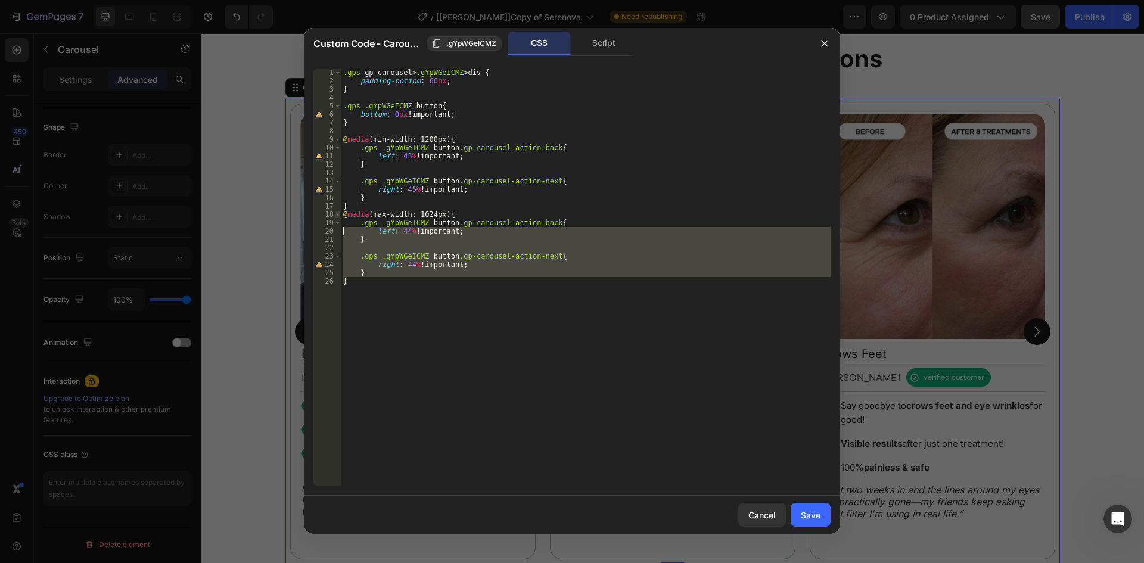
drag, startPoint x: 353, startPoint y: 281, endPoint x: 337, endPoint y: 218, distance: 65.2
click at [337, 223] on div "right: 44% !important; 1 2 3 4 5 6 7 8 9 10 11 12 13 14 15 16 17 18 19 20 21 22…" at bounding box center [571, 278] width 517 height 418
drag, startPoint x: 337, startPoint y: 218, endPoint x: 337, endPoint y: 212, distance: 6.6
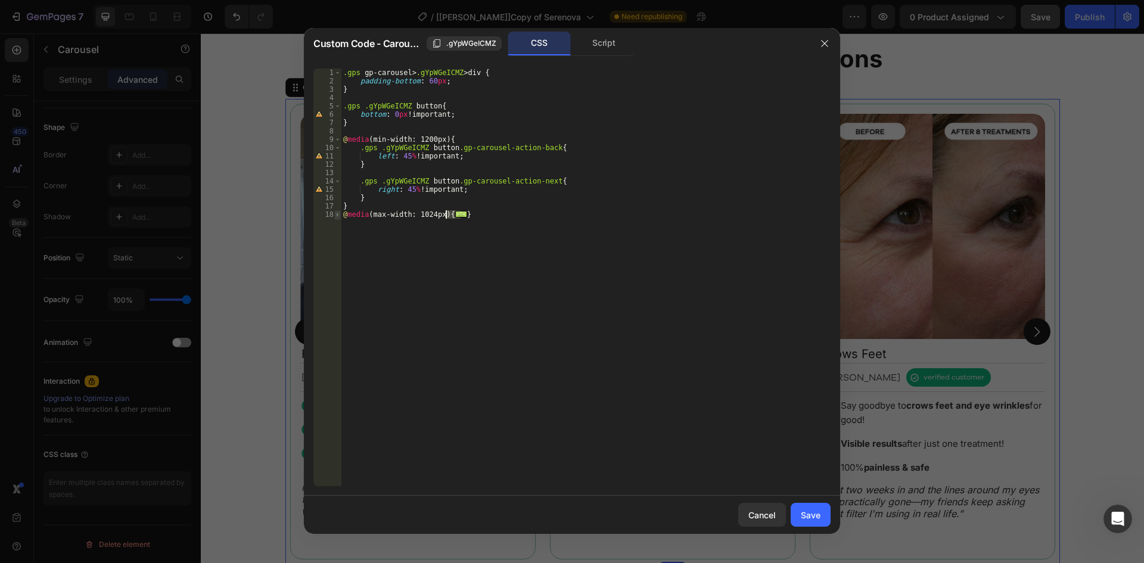
click at [338, 211] on span at bounding box center [337, 214] width 7 height 8
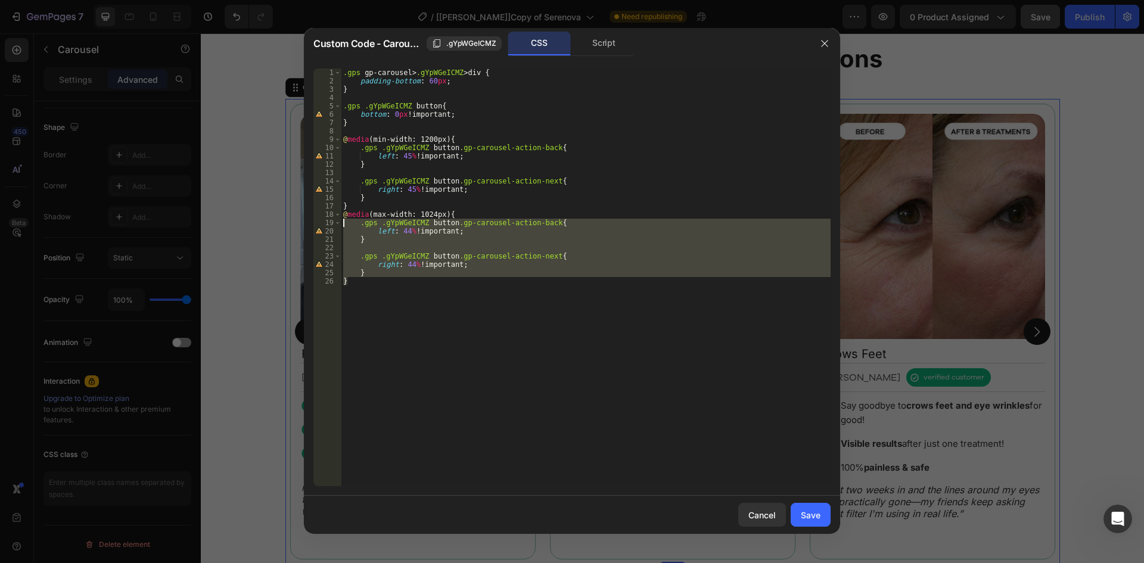
click at [365, 276] on div ".gps gp-carousel > .gYpWGeICMZ > div { padding-bottom : 60 px ; } .gps .gYpWGeI…" at bounding box center [586, 278] width 490 height 418
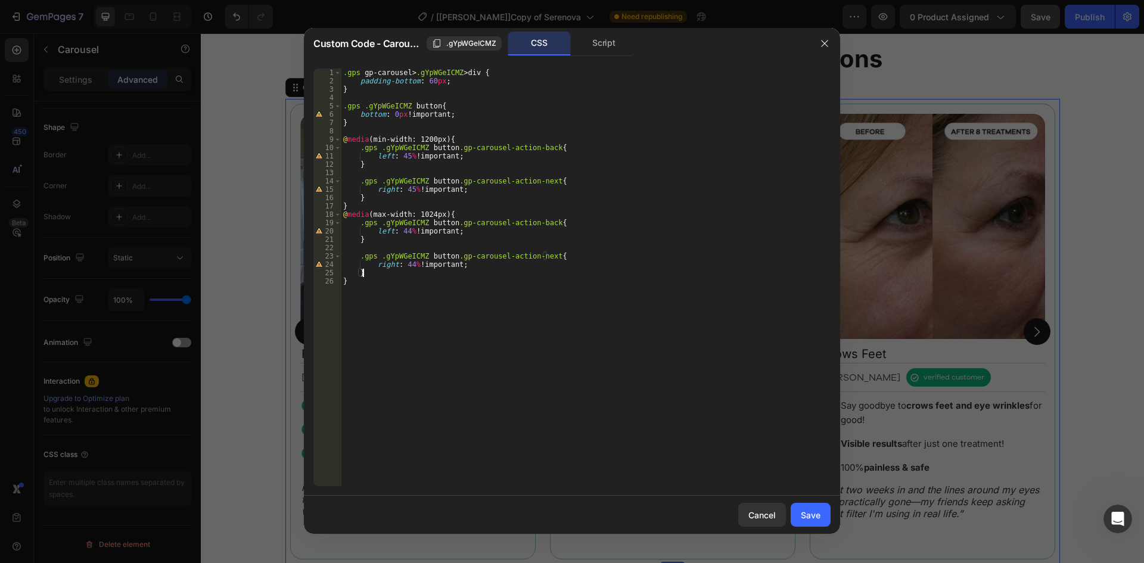
click at [361, 282] on div ".gps gp-carousel > .gYpWGeICMZ > div { padding-bottom : 60 px ; } .gps .gYpWGeI…" at bounding box center [586, 286] width 490 height 434
click at [343, 216] on div ".gps gp-carousel > .gYpWGeICMZ > div { padding-bottom : 60 px ; } .gps .gYpWGeI…" at bounding box center [586, 286] width 490 height 434
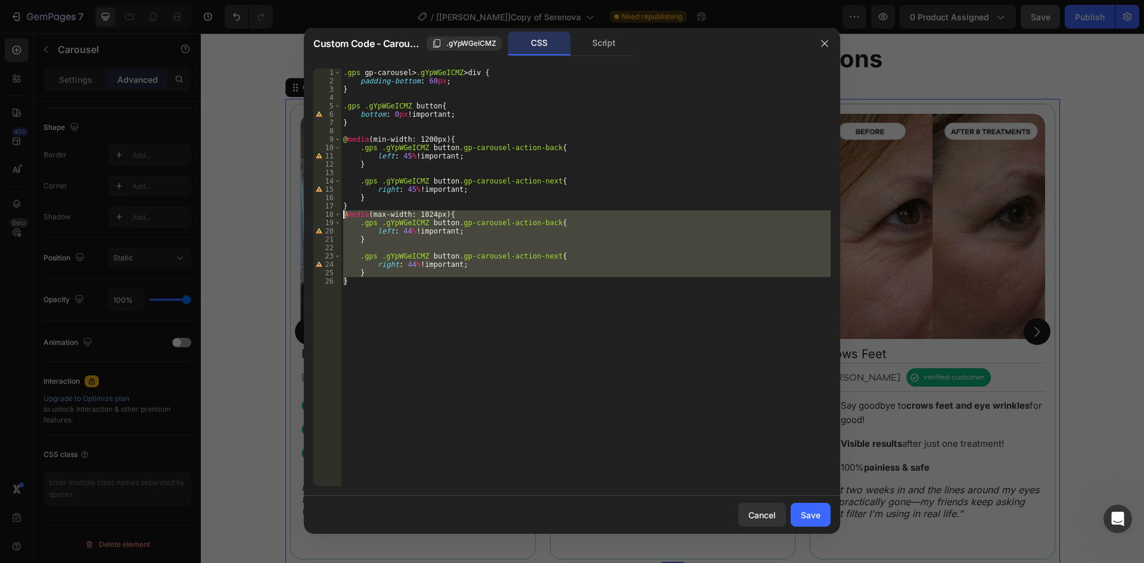
click at [391, 311] on div ".gps gp-carousel > .gYpWGeICMZ > div { padding-bottom : 60 px ; } .gps .gYpWGeI…" at bounding box center [586, 278] width 490 height 418
type textarea "}"
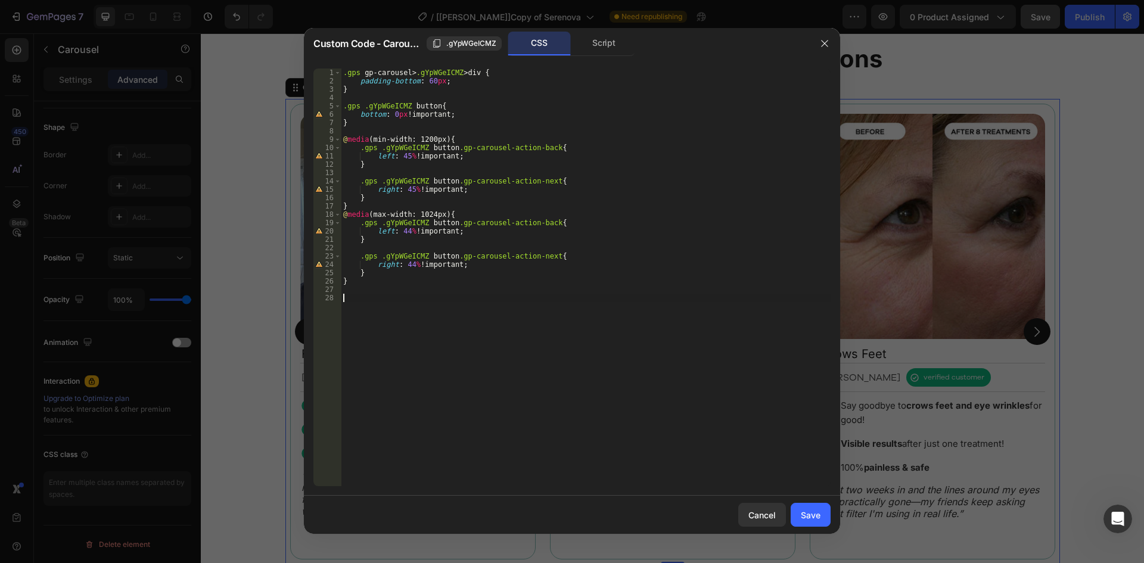
paste textarea "}"
click at [442, 211] on div ".gps gp-carousel > .gYpWGeICMZ > div { padding-bottom : 60 px ; } .gps .gYpWGeI…" at bounding box center [586, 286] width 490 height 434
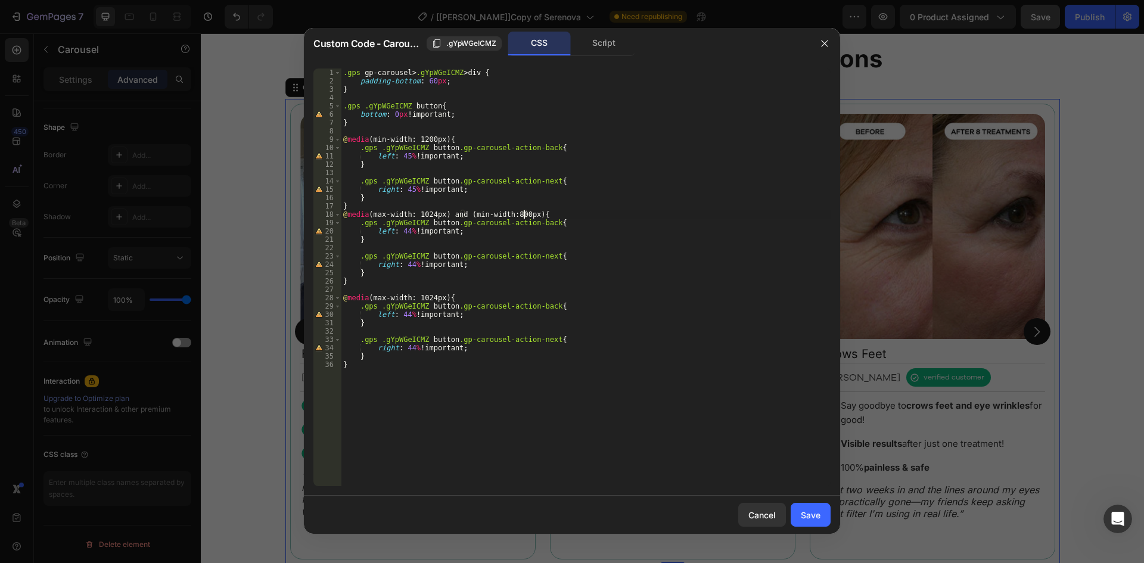
scroll to position [0, 15]
click at [425, 296] on div ".gps gp-carousel > .gYpWGeICMZ > div { padding-bottom : 60 px ; } .gps .gYpWGeI…" at bounding box center [586, 286] width 490 height 434
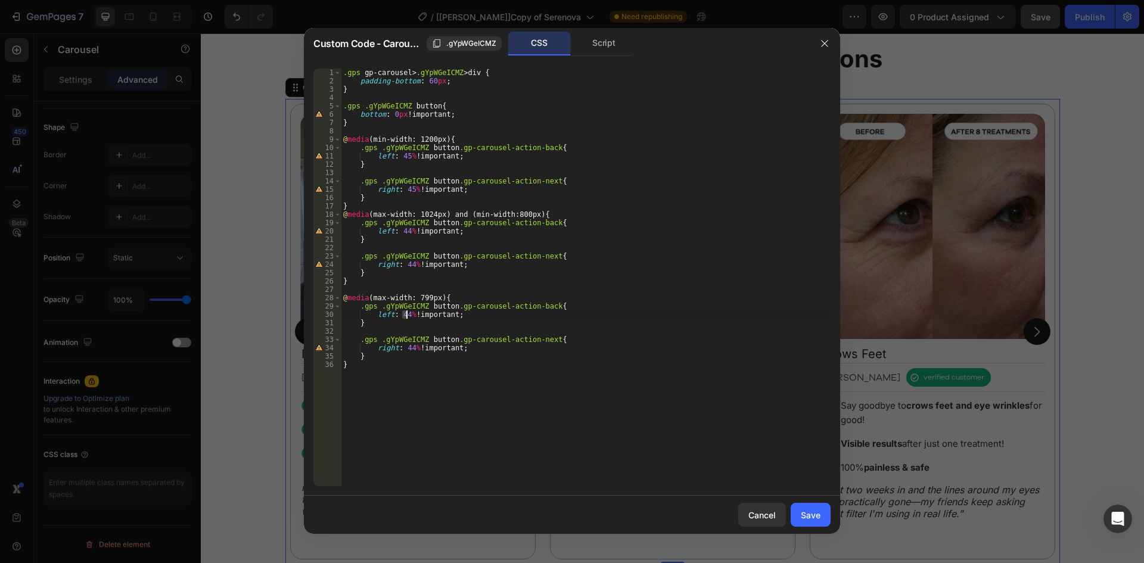
click at [405, 317] on div ".gps gp-carousel > .gYpWGeICMZ > div { padding-bottom : 60 px ; } .gps .gYpWGeI…" at bounding box center [586, 286] width 490 height 434
click at [409, 349] on div ".gps gp-carousel > .gYpWGeICMZ > div { padding-bottom : 60 px ; } .gps .gYpWGeI…" at bounding box center [586, 286] width 490 height 434
type textarea "right: 43% !important;"
drag, startPoint x: 807, startPoint y: 516, endPoint x: 162, endPoint y: 238, distance: 702.7
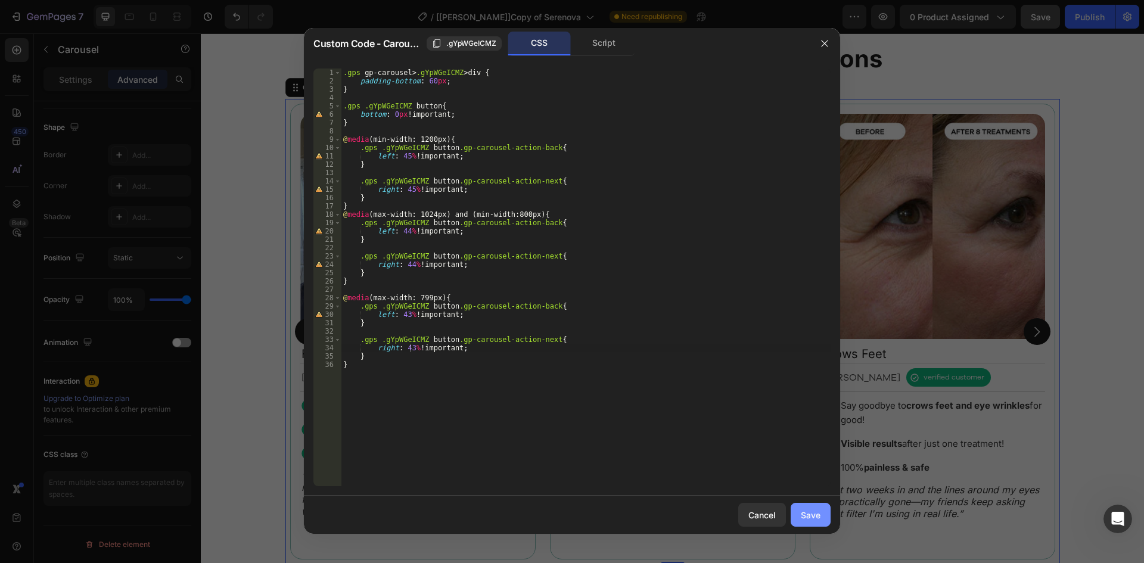
click at [807, 516] on div "Save" at bounding box center [811, 515] width 20 height 13
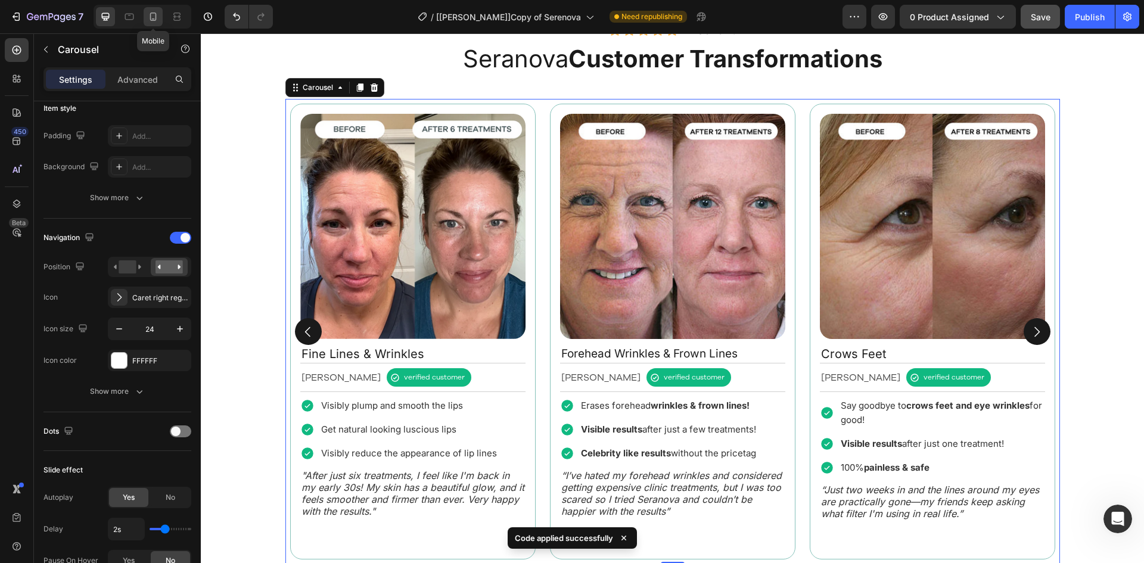
click at [158, 17] on icon at bounding box center [153, 17] width 12 height 12
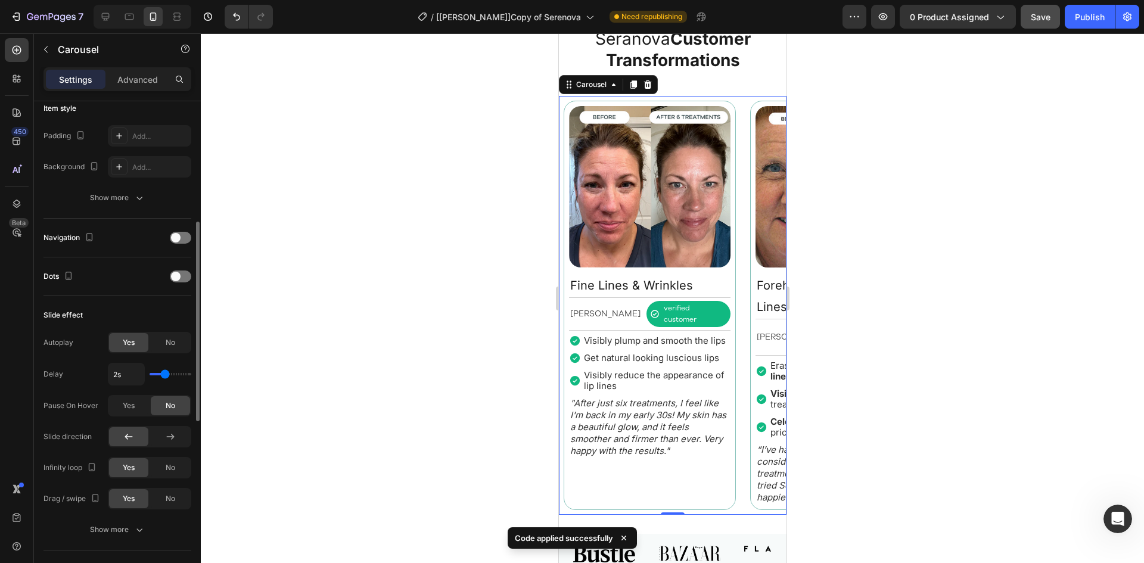
scroll to position [948, 0]
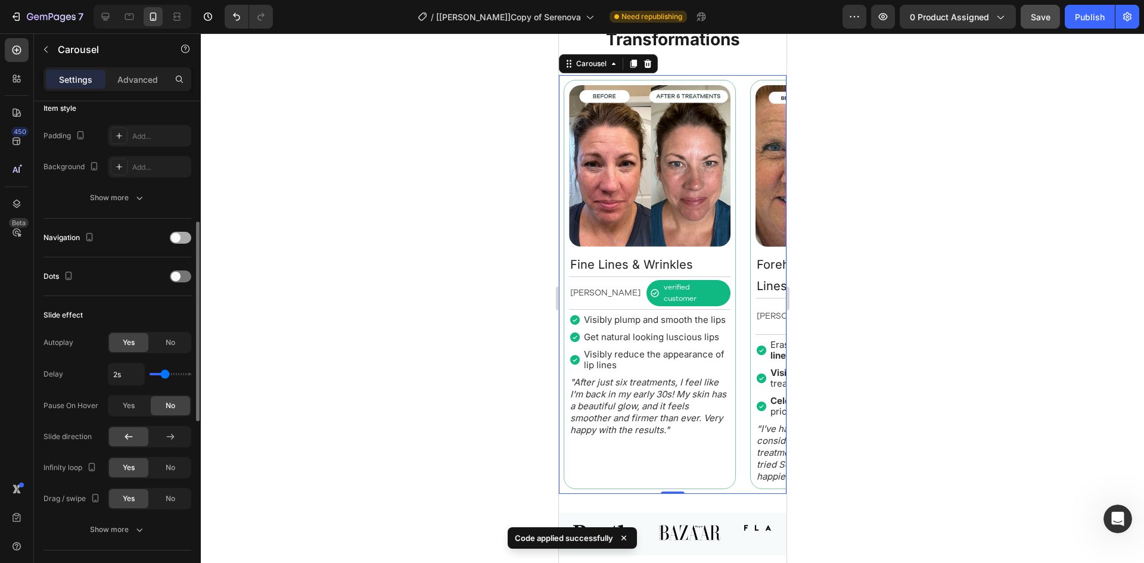
click at [176, 232] on div at bounding box center [180, 238] width 21 height 12
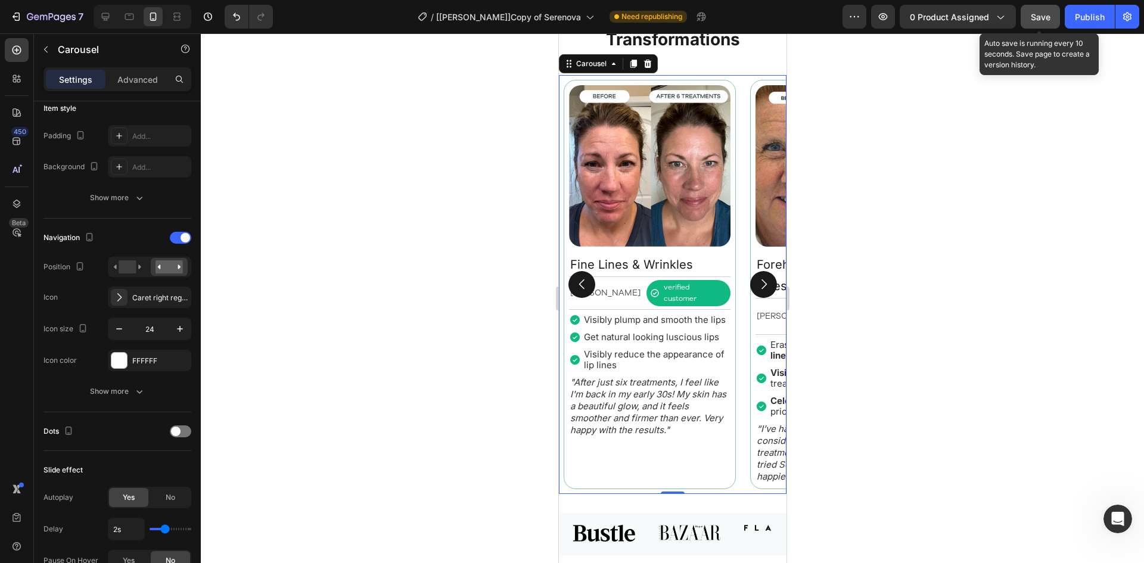
click at [1041, 18] on span "Save" at bounding box center [1041, 17] width 20 height 10
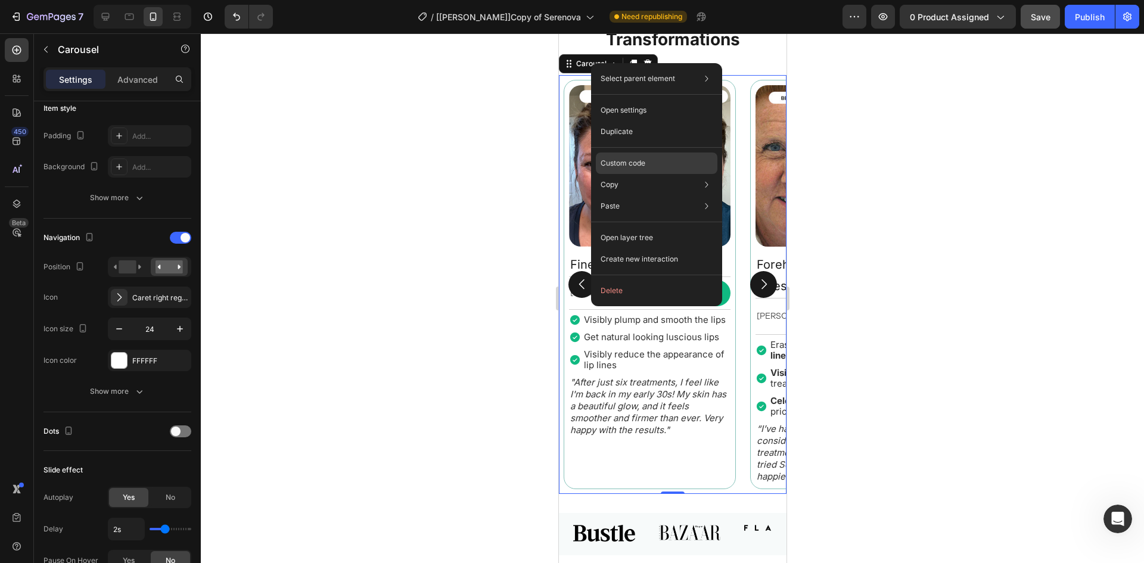
click at [632, 158] on p "Custom code" at bounding box center [623, 163] width 45 height 11
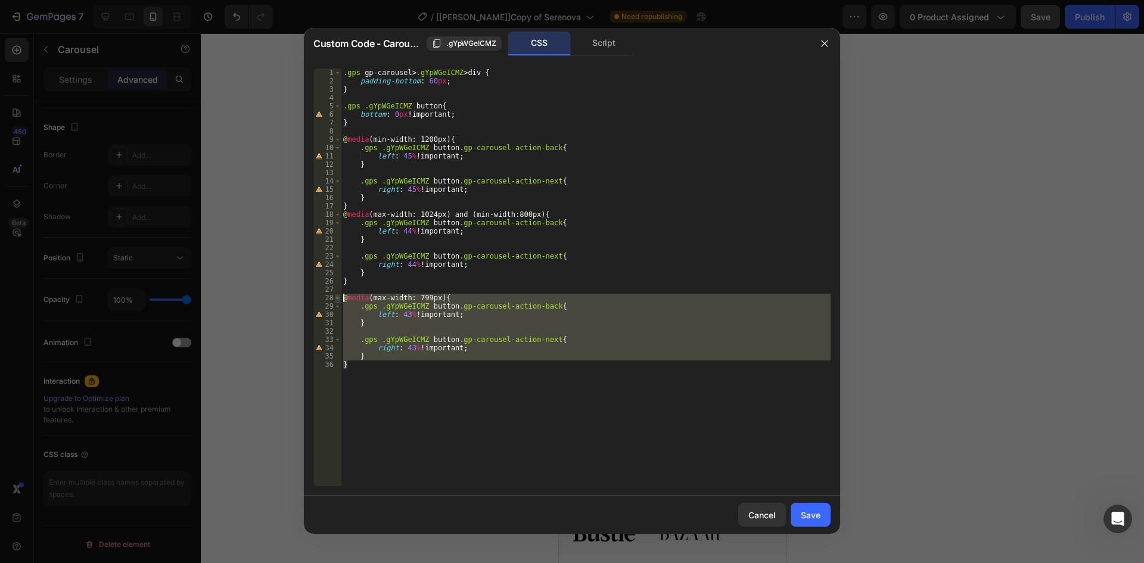
drag, startPoint x: 353, startPoint y: 364, endPoint x: 337, endPoint y: 301, distance: 64.6
click at [337, 301] on div "} 1 2 3 4 5 6 7 8 9 10 11 12 13 14 15 16 17 18 19 20 21 22 23 24 25 26 27 28 29…" at bounding box center [571, 278] width 517 height 418
click at [377, 364] on div ".gps gp-carousel > .gYpWGeICMZ > div { padding-bottom : 60 px ; } .gps .gYpWGeI…" at bounding box center [586, 278] width 490 height 418
type textarea "}"
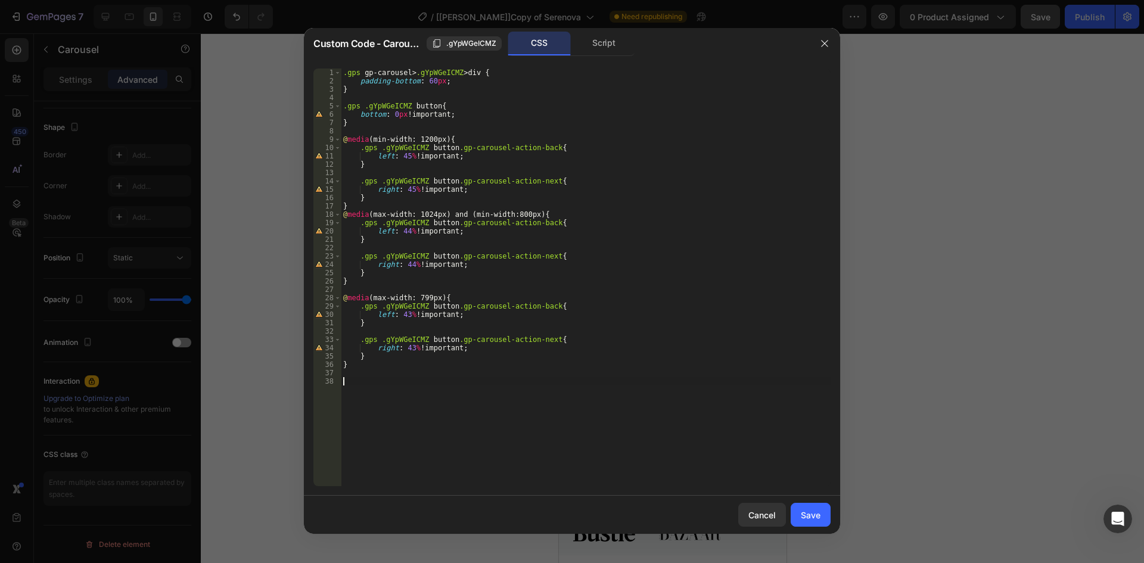
paste textarea "}"
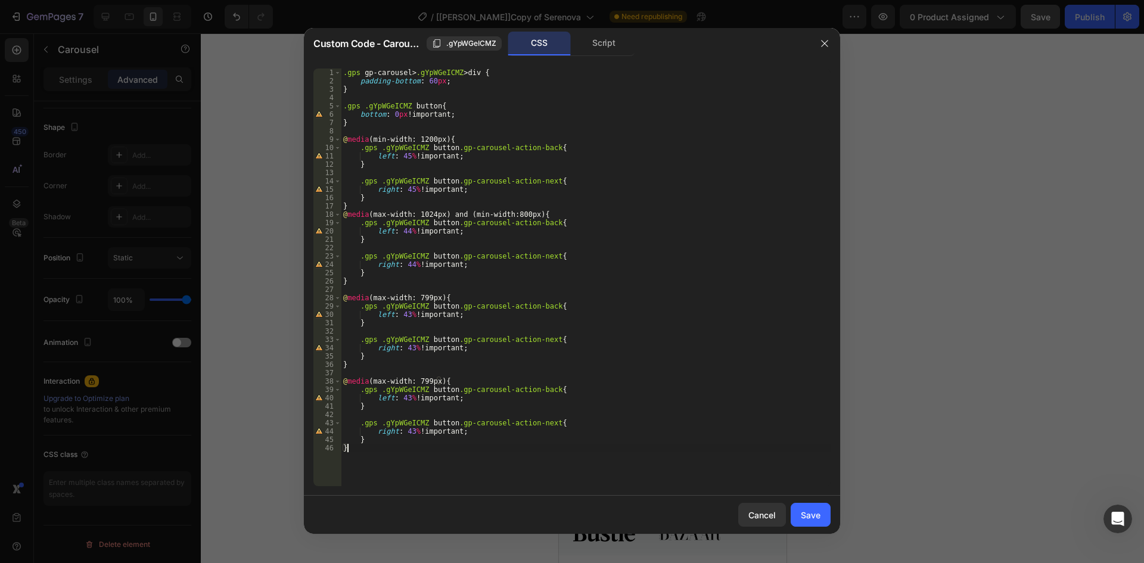
click at [437, 297] on div ".gps gp-carousel > .gYpWGeICMZ > div { padding-bottom : 60 px ; } .gps .gYpWGeI…" at bounding box center [586, 286] width 490 height 434
click at [421, 384] on div ".gps gp-carousel > .gYpWGeICMZ > div { padding-bottom : 60 px ; } .gps .gYpWGeI…" at bounding box center [586, 286] width 490 height 434
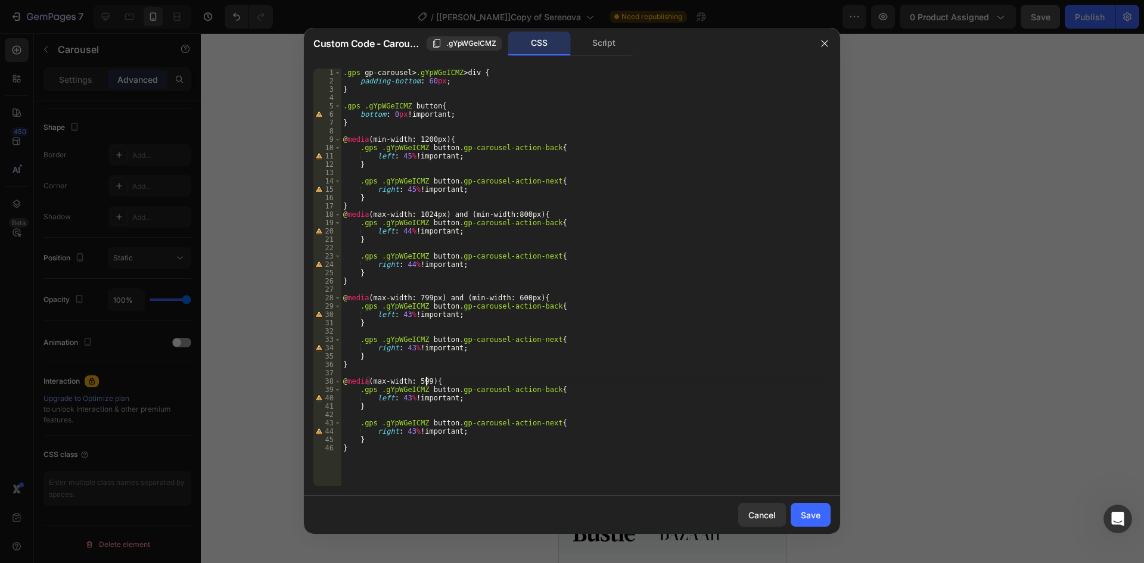
scroll to position [0, 7]
click at [405, 396] on div ".gps gp-carousel > .gYpWGeICMZ > div { padding-bottom : 60 px ; } .gps .gYpWGeI…" at bounding box center [586, 286] width 490 height 434
click at [403, 395] on div ".gps gp-carousel > .gYpWGeICMZ > div { padding-bottom : 60 px ; } .gps .gYpWGeI…" at bounding box center [586, 286] width 490 height 434
click at [401, 399] on div ".gps gp-carousel > .gYpWGeICMZ > div { padding-bottom : 60 px ; } .gps .gYpWGeI…" at bounding box center [586, 286] width 490 height 434
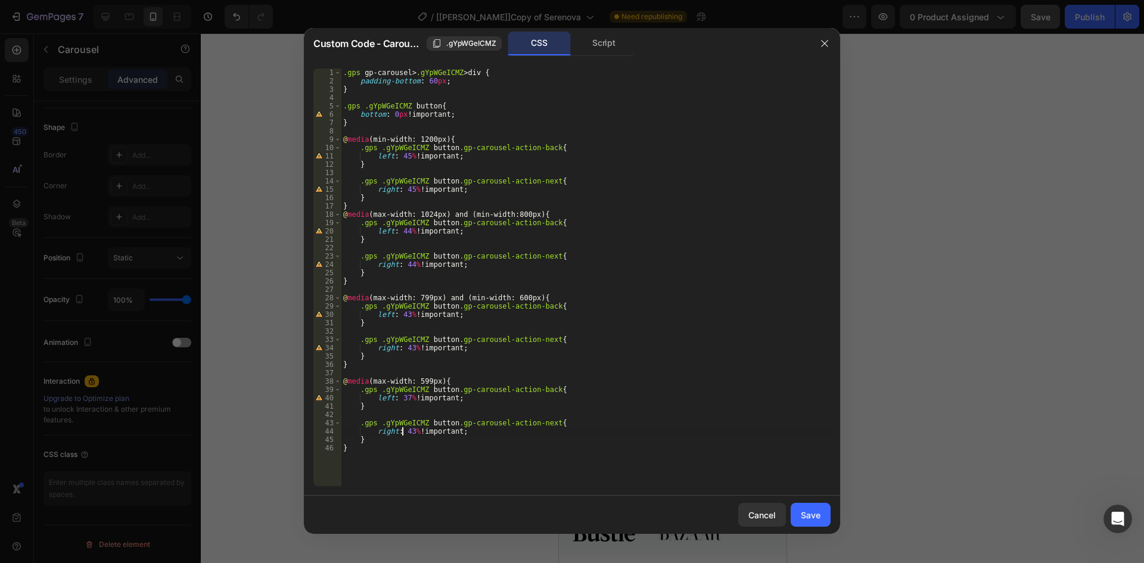
click at [403, 430] on div ".gps gp-carousel > .gYpWGeICMZ > div { padding-bottom : 60 px ; } .gps .gYpWGeI…" at bounding box center [586, 286] width 490 height 434
type textarea "right: 37% !important;"
click at [810, 506] on button "Save" at bounding box center [811, 515] width 40 height 24
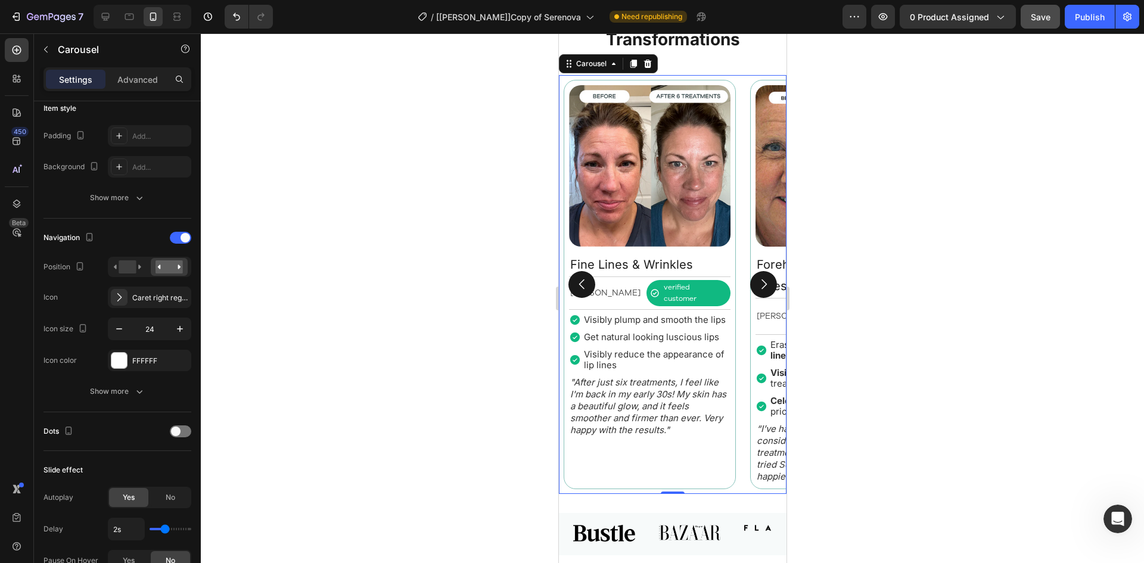
click at [813, 513] on div at bounding box center [672, 298] width 943 height 530
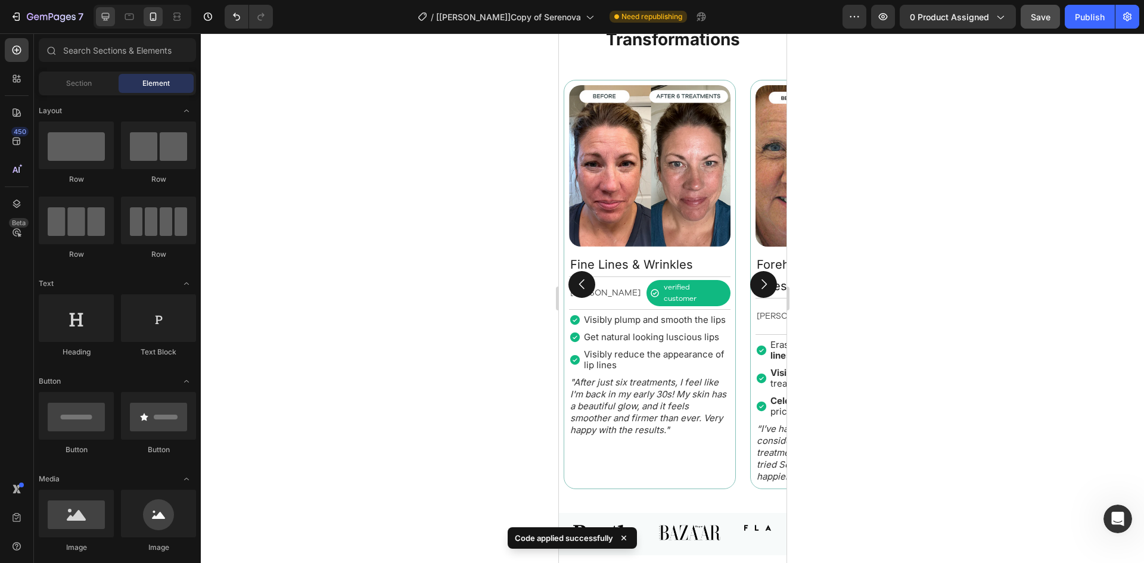
click at [106, 12] on icon at bounding box center [106, 17] width 12 height 12
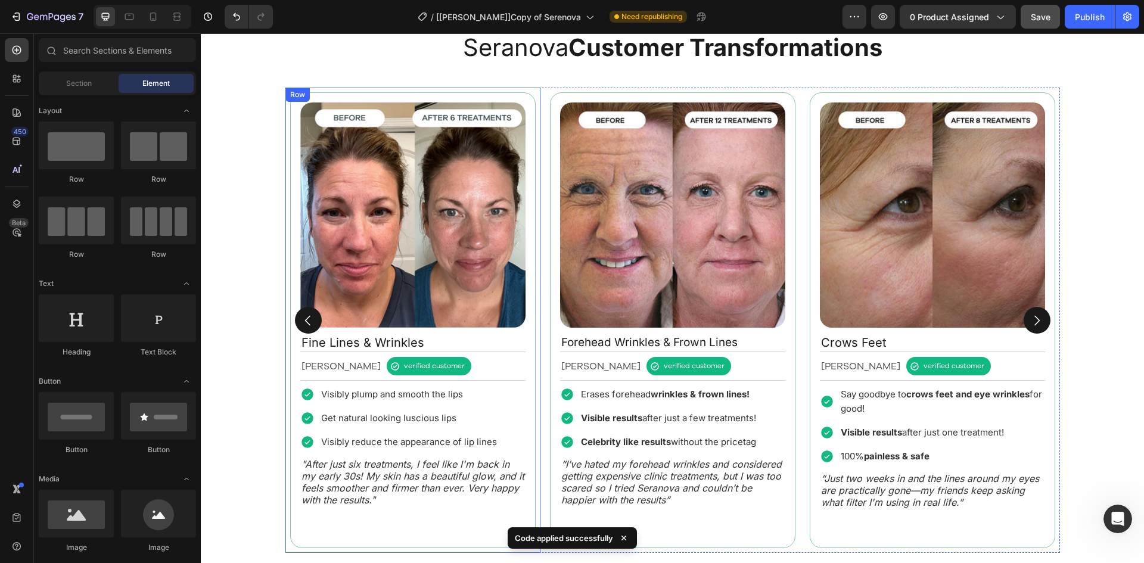
click at [535, 96] on div "Image Fine Lines & Wrinkles Text Block [PERSON_NAME] Text Block verified custom…" at bounding box center [412, 320] width 255 height 465
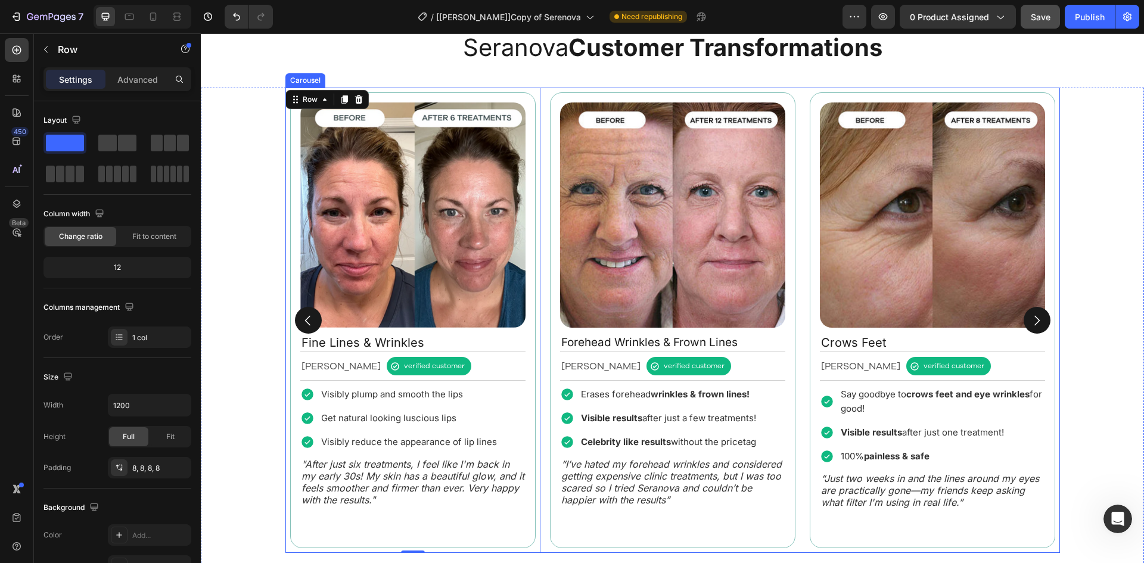
click at [540, 98] on div "Image Fine Lines & Wrinkles Text Block [PERSON_NAME] Text Block verified custom…" at bounding box center [672, 320] width 775 height 465
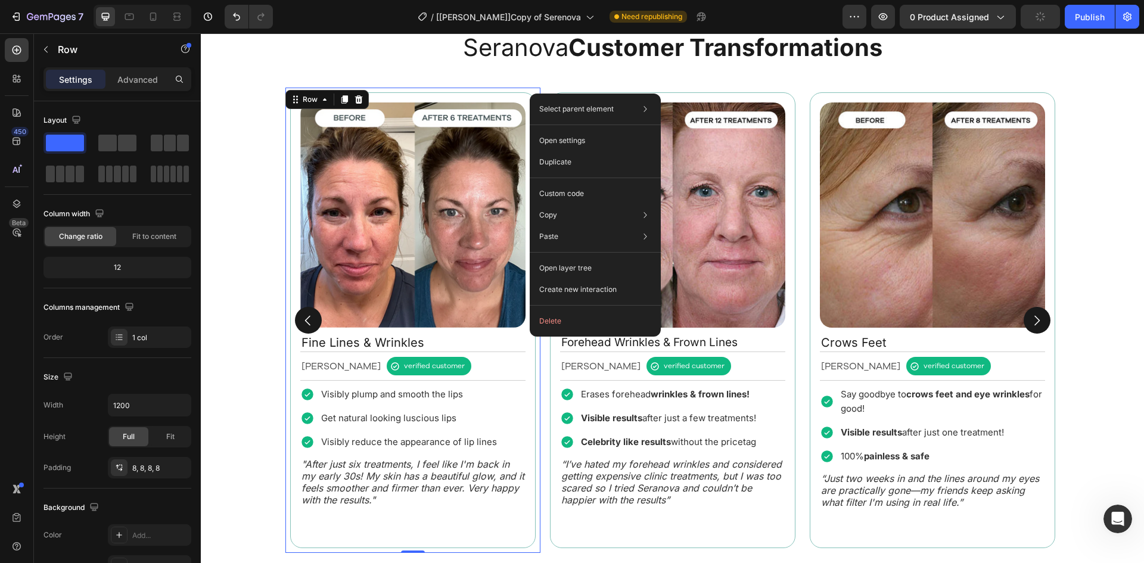
click at [545, 88] on div "Image Forehead Wrinkles & Frown Lines Text Block [PERSON_NAME] Text Block verif…" at bounding box center [672, 320] width 255 height 465
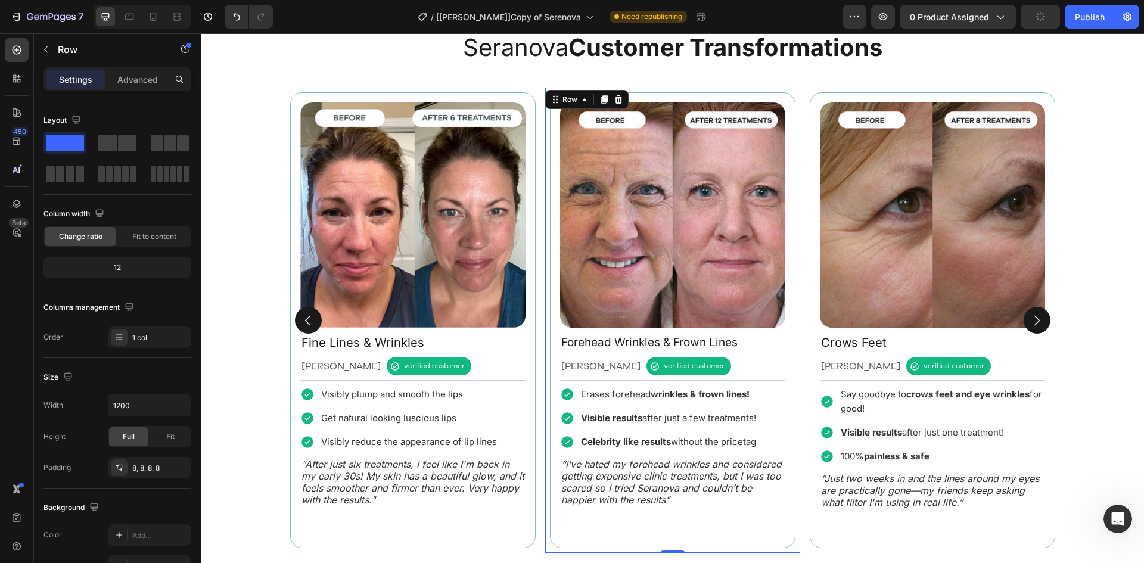
scroll to position [299, 0]
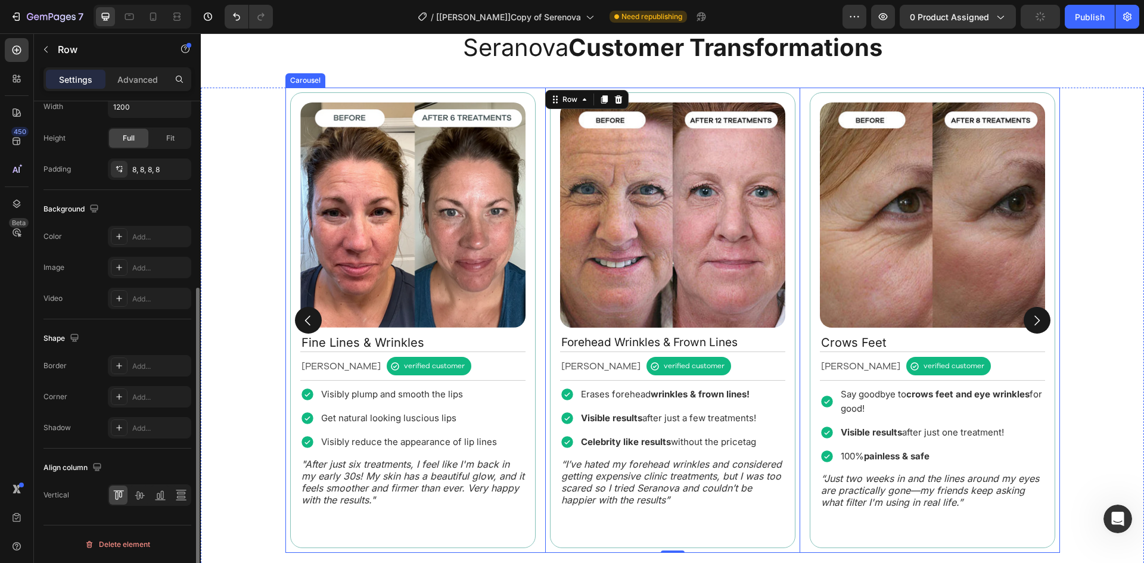
click at [537, 91] on div "Image Fine Lines & Wrinkles Text Block [PERSON_NAME] Text Block verified custom…" at bounding box center [672, 320] width 775 height 465
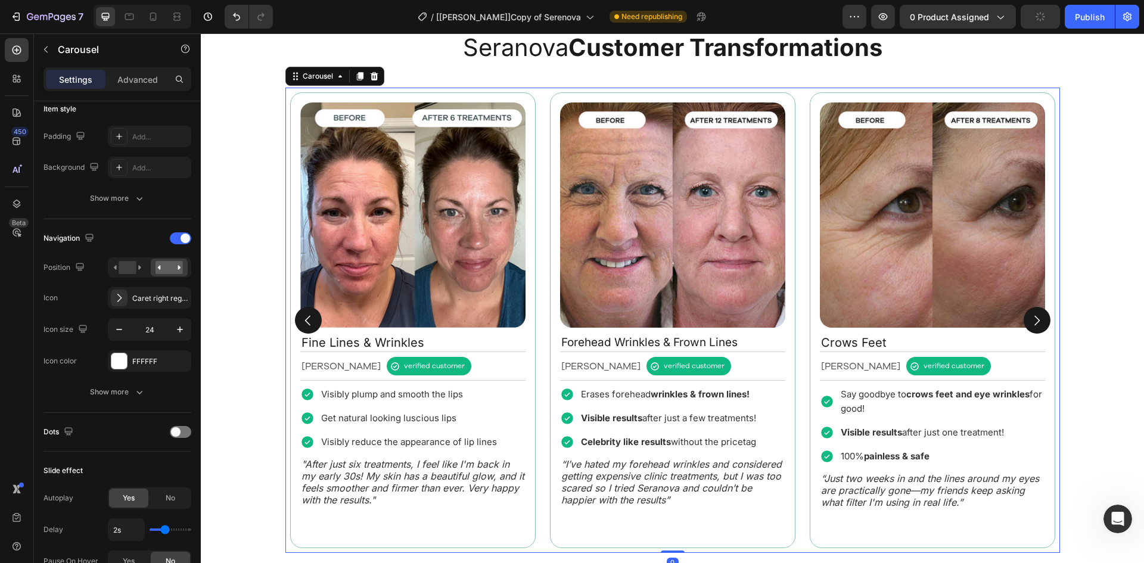
scroll to position [0, 0]
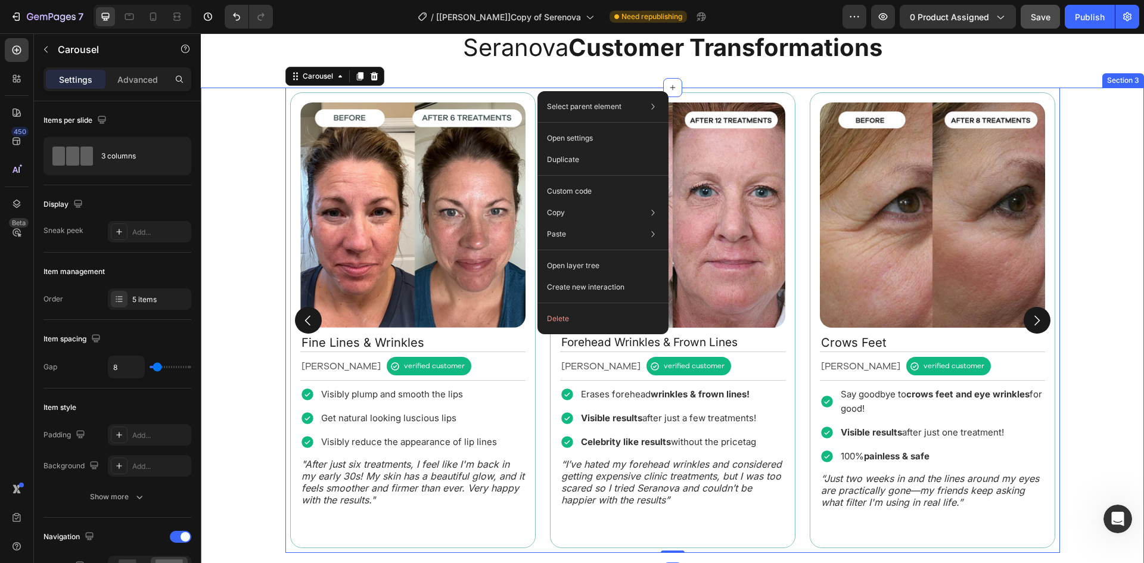
click at [1080, 358] on div "Image Fine Lines & Wrinkles Text Block [PERSON_NAME] Text Block verified custom…" at bounding box center [672, 320] width 943 height 465
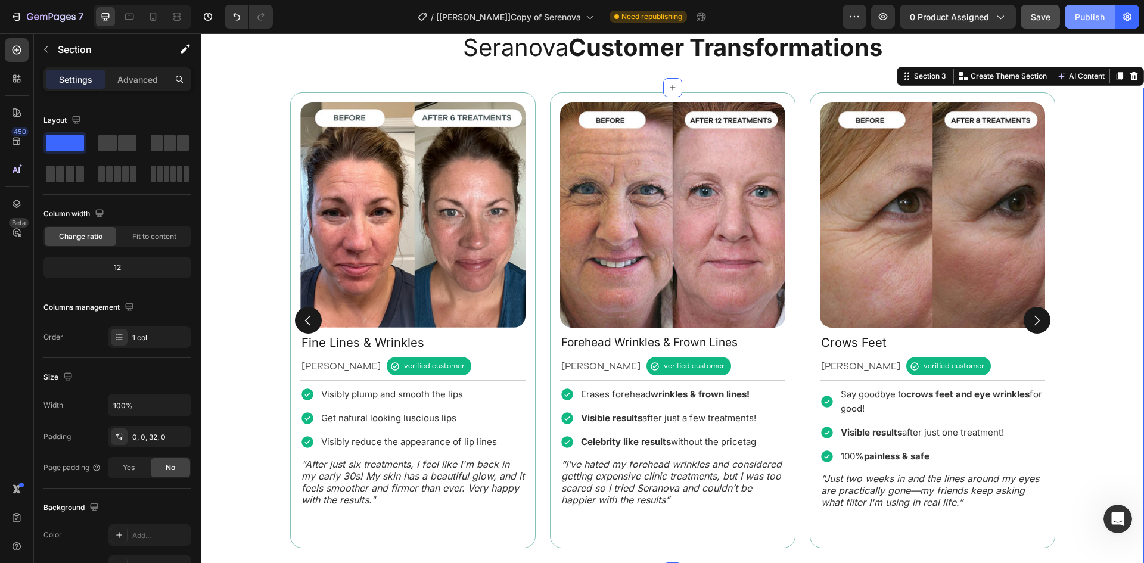
click at [1094, 18] on div "Publish" at bounding box center [1090, 17] width 30 height 13
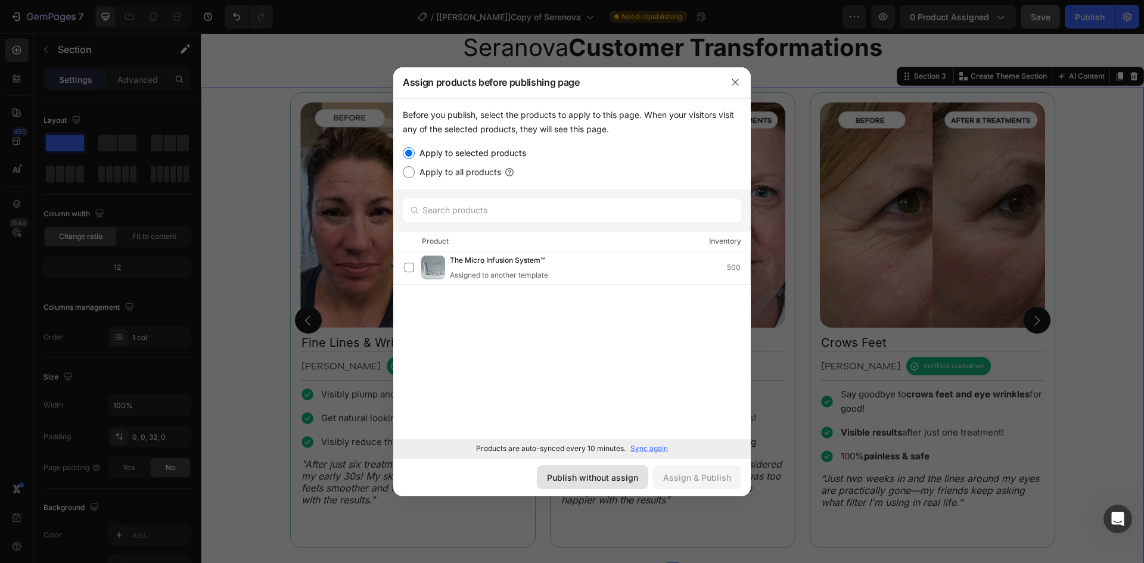
click at [617, 477] on div "Publish without assign" at bounding box center [592, 477] width 91 height 13
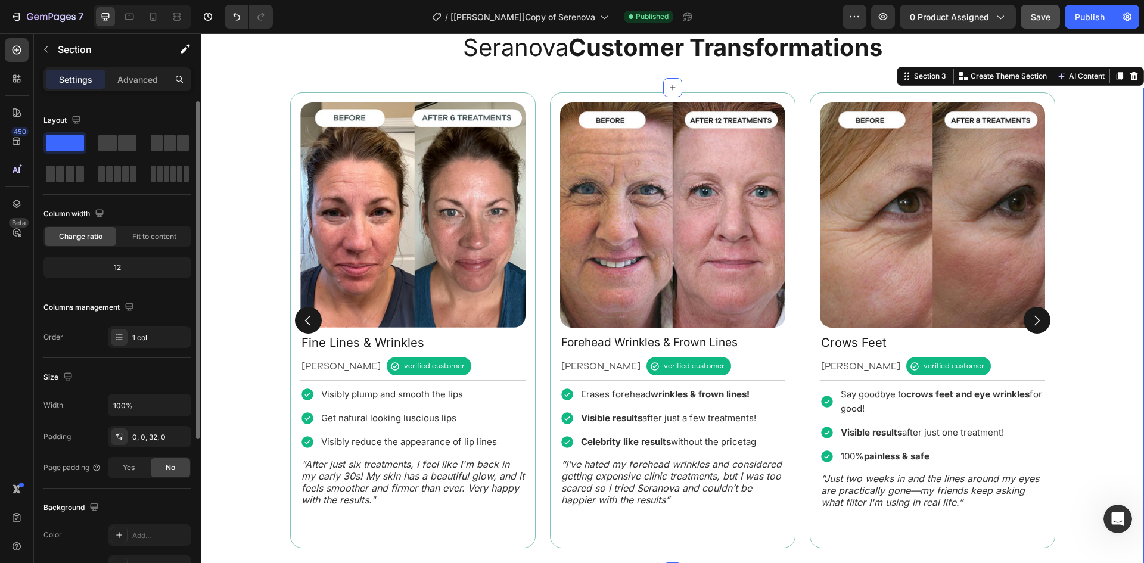
scroll to position [139, 0]
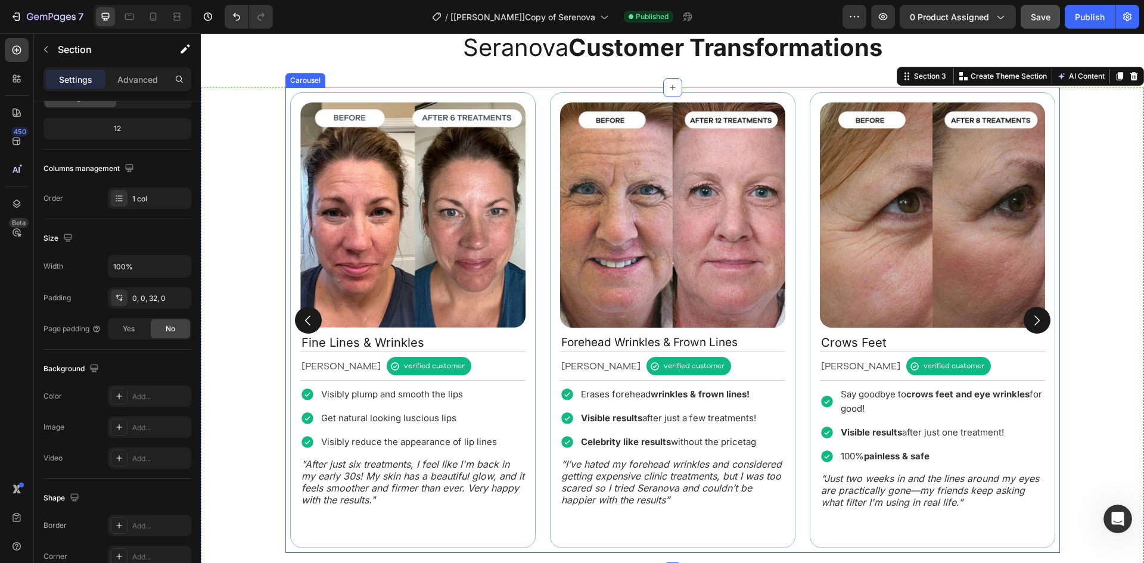
click at [539, 316] on div "Image Fine Lines & Wrinkles Text Block [PERSON_NAME] Text Block verified custom…" at bounding box center [672, 320] width 775 height 465
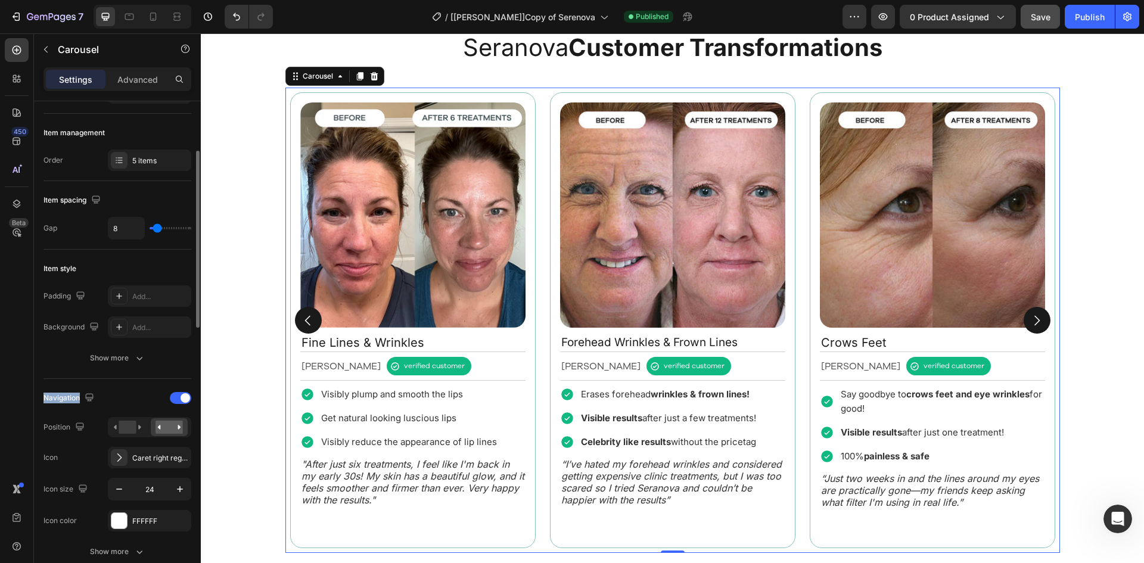
copy div "Navigation"
drag, startPoint x: 43, startPoint y: 397, endPoint x: 79, endPoint y: 397, distance: 35.7
click at [79, 397] on div "Navigation" at bounding box center [69, 398] width 53 height 16
